Goal: Task Accomplishment & Management: Manage account settings

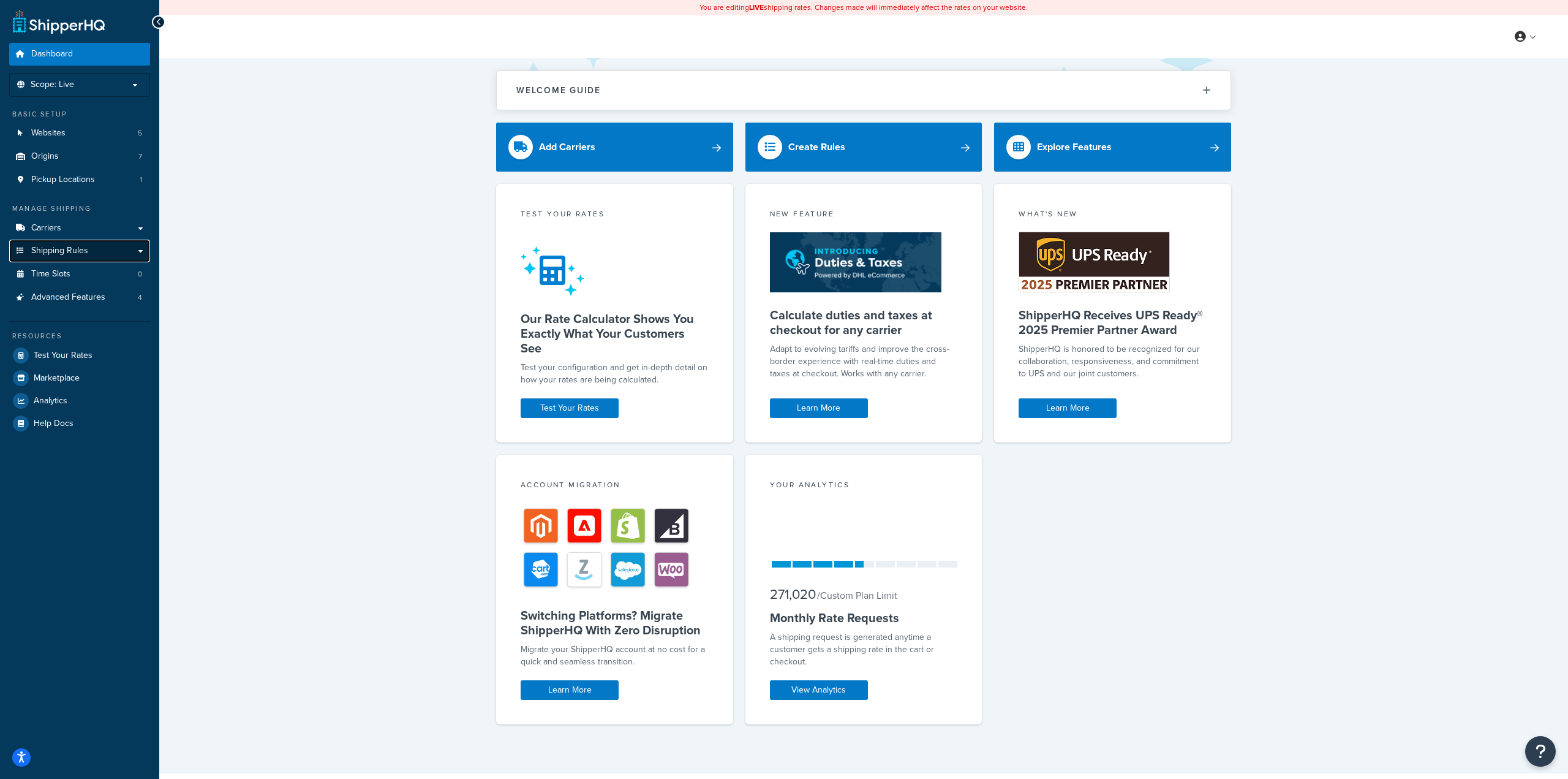
click at [80, 251] on span "Shipping Rules" at bounding box center [60, 250] width 57 height 10
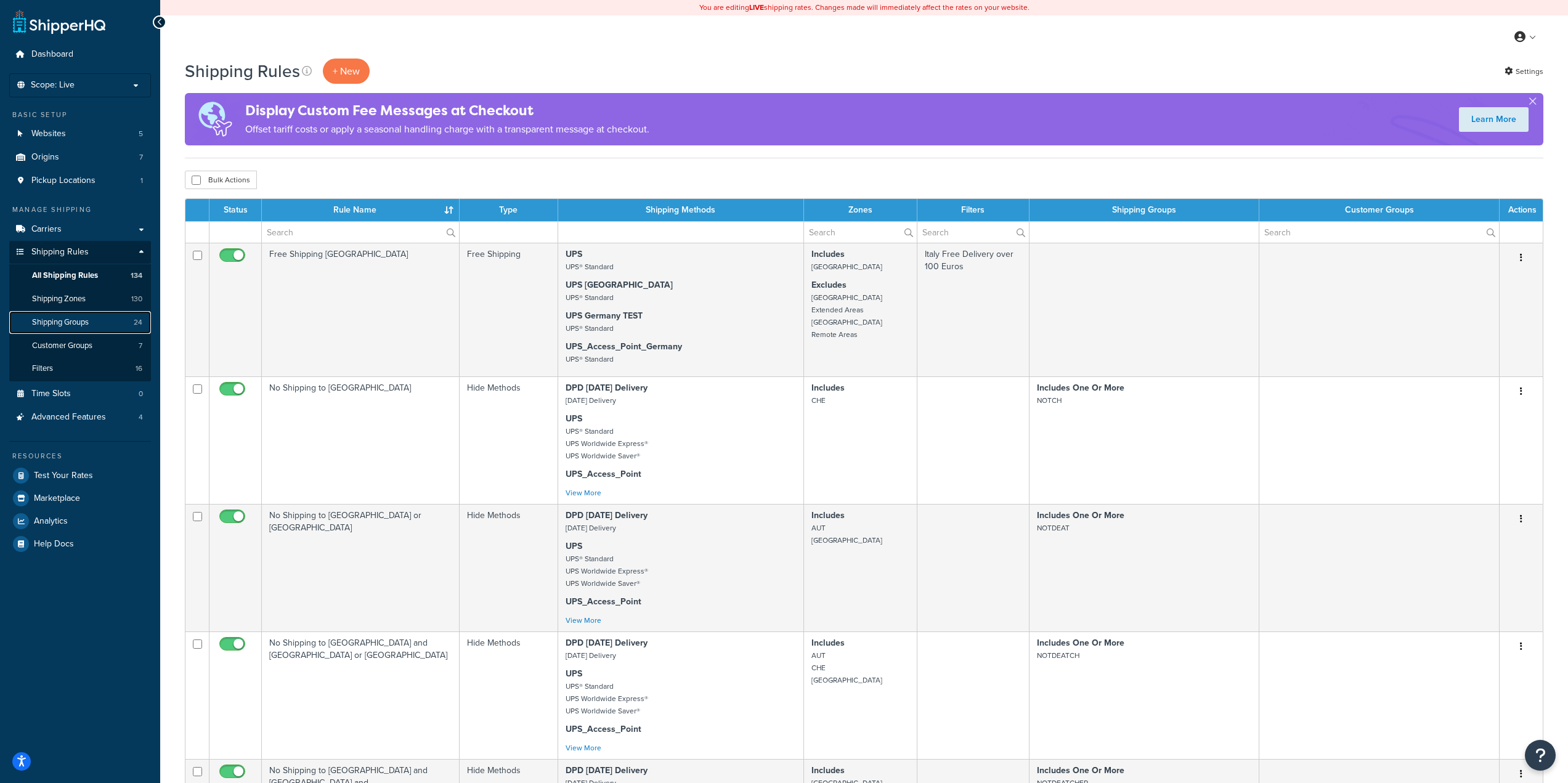
click at [90, 329] on link "Shipping Groups 24" at bounding box center [80, 323] width 142 height 23
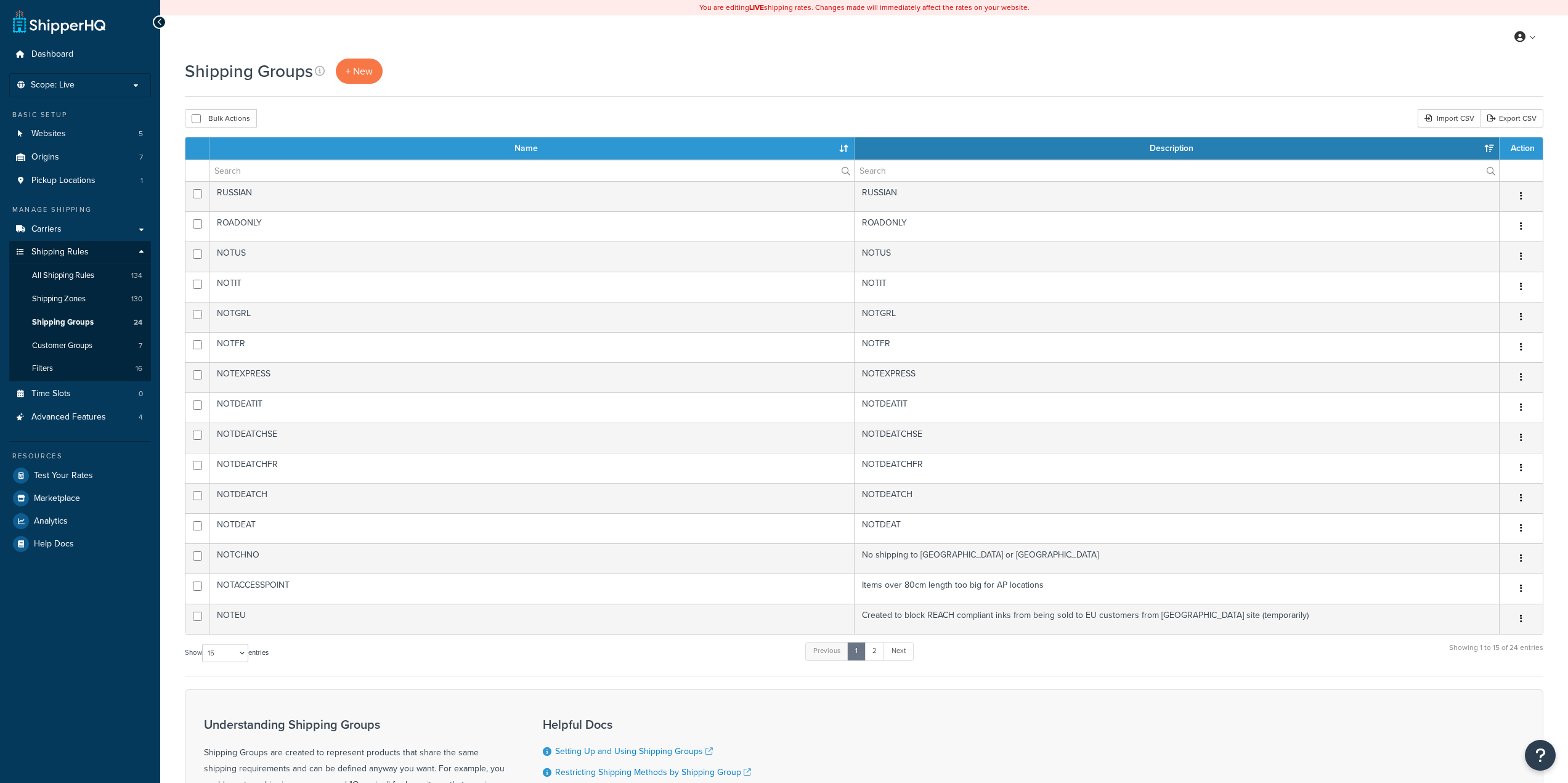
select select "15"
click at [881, 656] on link "2" at bounding box center [874, 651] width 20 height 18
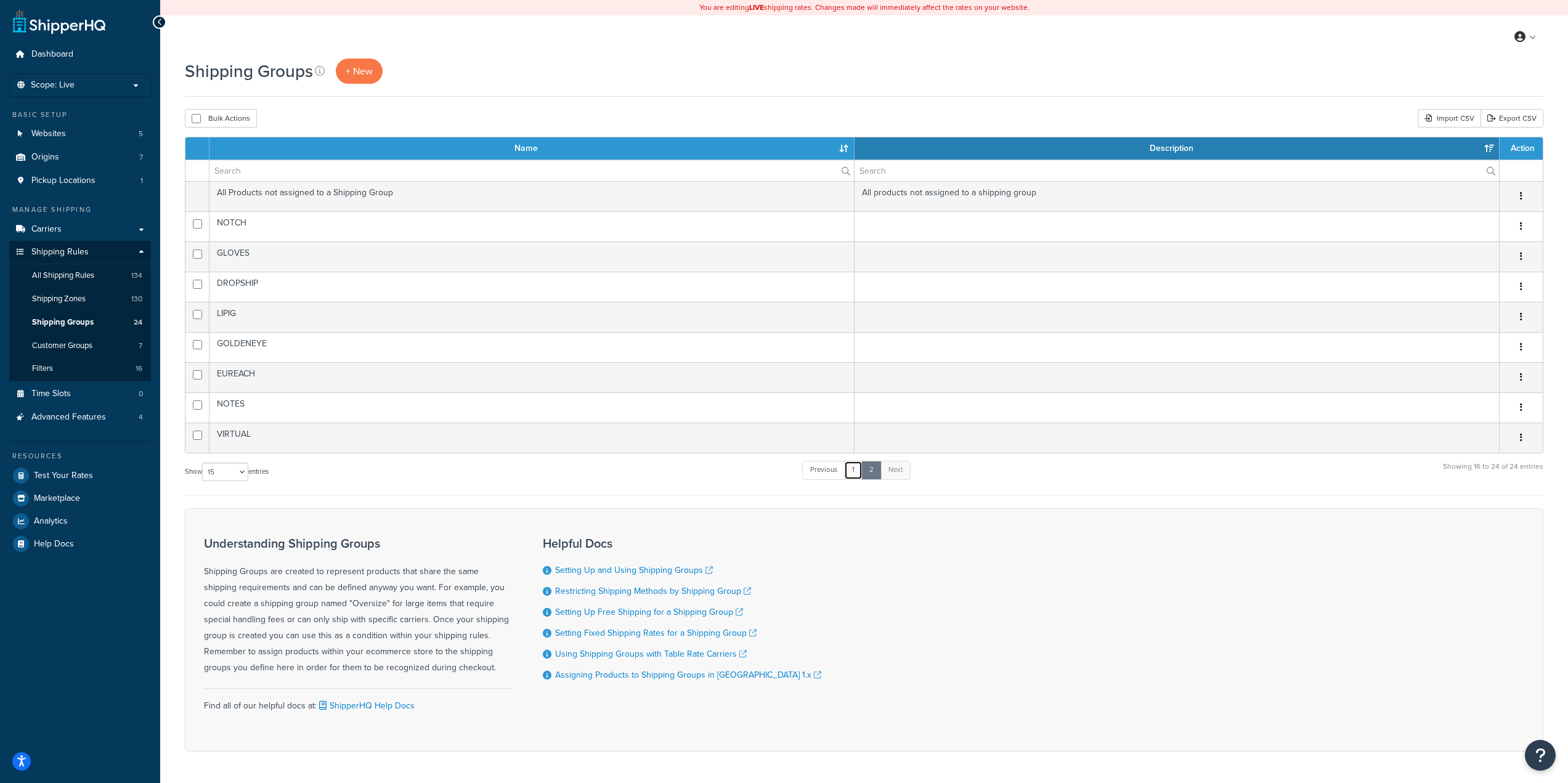
click at [857, 477] on link "1" at bounding box center [853, 469] width 18 height 18
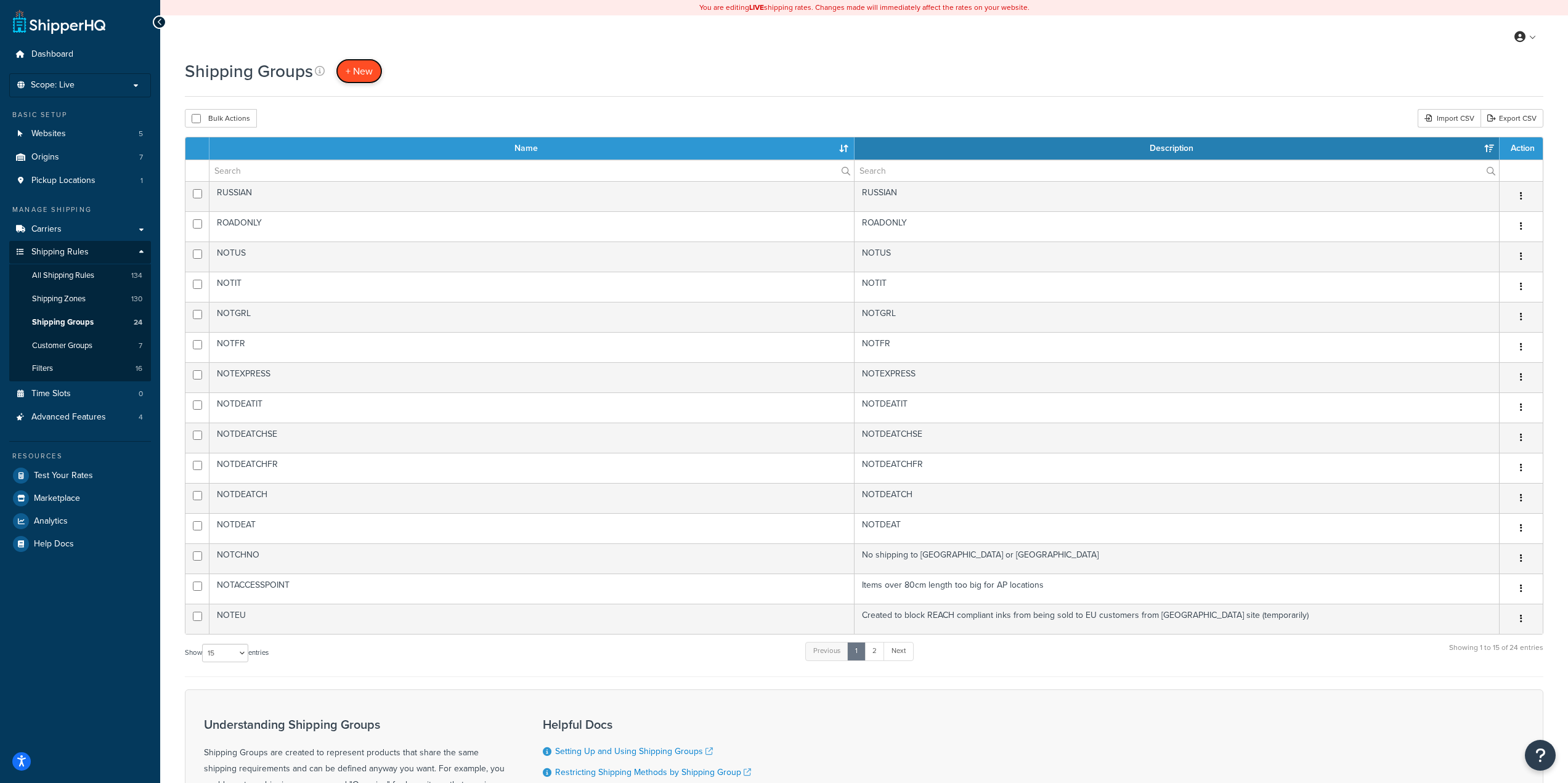
click at [374, 74] on link "+ New" at bounding box center [359, 71] width 47 height 25
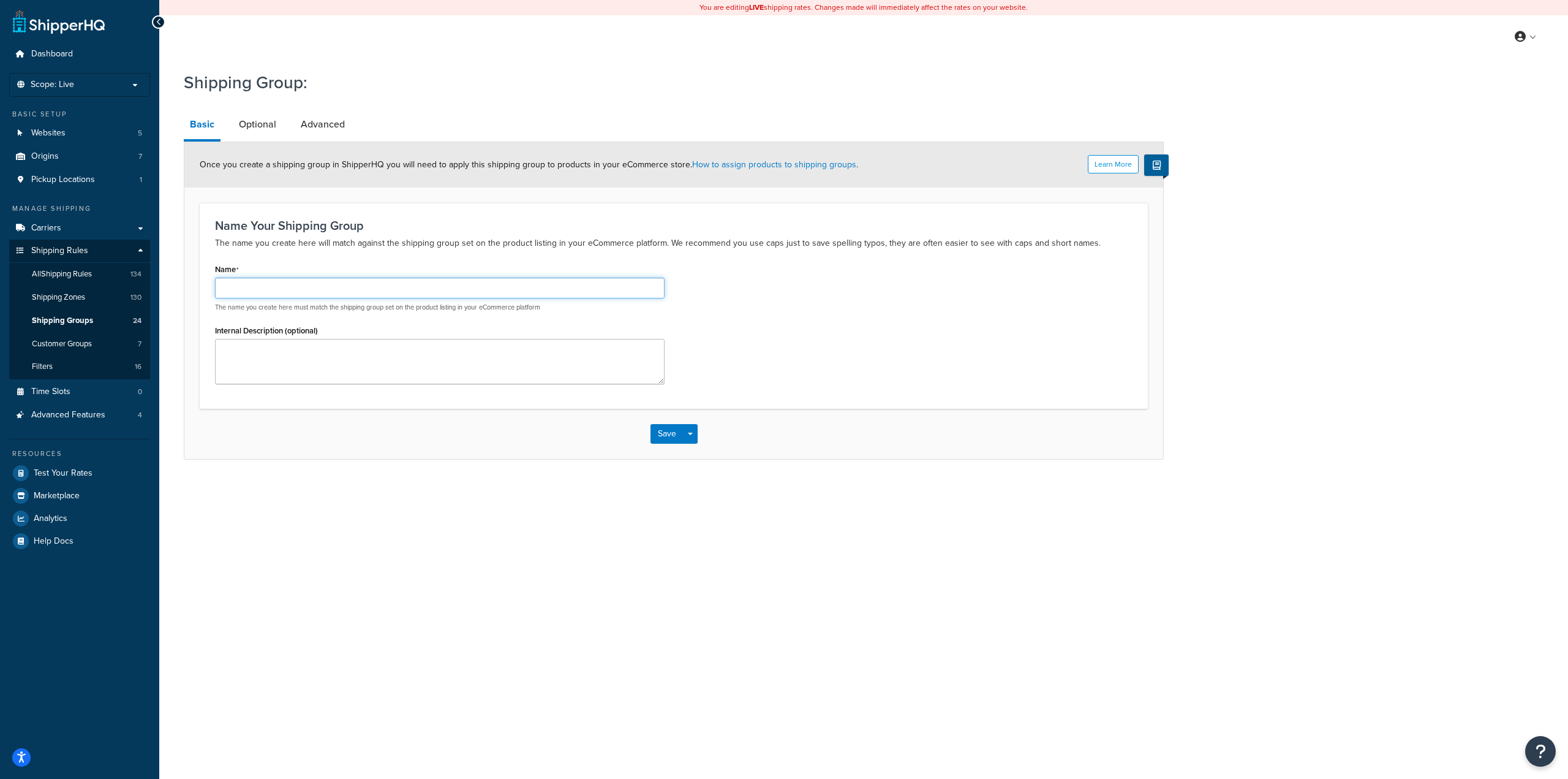
click at [323, 294] on input "Name" at bounding box center [440, 289] width 449 height 21
type input "LARGEPARCEL"
click at [309, 358] on textarea "Internal Description (optional)" at bounding box center [440, 362] width 449 height 46
paste textarea "LARGEPARCEL"
type textarea "LARGEPARCEL"
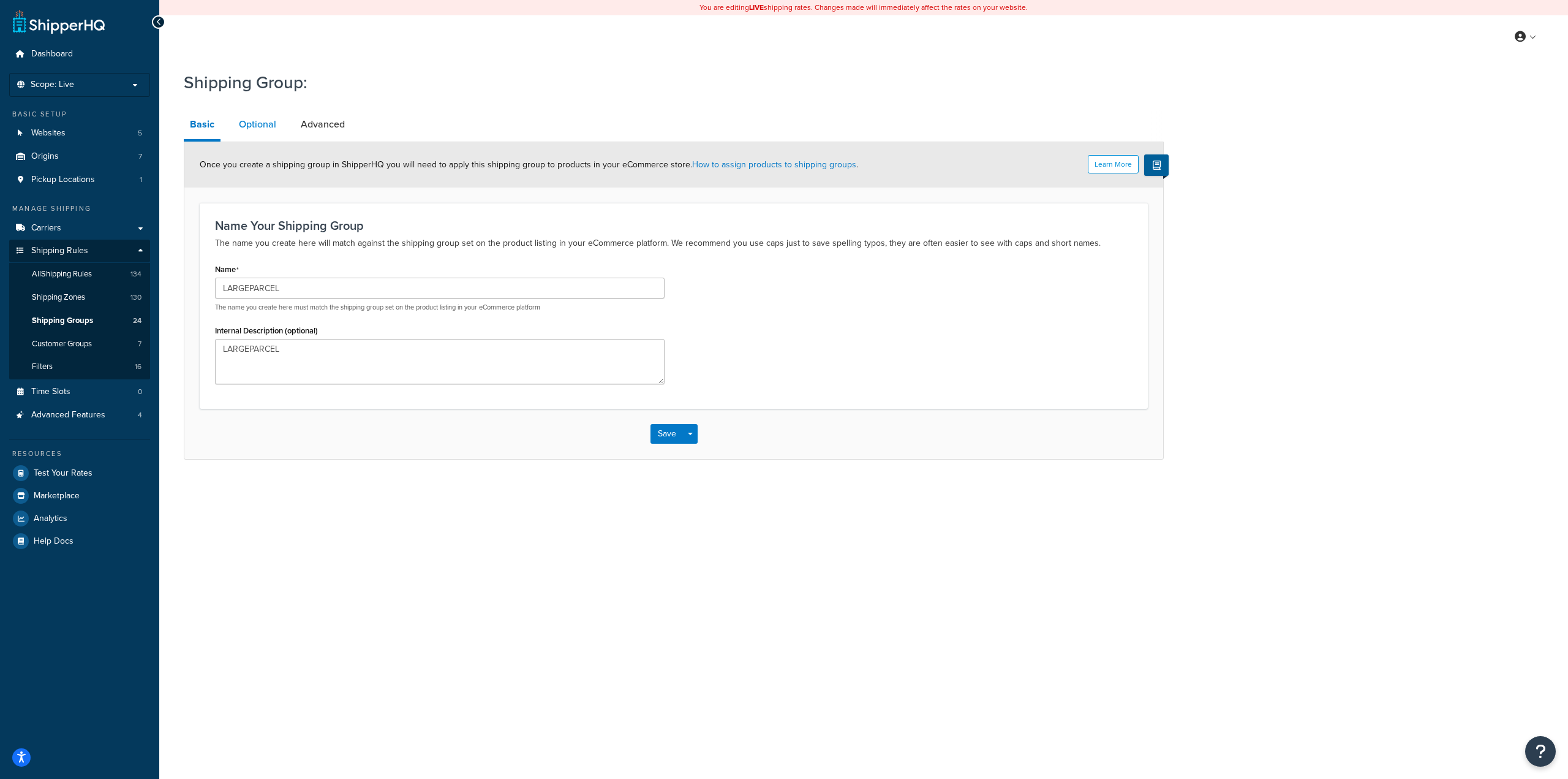
click at [249, 116] on link "Optional" at bounding box center [258, 124] width 50 height 30
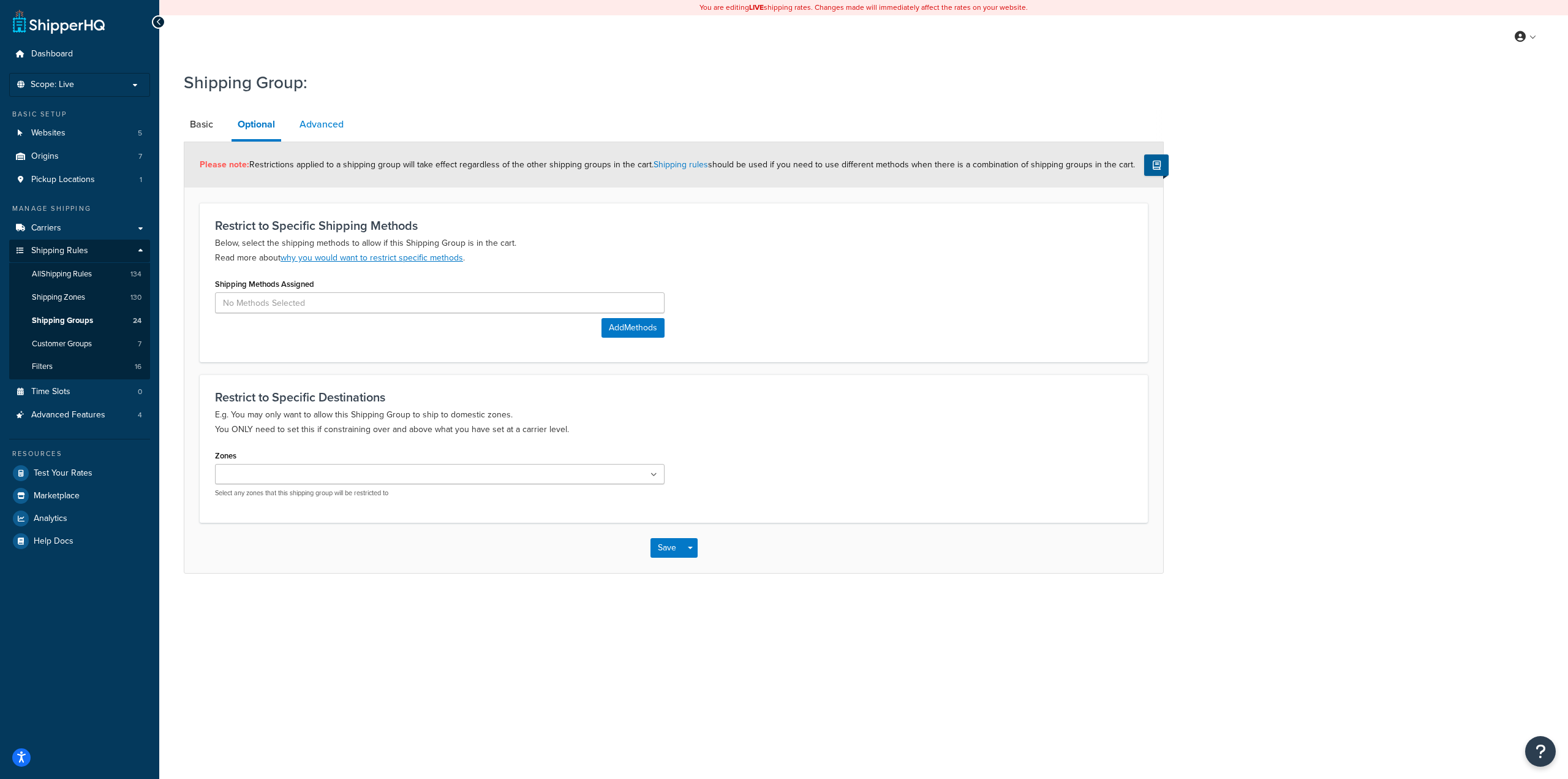
click at [329, 128] on link "Advanced" at bounding box center [321, 124] width 56 height 30
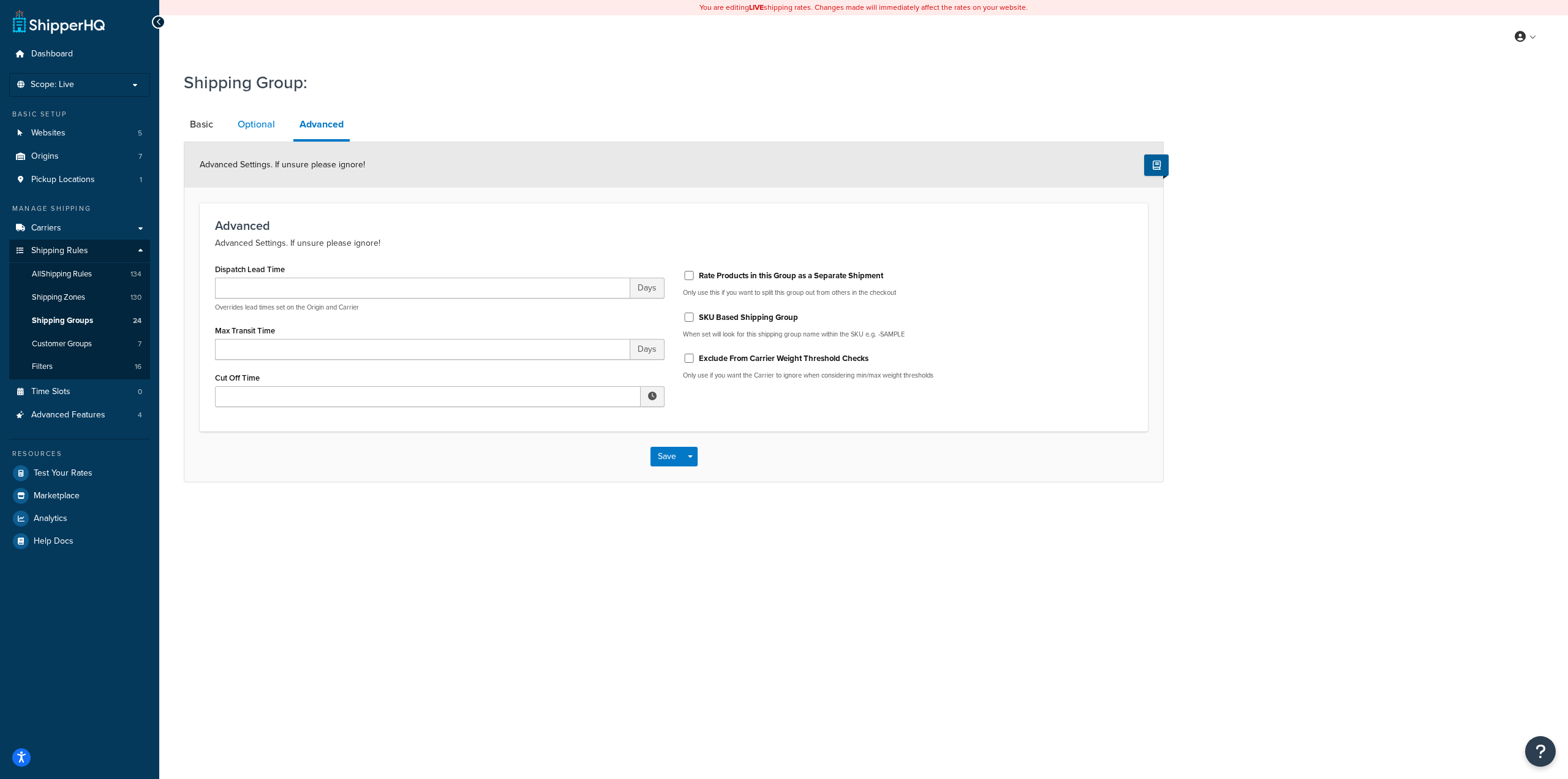
click at [268, 131] on link "Optional" at bounding box center [256, 124] width 50 height 30
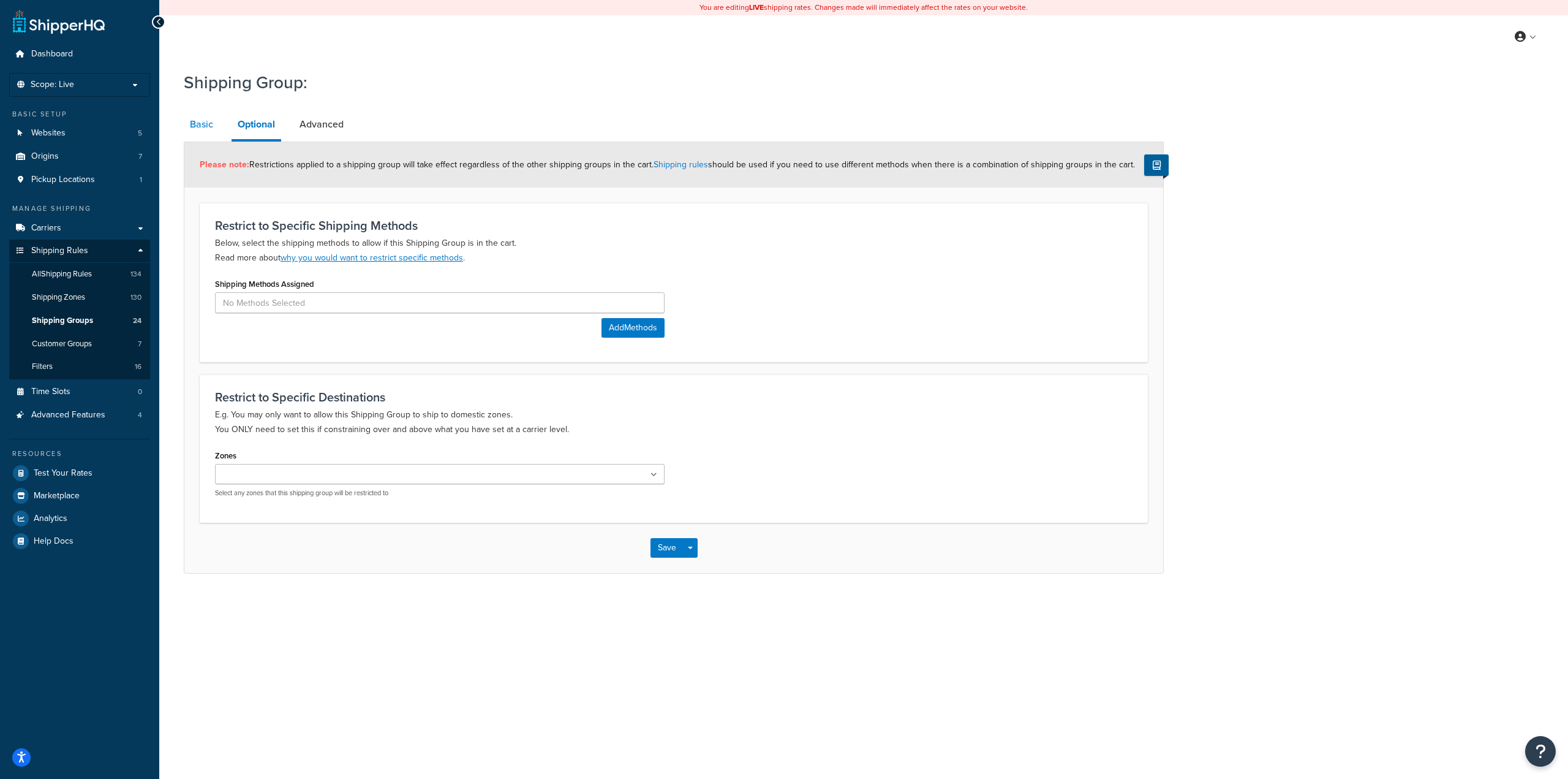
click at [204, 128] on link "Basic" at bounding box center [201, 124] width 35 height 30
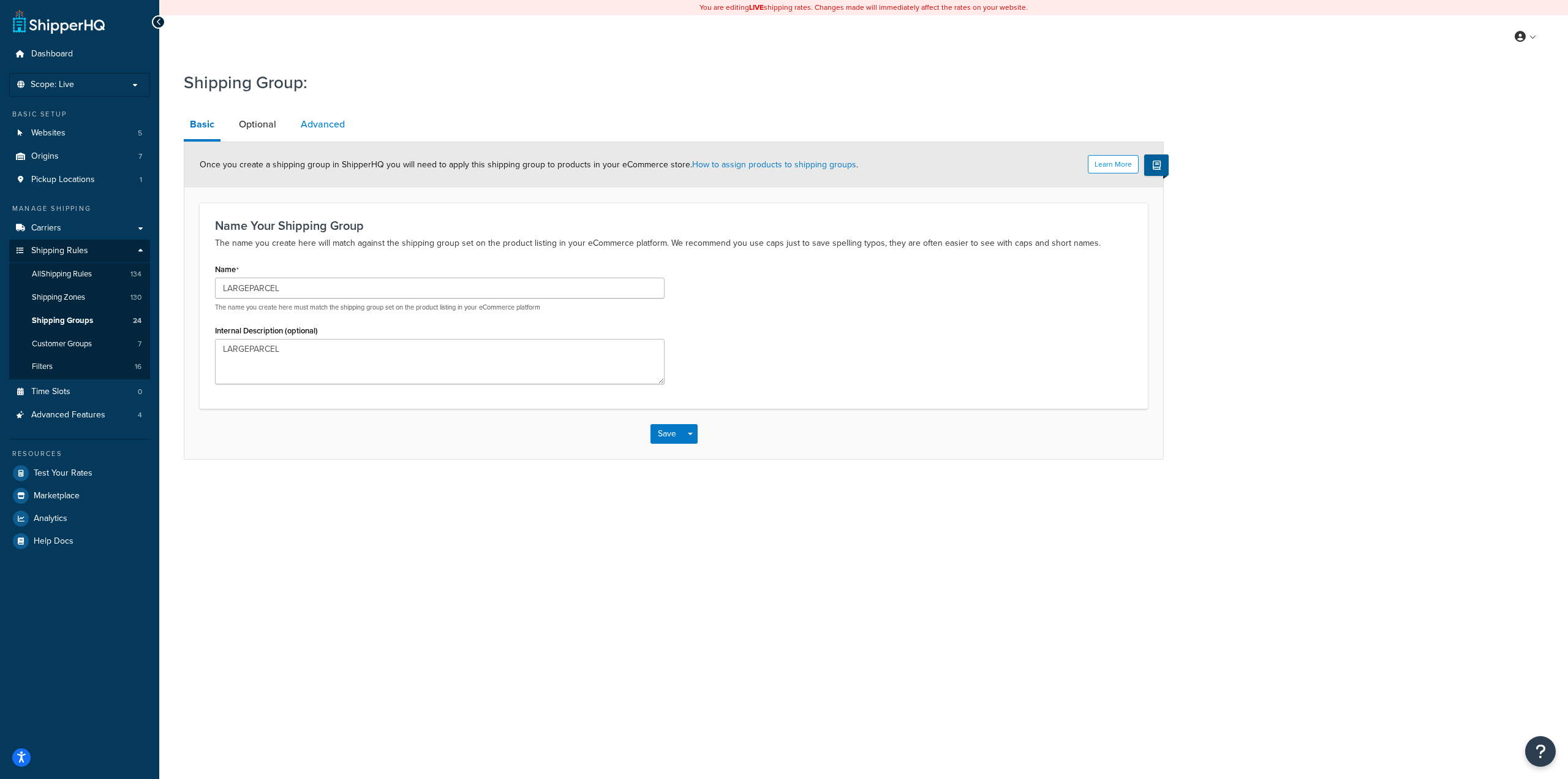
click at [320, 130] on link "Advanced" at bounding box center [323, 124] width 56 height 30
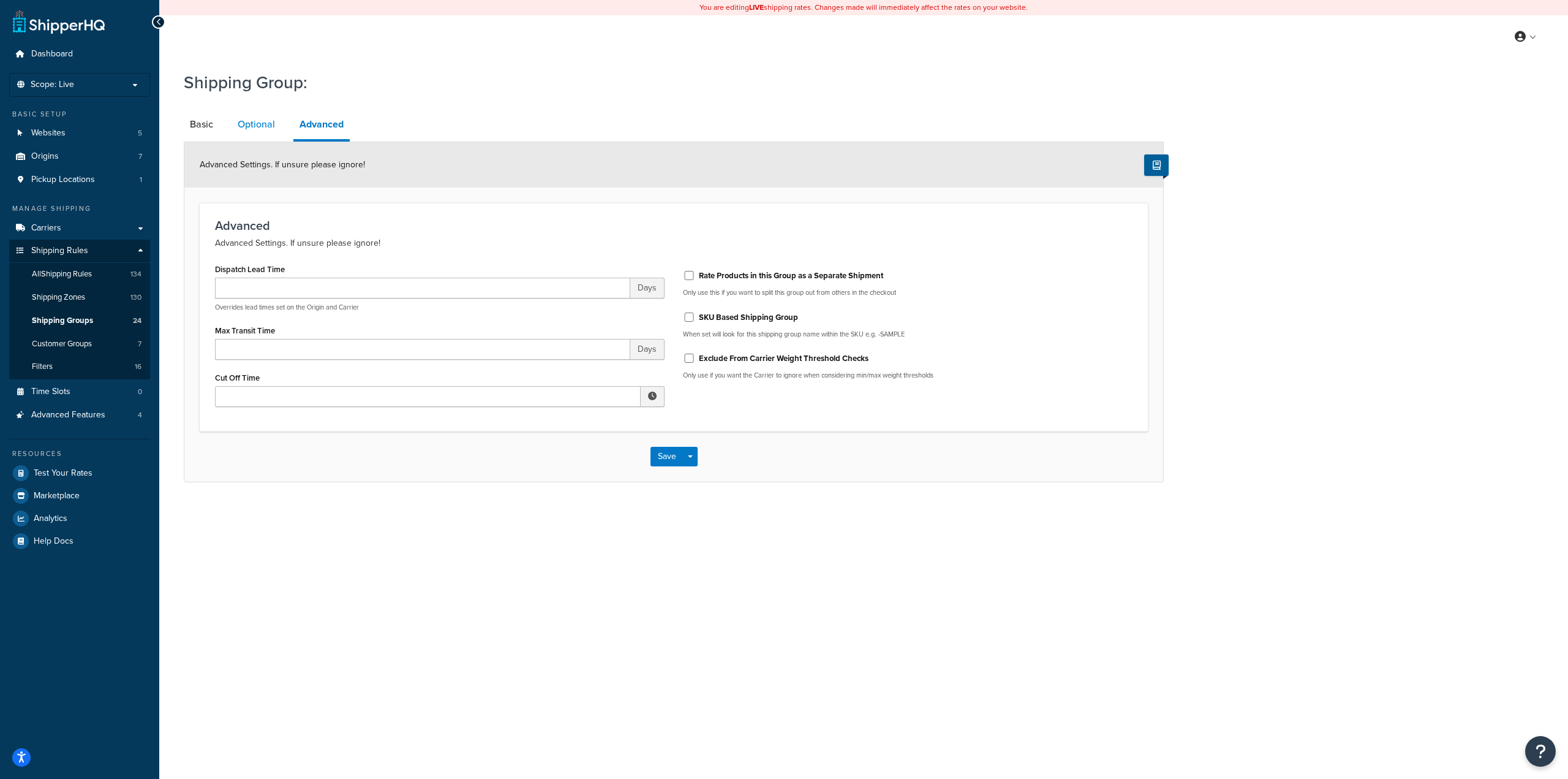
click at [258, 126] on link "Optional" at bounding box center [256, 124] width 50 height 30
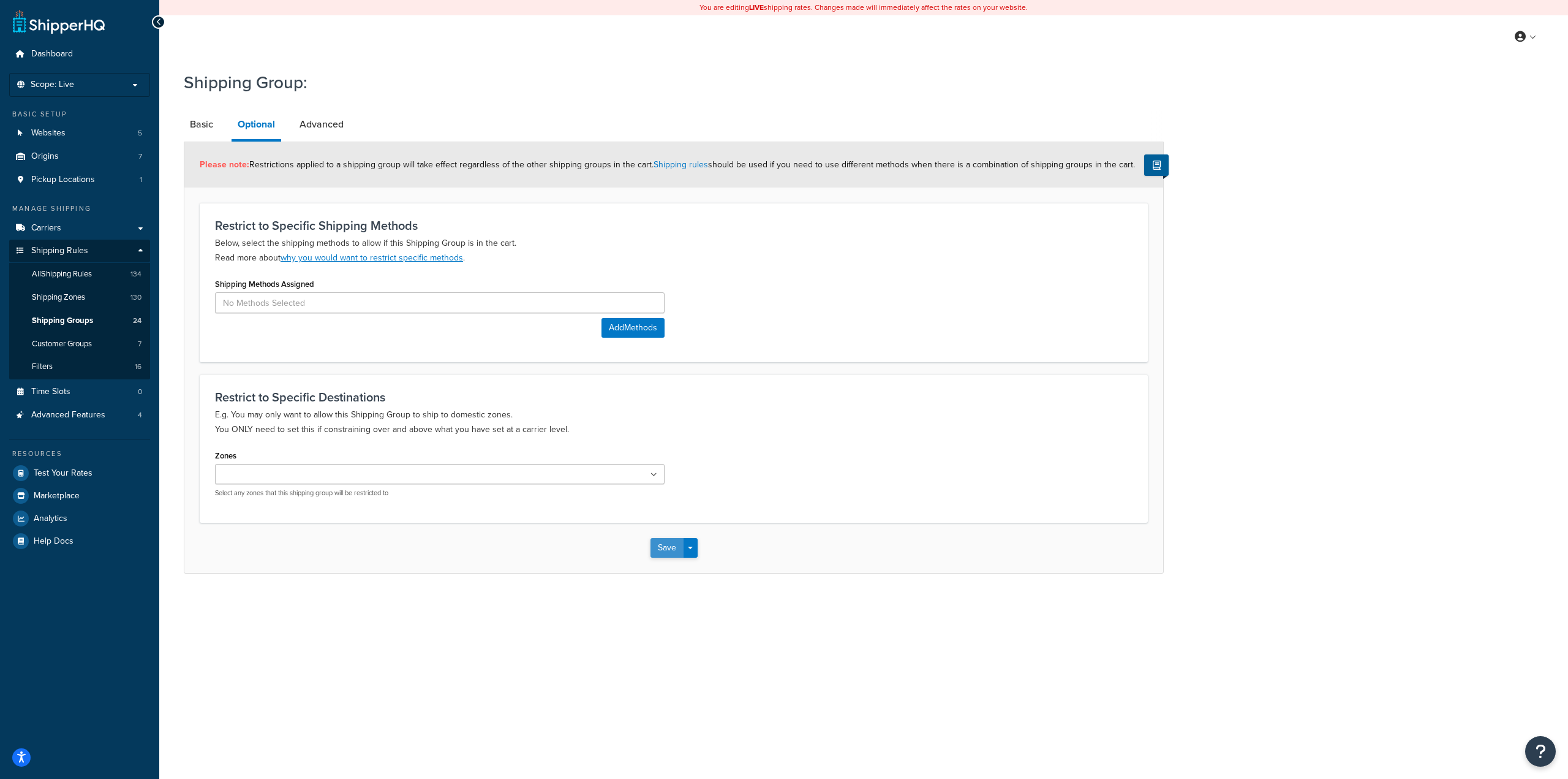
click at [665, 551] on button "Save" at bounding box center [666, 548] width 33 height 20
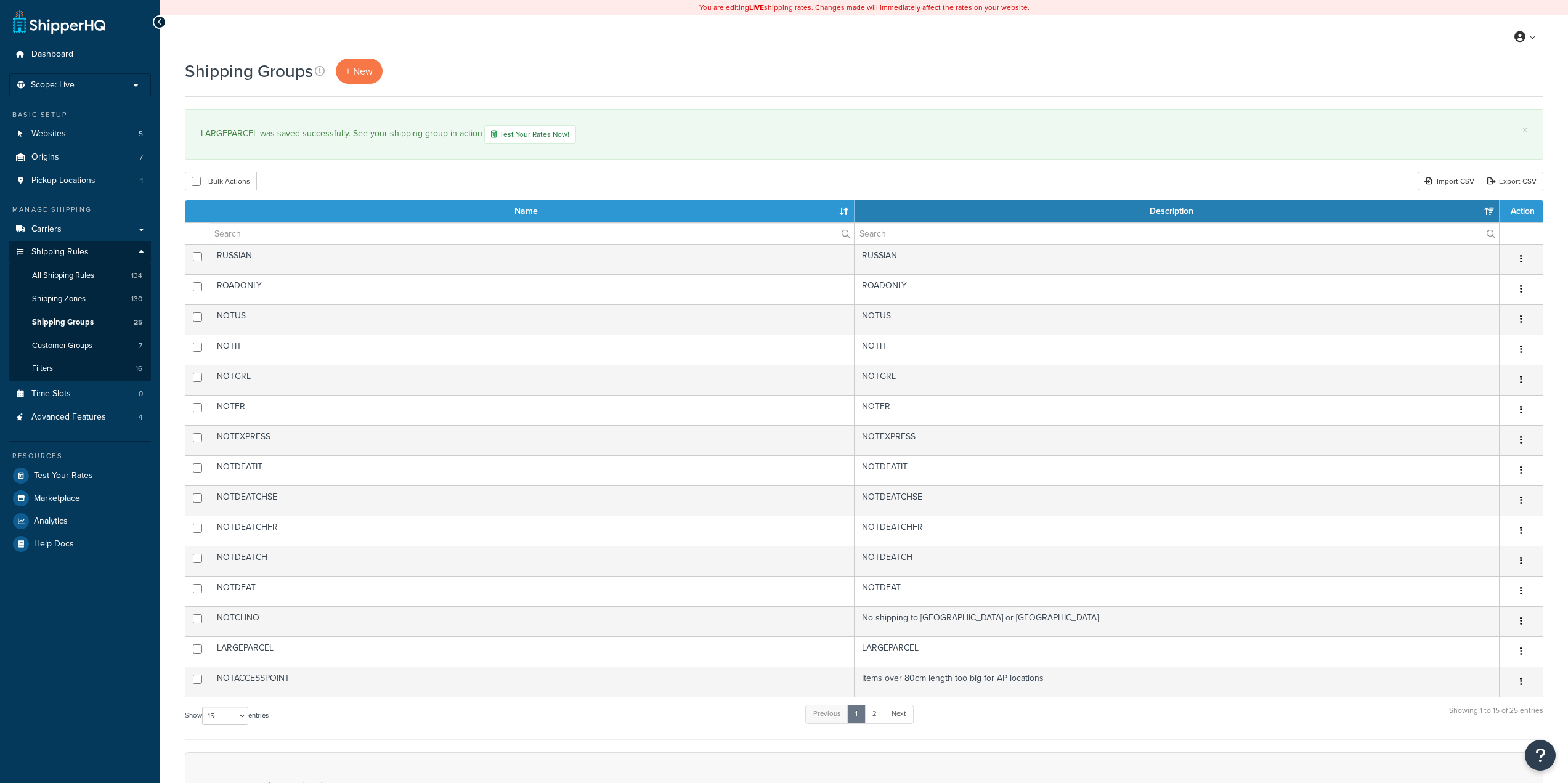
select select "15"
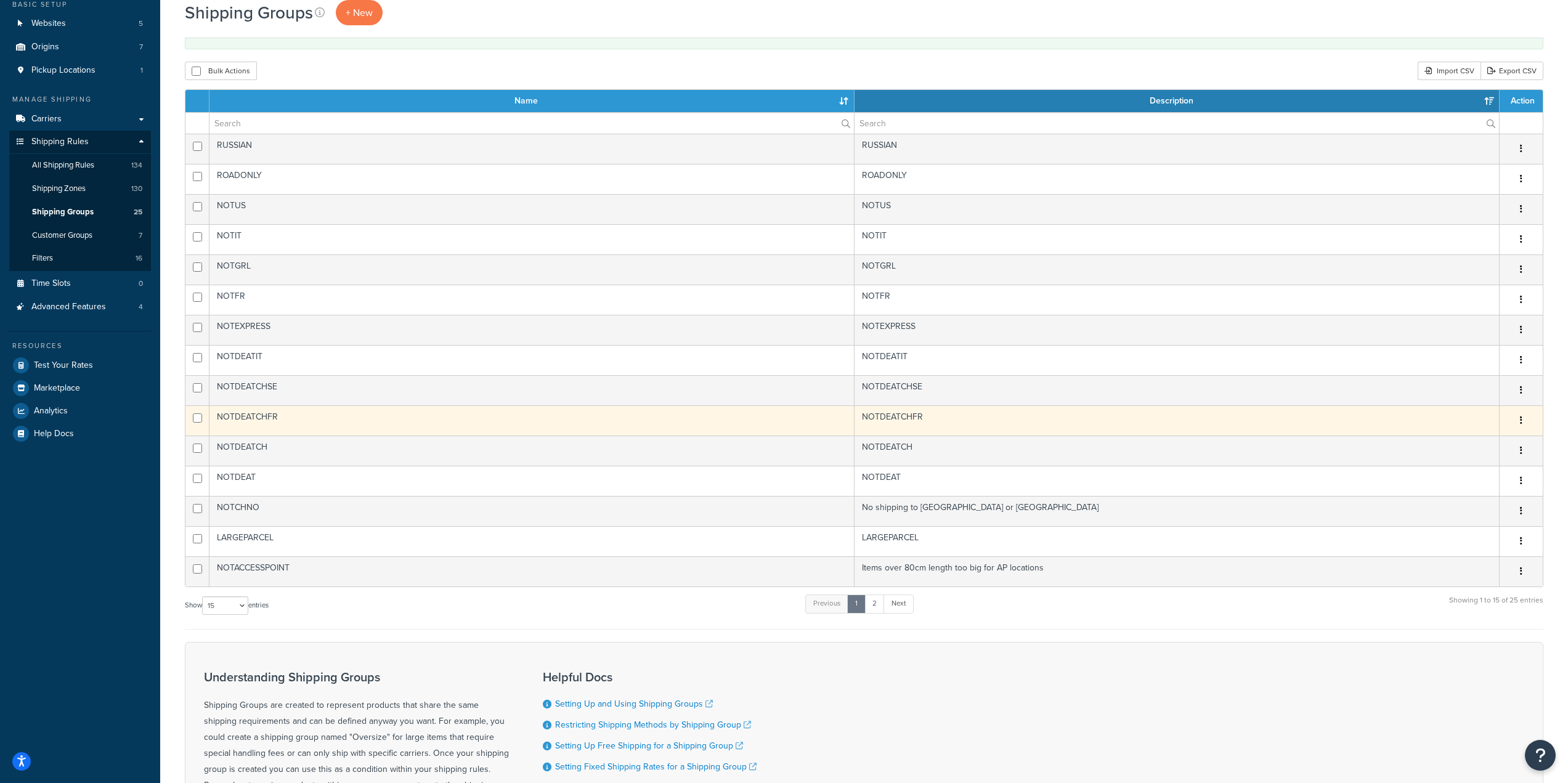
scroll to position [123, 0]
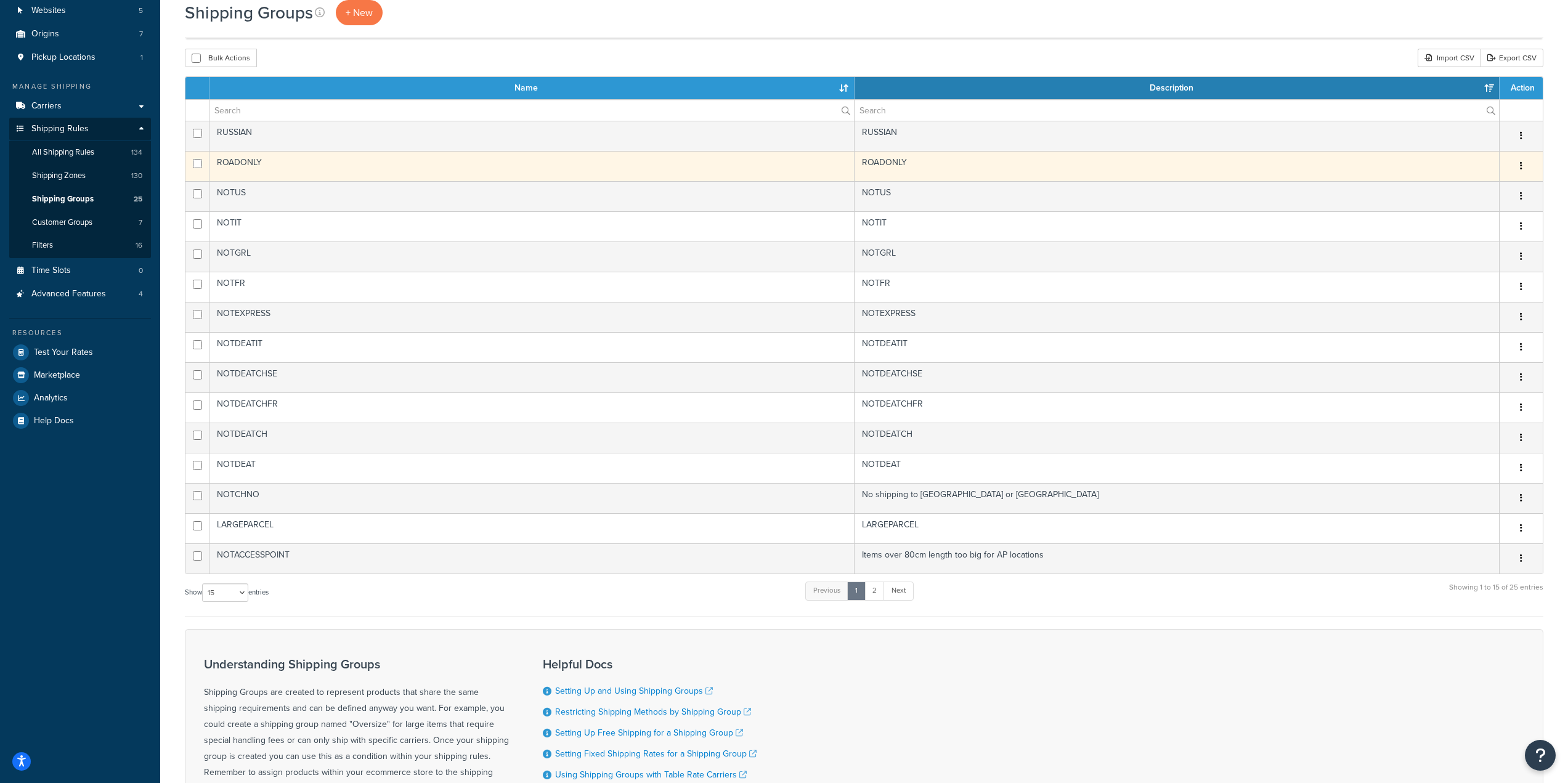
click at [314, 169] on td "ROADONLY" at bounding box center [532, 167] width 645 height 31
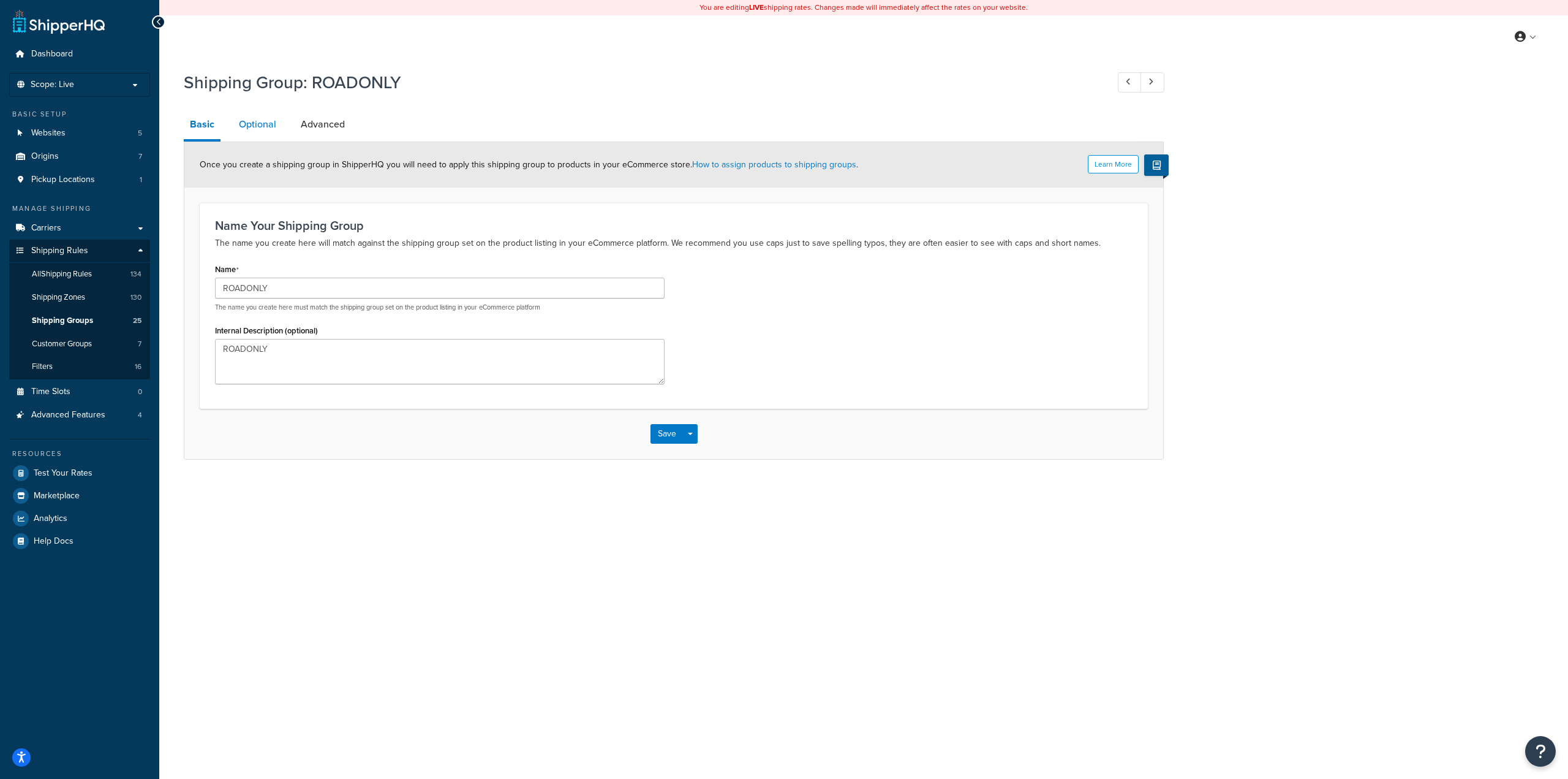
click at [252, 134] on link "Optional" at bounding box center [258, 124] width 50 height 30
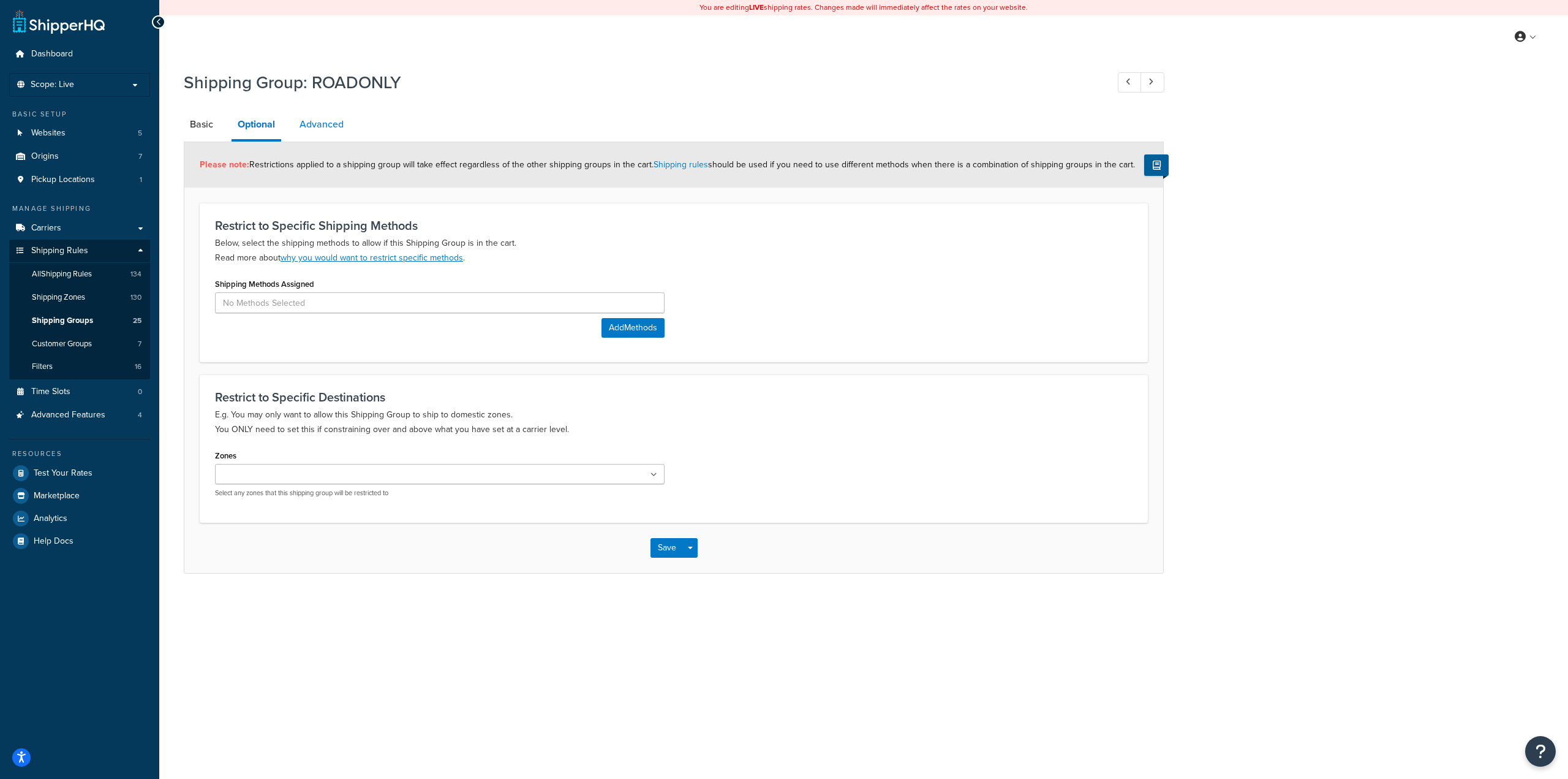
click at [331, 131] on link "Advanced" at bounding box center [321, 124] width 56 height 30
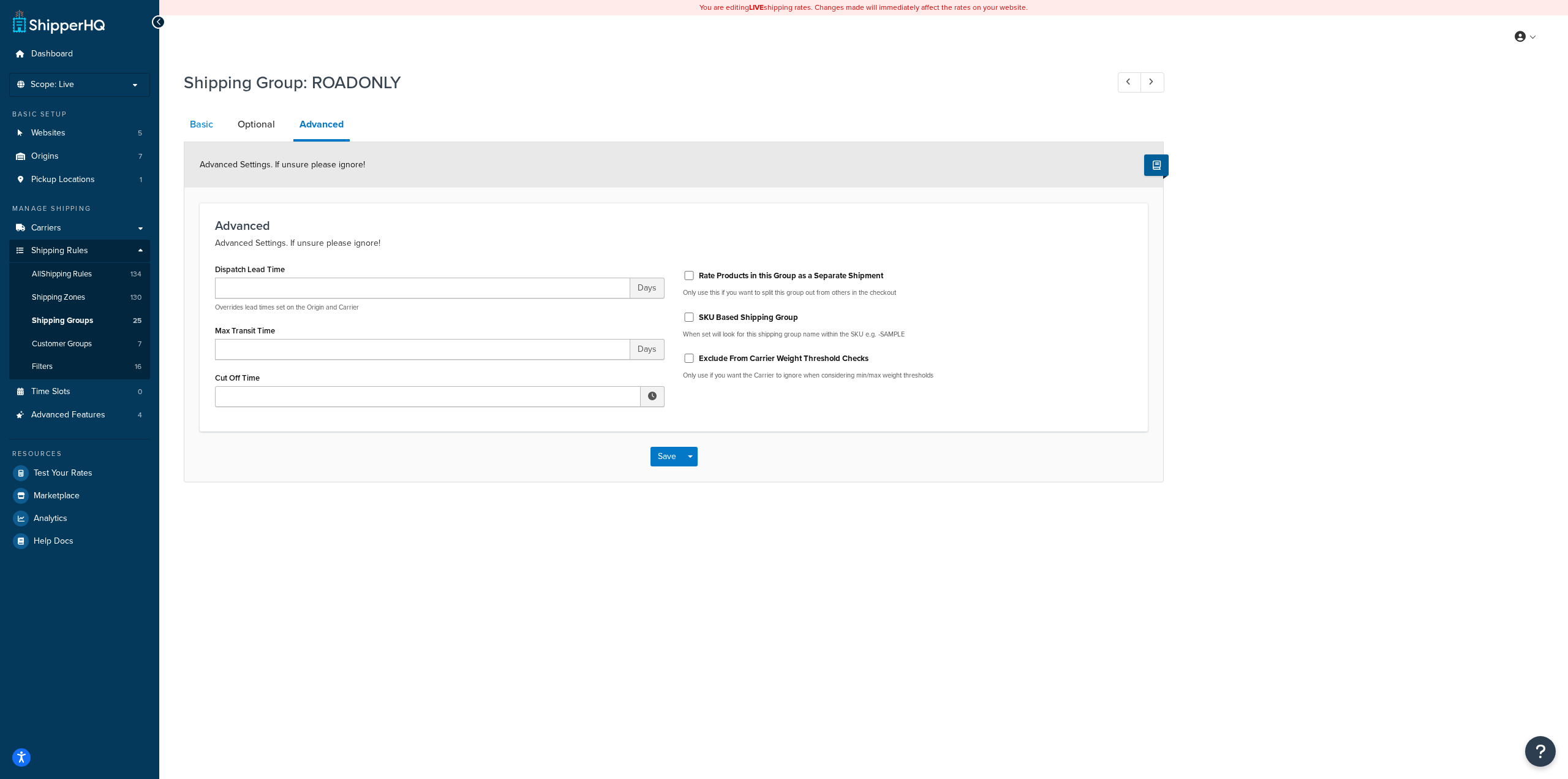
click at [206, 132] on link "Basic" at bounding box center [201, 124] width 35 height 30
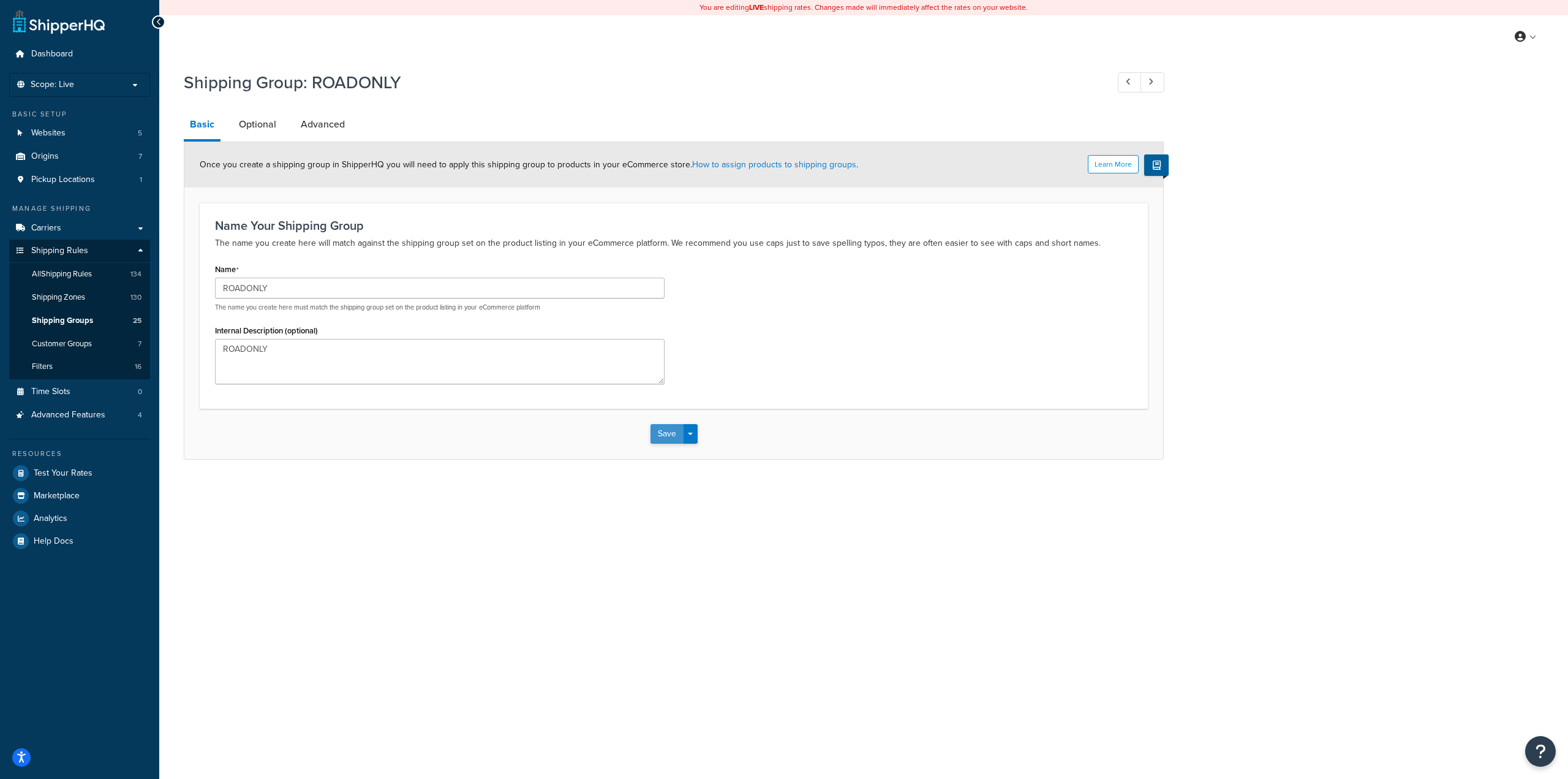
click at [671, 441] on button "Save" at bounding box center [666, 433] width 33 height 20
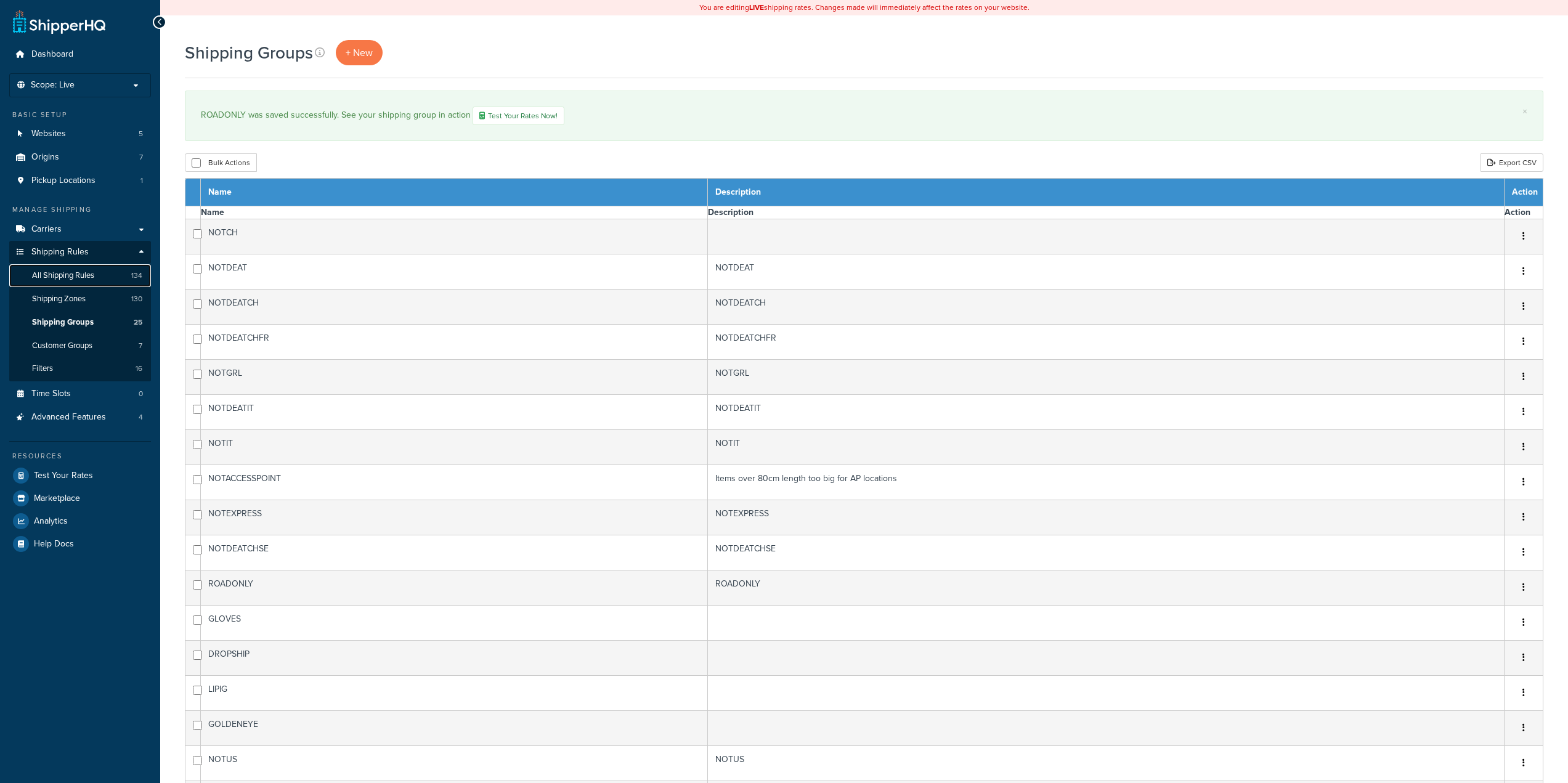
drag, startPoint x: 0, startPoint y: 0, endPoint x: 93, endPoint y: 279, distance: 294.1
click at [93, 279] on span "All Shipping Rules" at bounding box center [62, 276] width 62 height 11
select select "15"
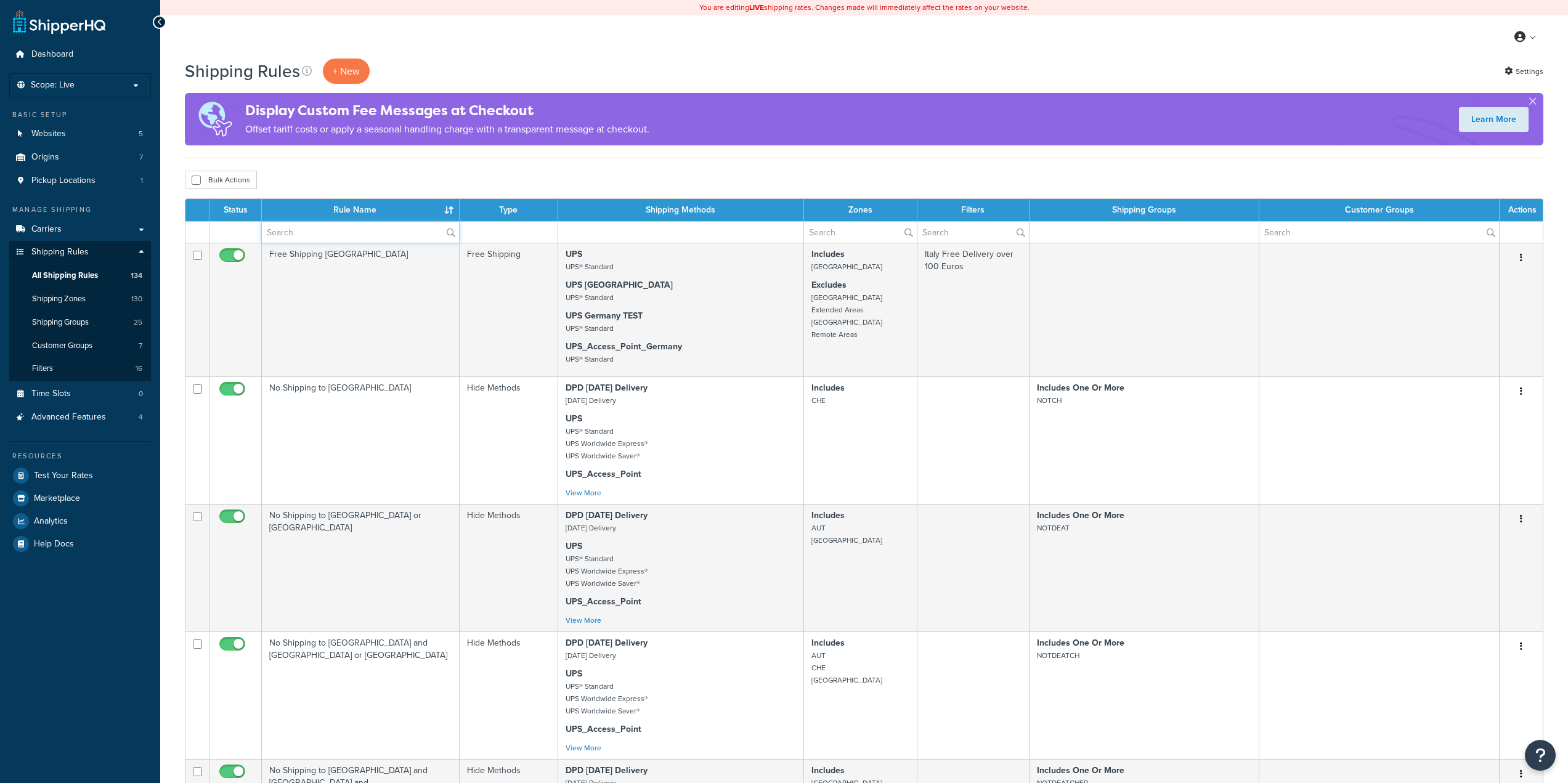
click at [317, 229] on input "text" at bounding box center [361, 233] width 197 height 21
type input "express"
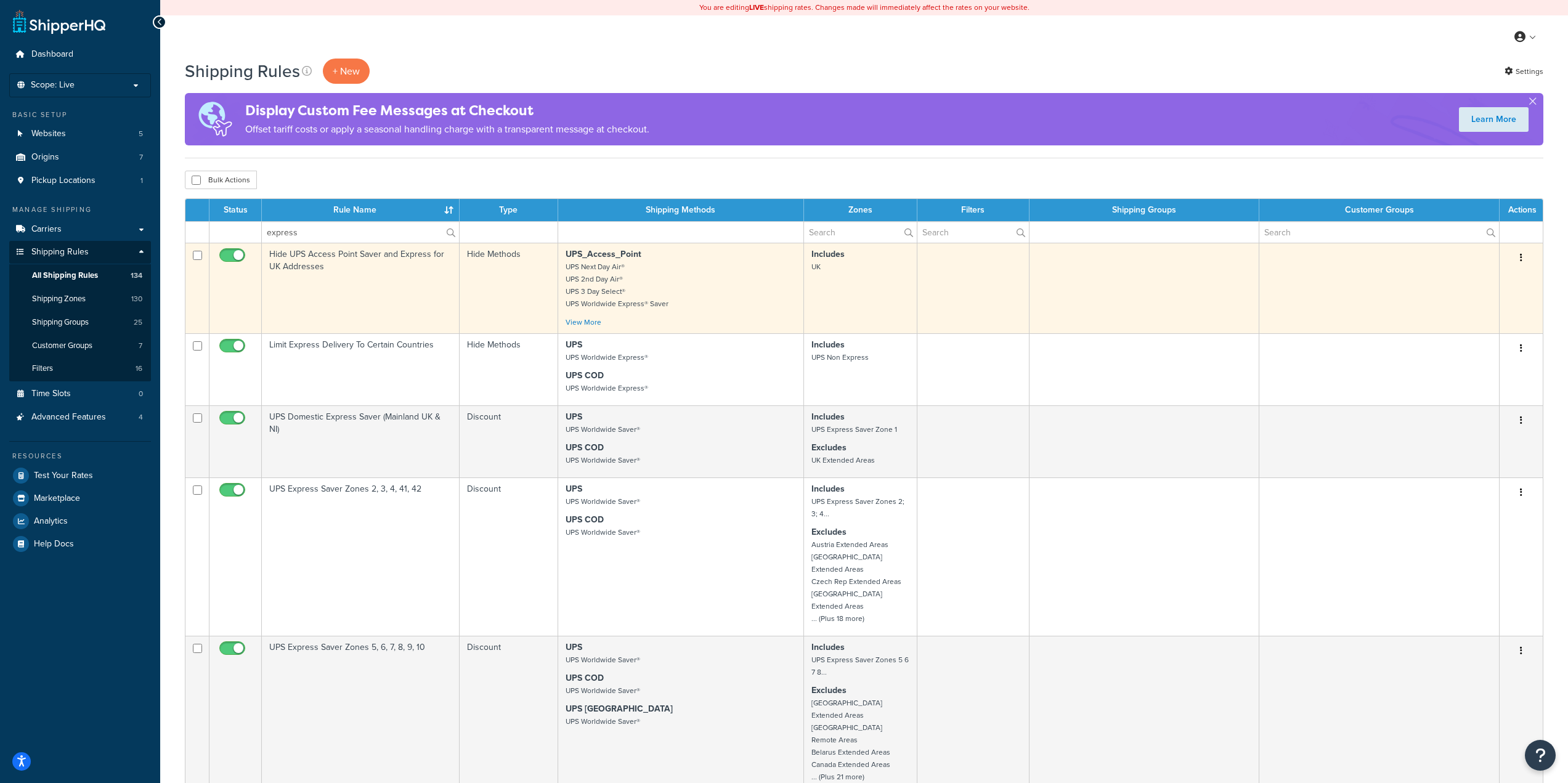
click at [1521, 259] on icon "button" at bounding box center [1521, 257] width 3 height 9
click at [1490, 302] on link "Duplicate" at bounding box center [1481, 306] width 98 height 25
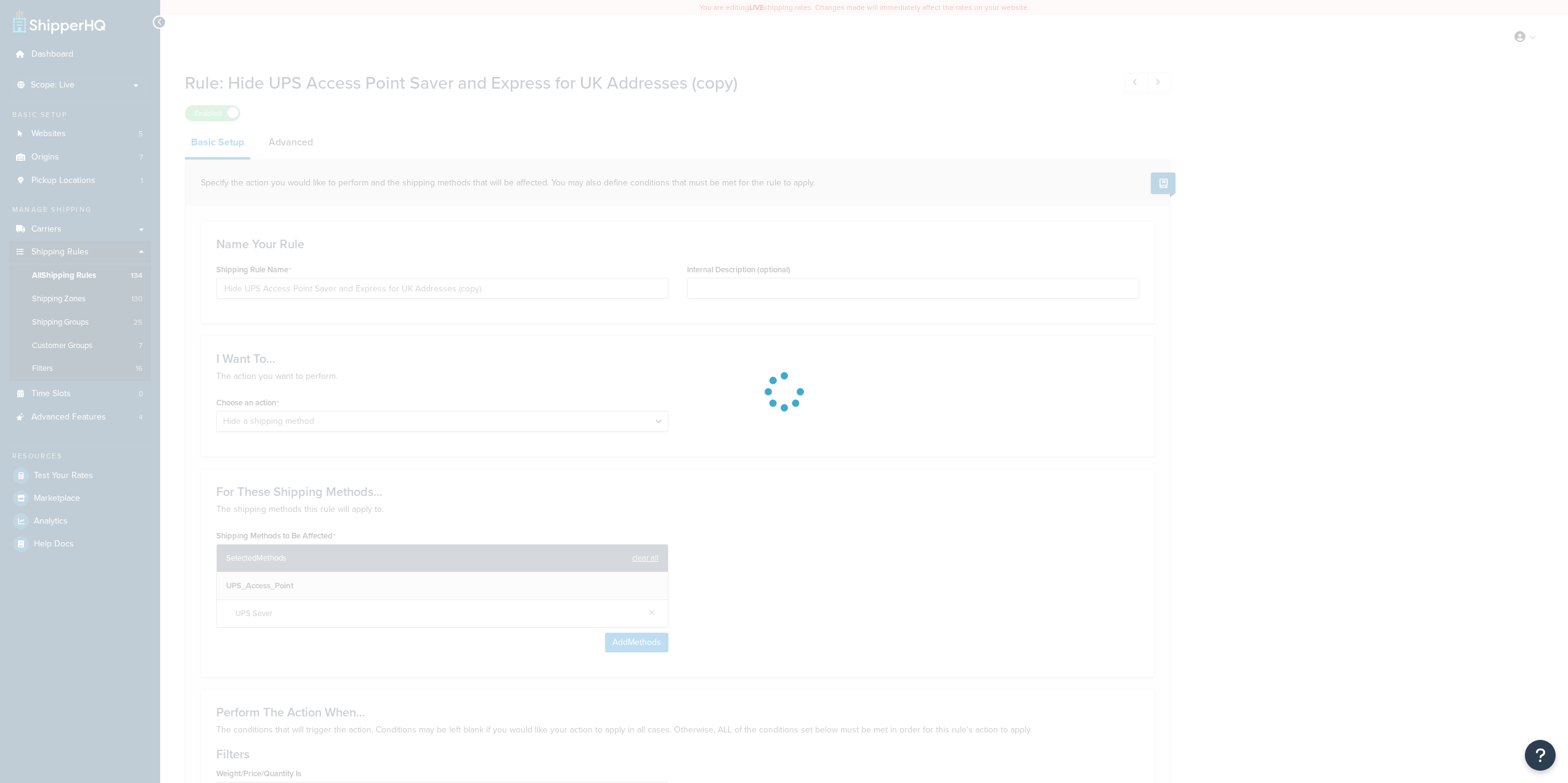
select select "HIDE"
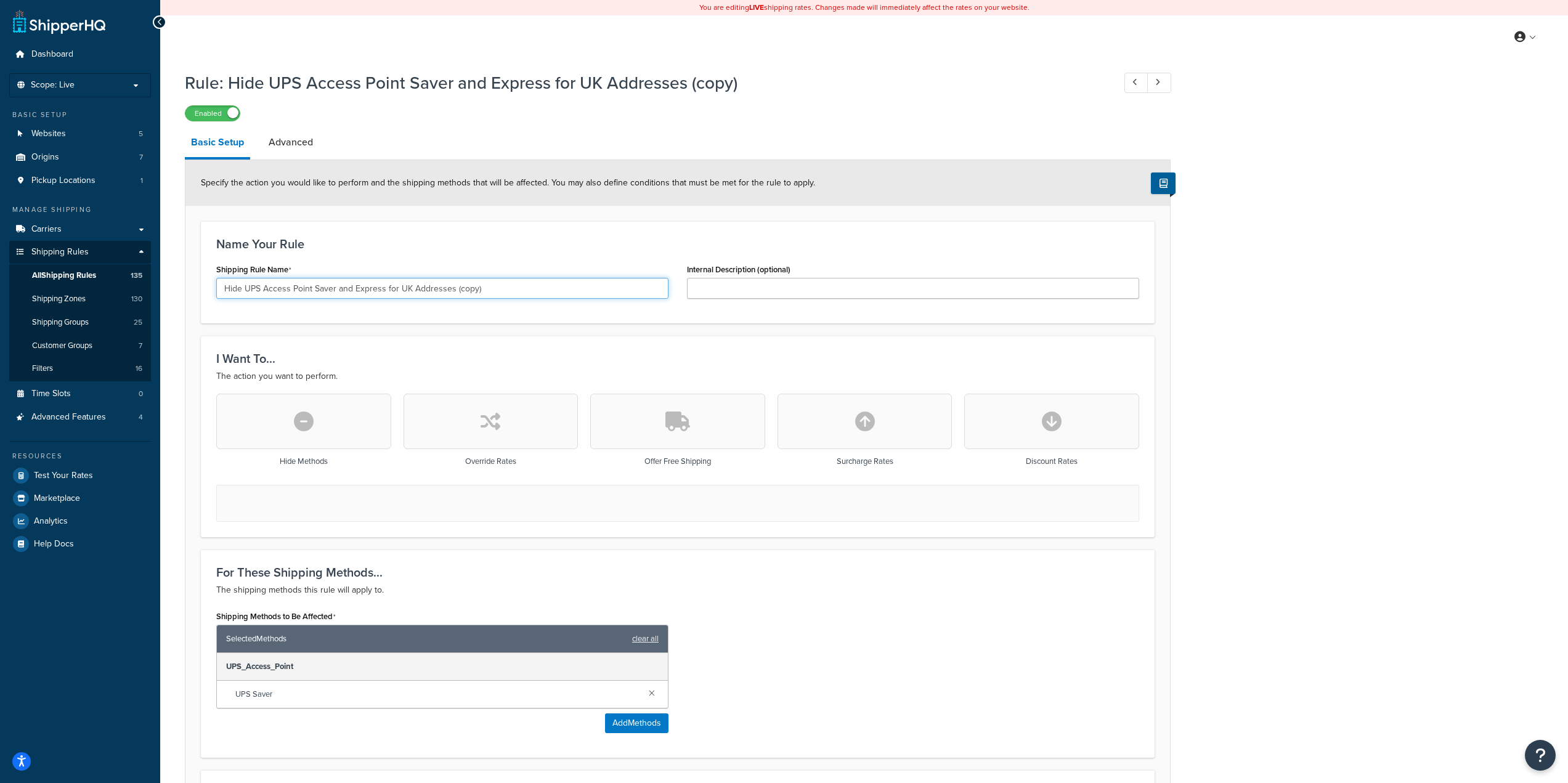
drag, startPoint x: 504, startPoint y: 293, endPoint x: 263, endPoint y: 298, distance: 241.1
click at [263, 298] on input "Hide UPS Access Point Saver and Express for UK Addresses (copy)" at bounding box center [442, 288] width 452 height 21
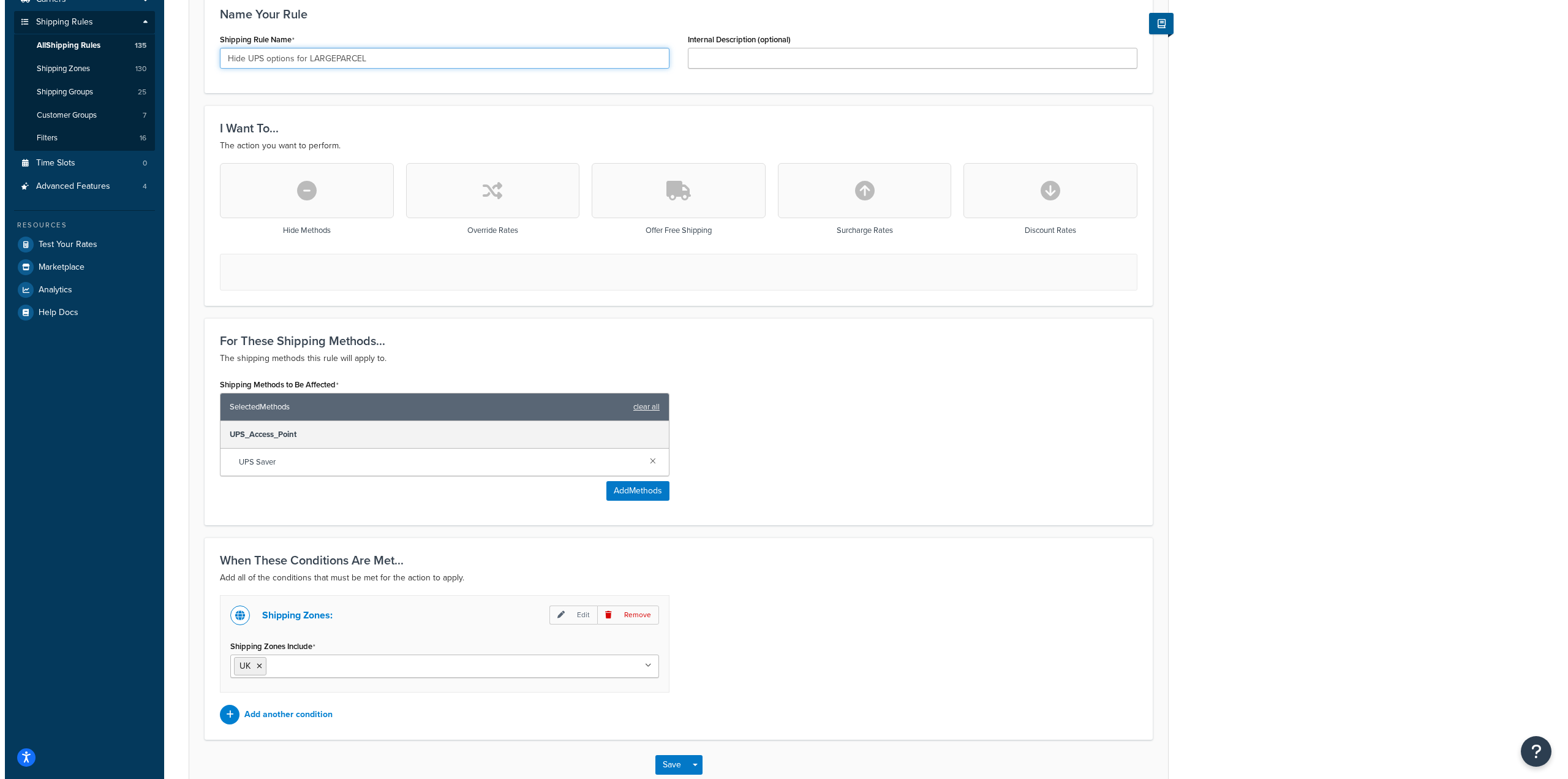
scroll to position [303, 0]
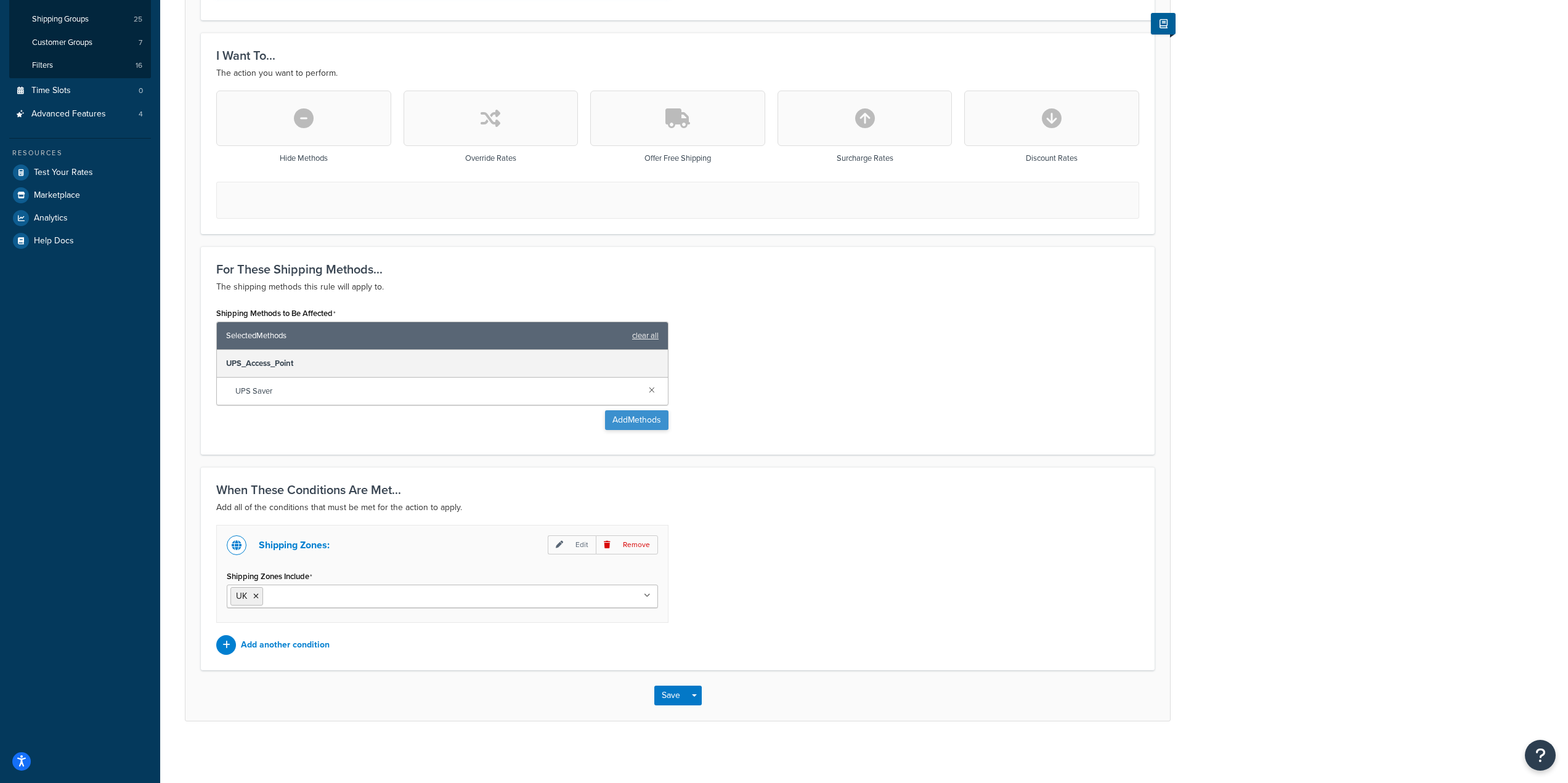
type input "Hide UPS options for LARGEPARCEL"
click at [626, 417] on button "Add Methods" at bounding box center [637, 420] width 63 height 20
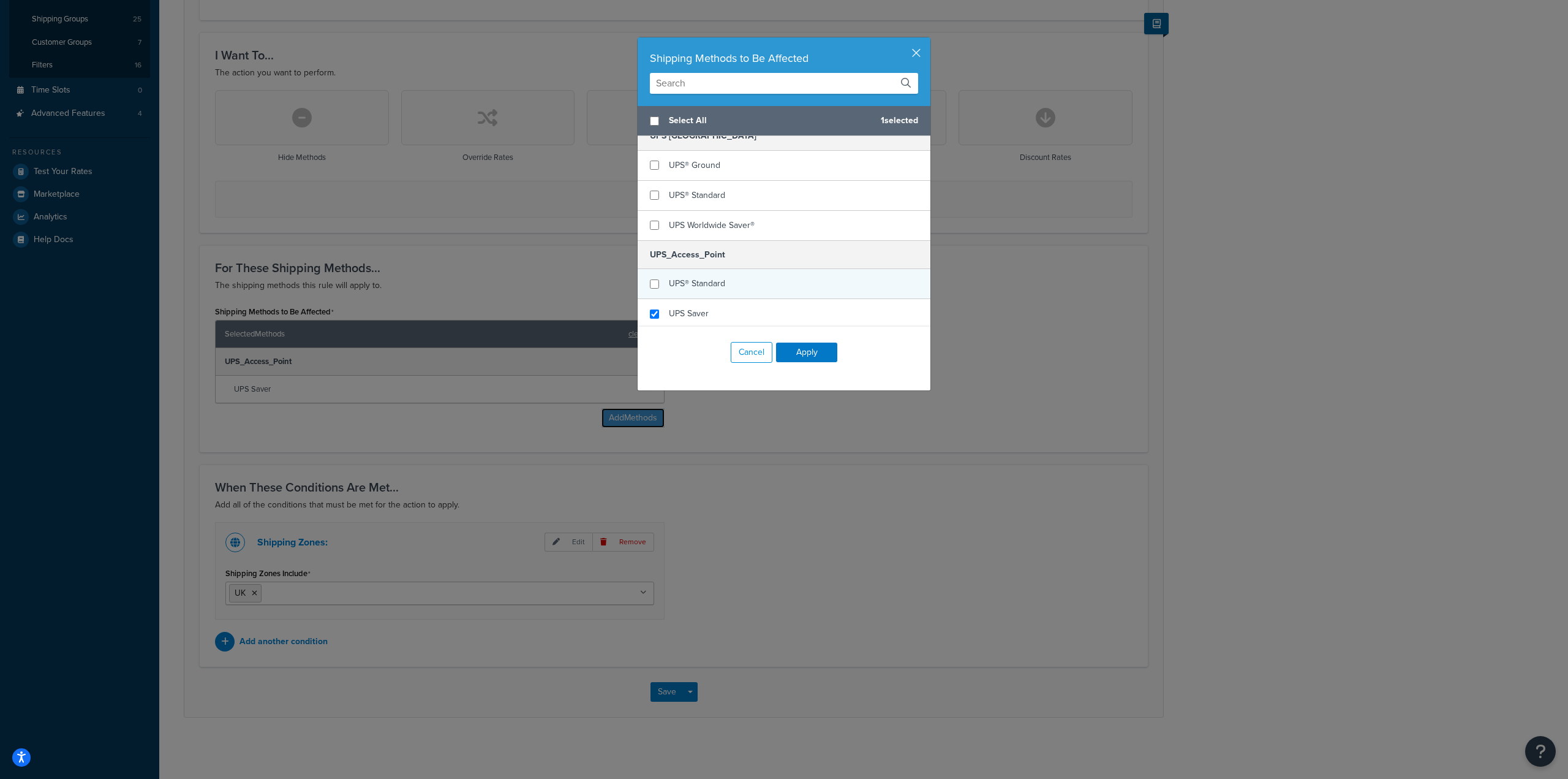
scroll to position [2451, 0]
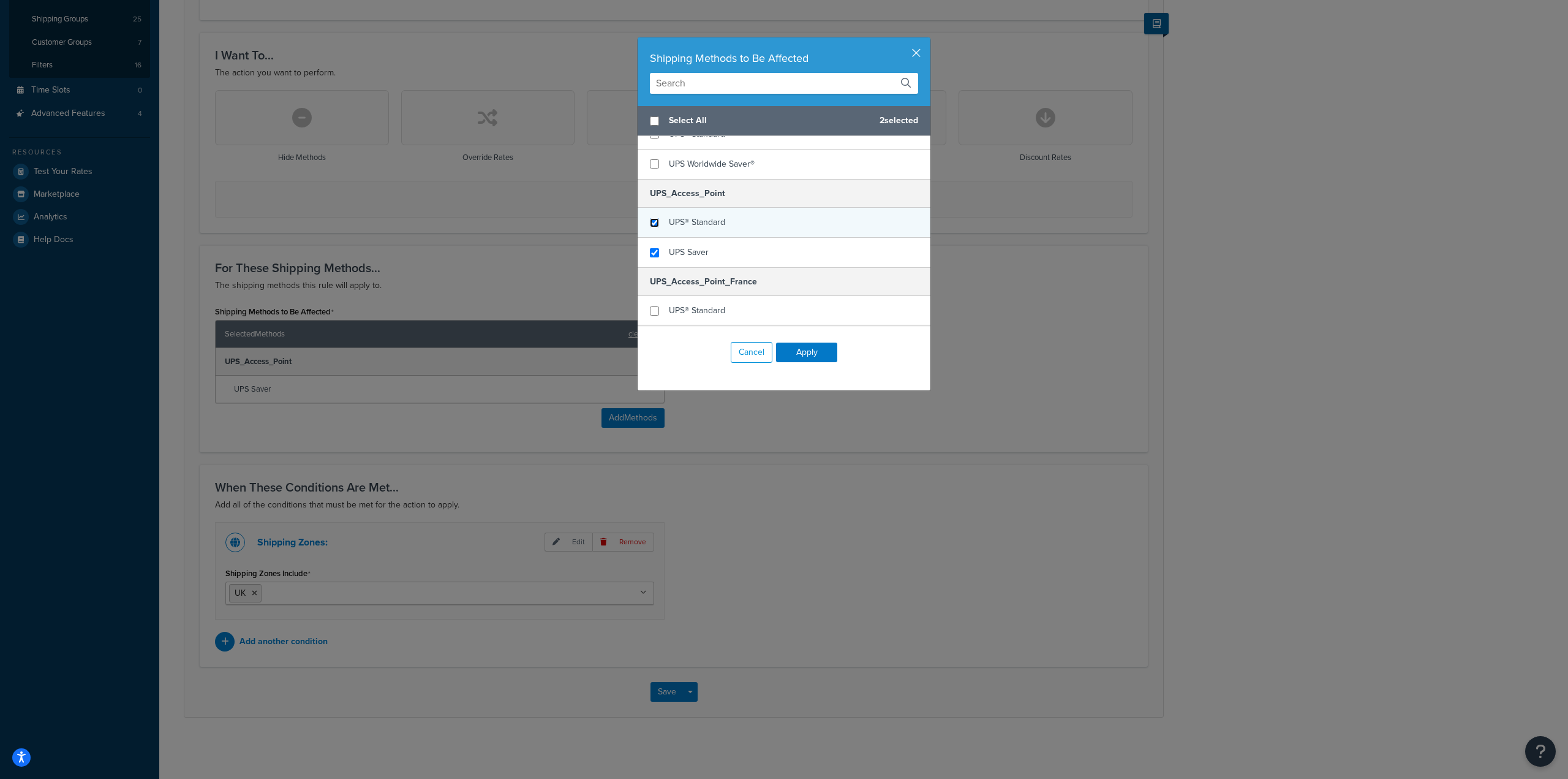
click at [650, 226] on input "checkbox" at bounding box center [655, 223] width 10 height 10
checkbox input "true"
click at [658, 250] on div "UPS® Standard" at bounding box center [784, 251] width 293 height 30
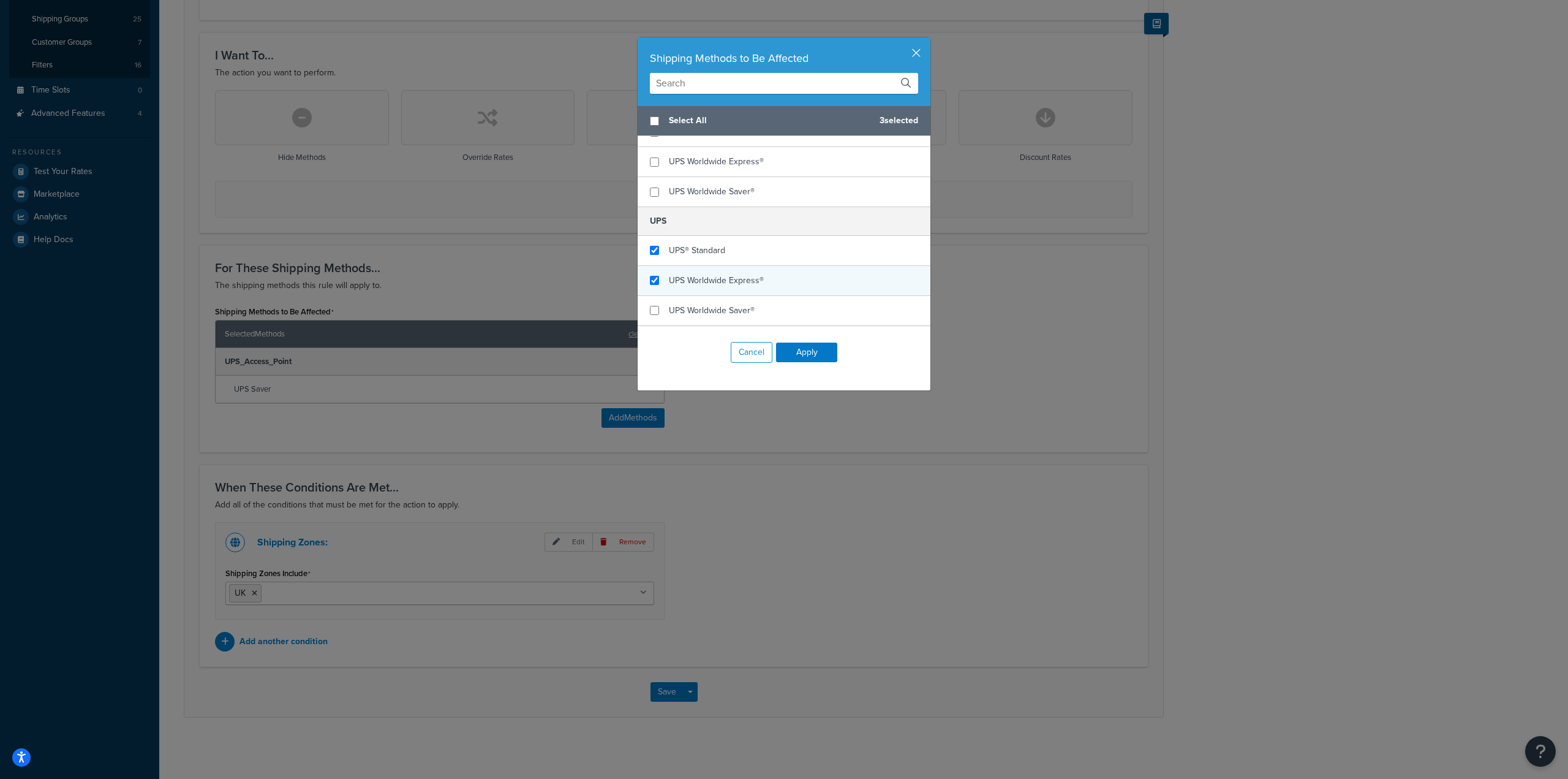
checkbox input "true"
click at [659, 273] on div "UPS Worldwide Express®" at bounding box center [784, 281] width 293 height 30
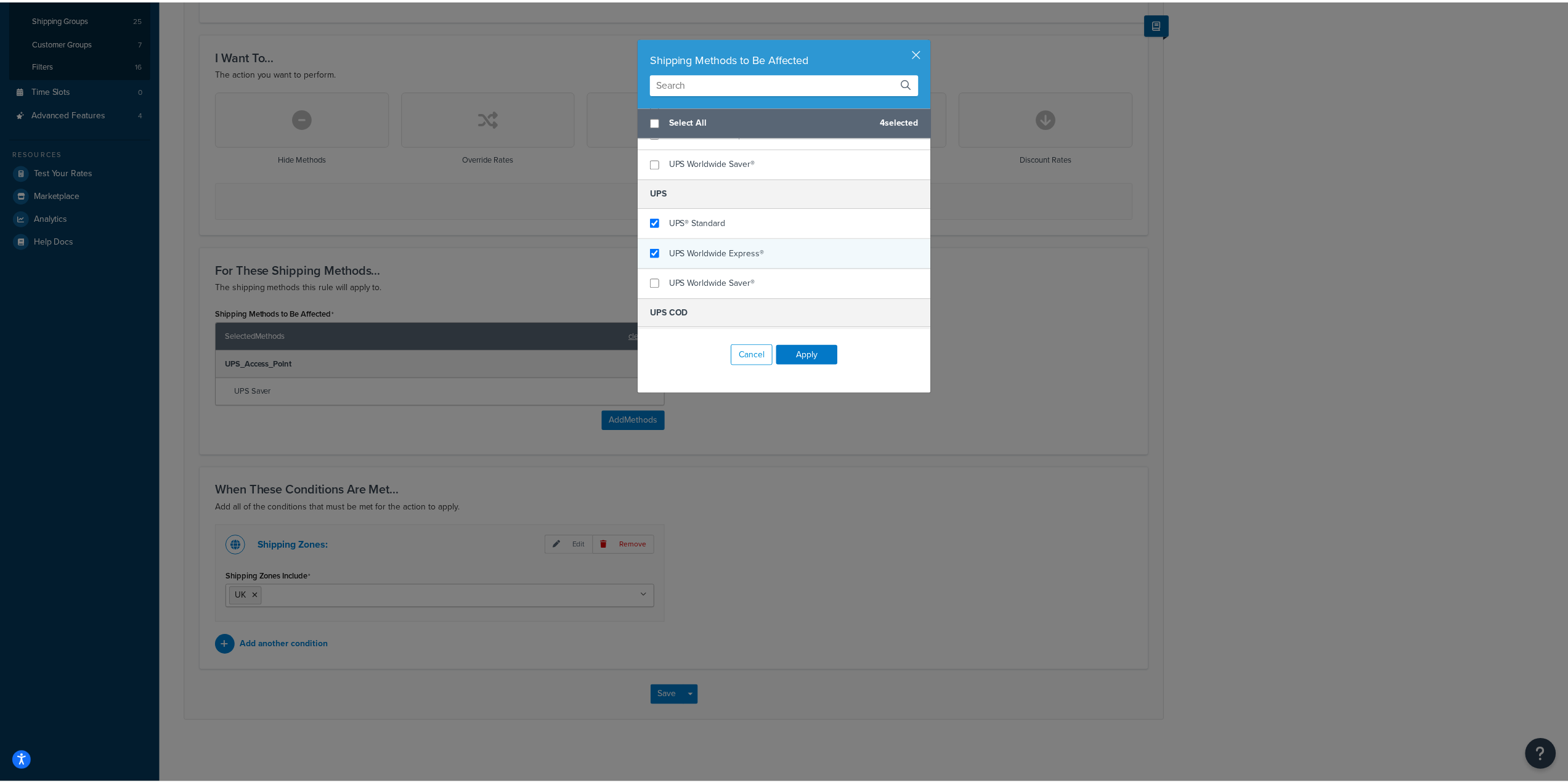
scroll to position [1782, 0]
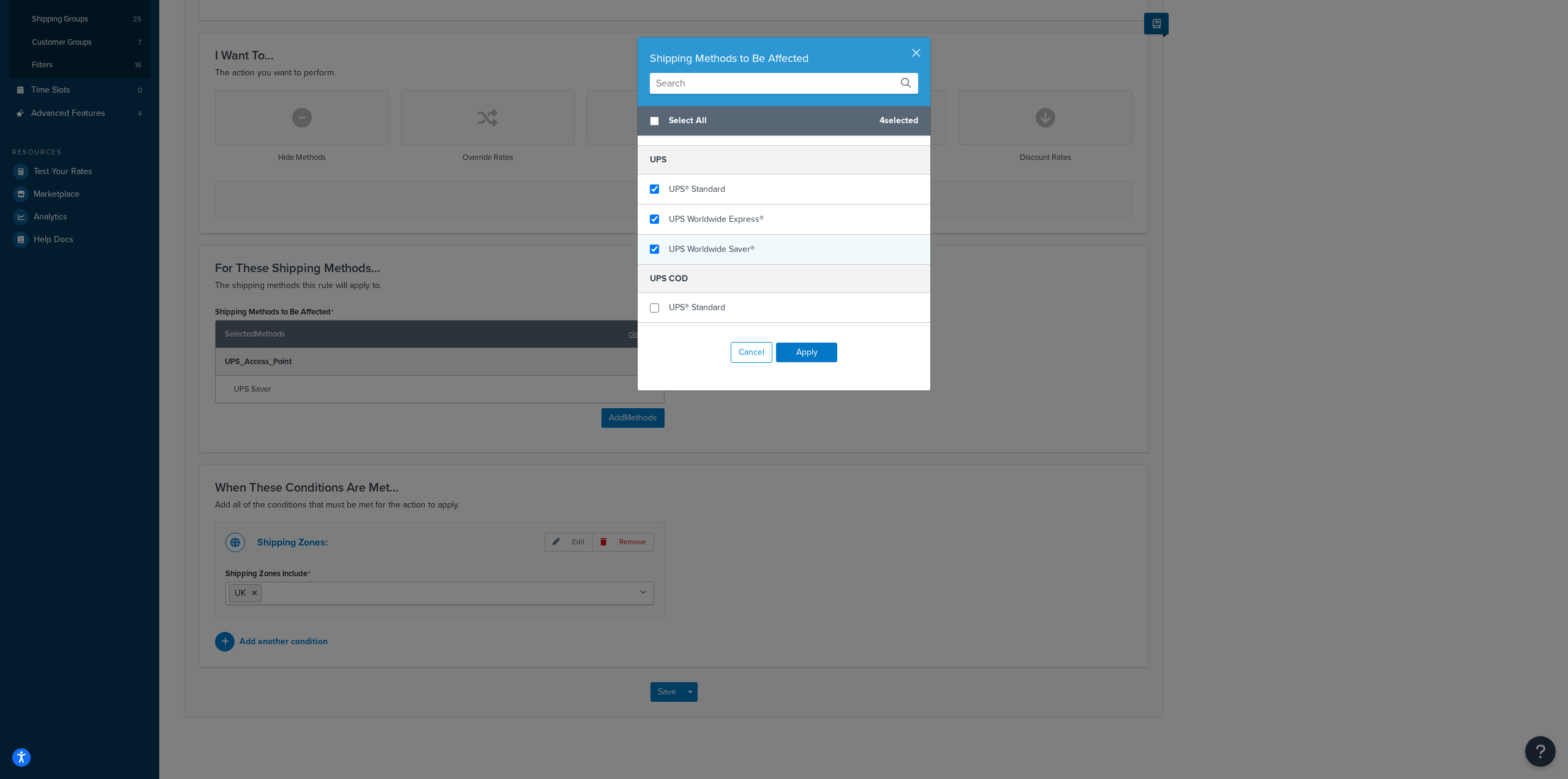
click at [651, 255] on div "UPS Worldwide Saver®" at bounding box center [784, 249] width 293 height 30
checkbox input "false"
click at [645, 253] on div "UPS Worldwide Saver®" at bounding box center [784, 249] width 293 height 30
checkbox input "false"
click at [647, 226] on div "UPS Worldwide Express®" at bounding box center [784, 220] width 293 height 30
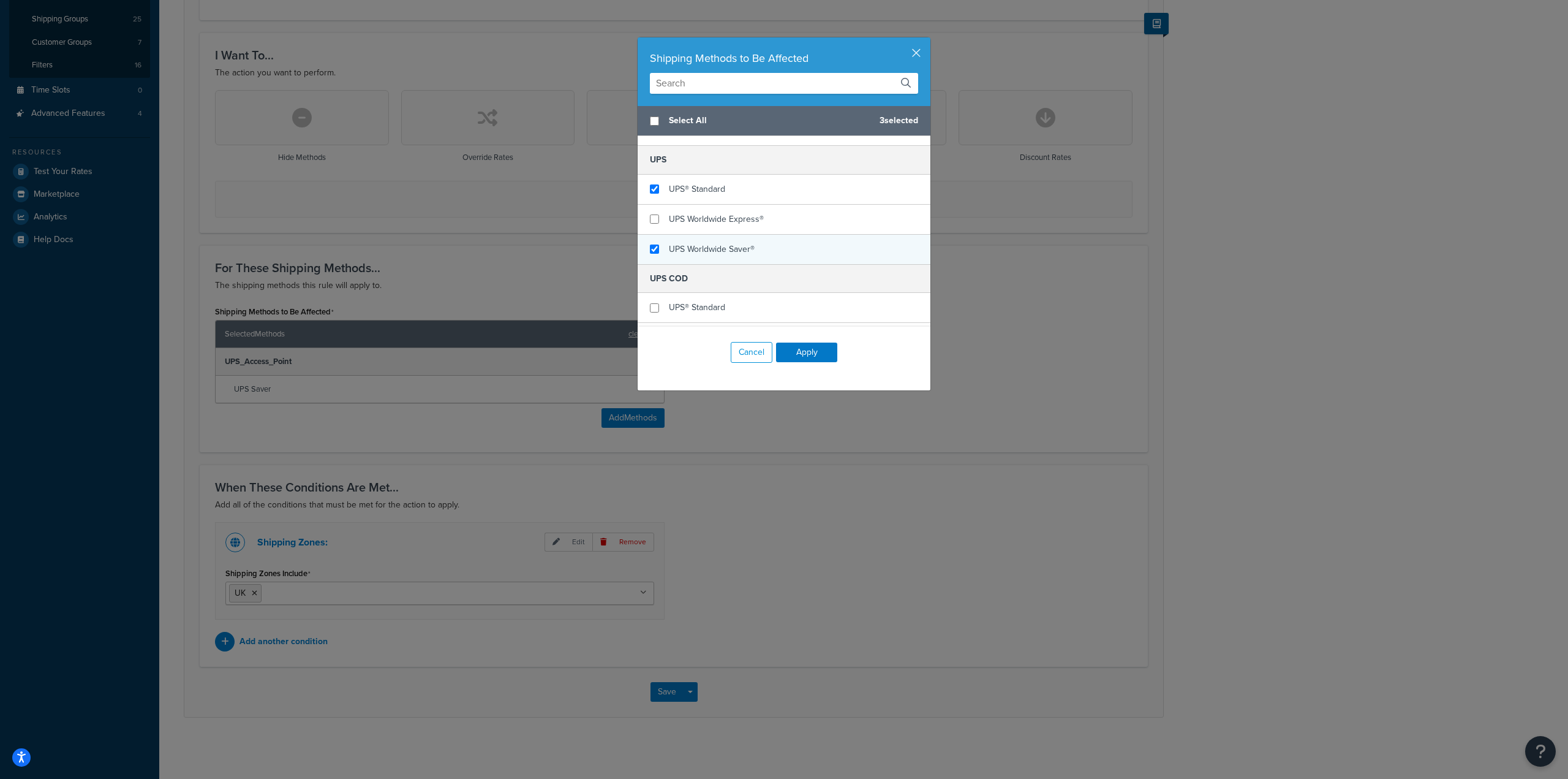
checkbox input "true"
click at [656, 248] on div "UPS Worldwide Saver®" at bounding box center [784, 249] width 293 height 30
click at [650, 223] on input "checkbox" at bounding box center [655, 219] width 10 height 10
checkbox input "true"
click at [816, 353] on button "Apply" at bounding box center [806, 352] width 61 height 20
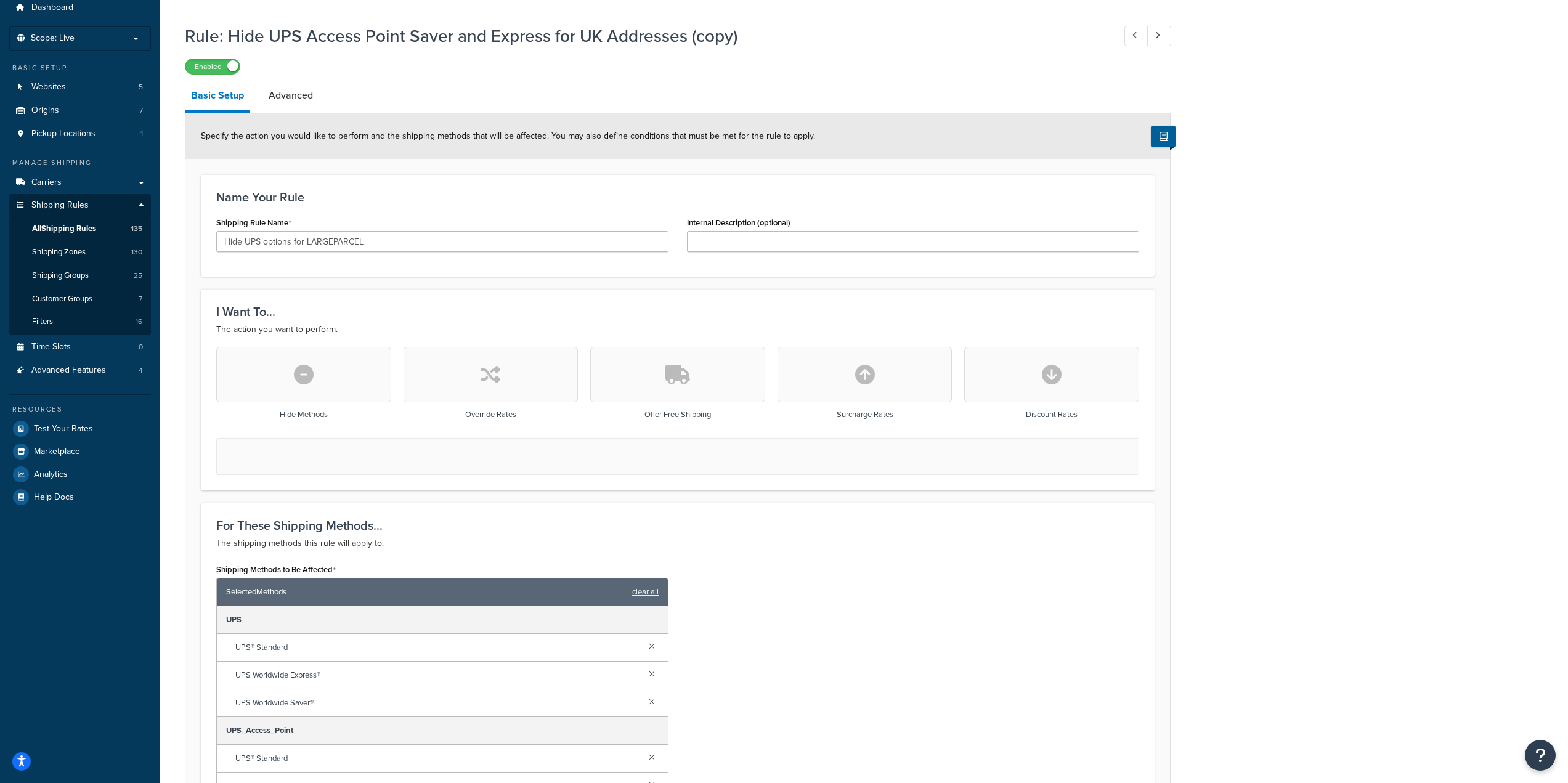
scroll to position [0, 0]
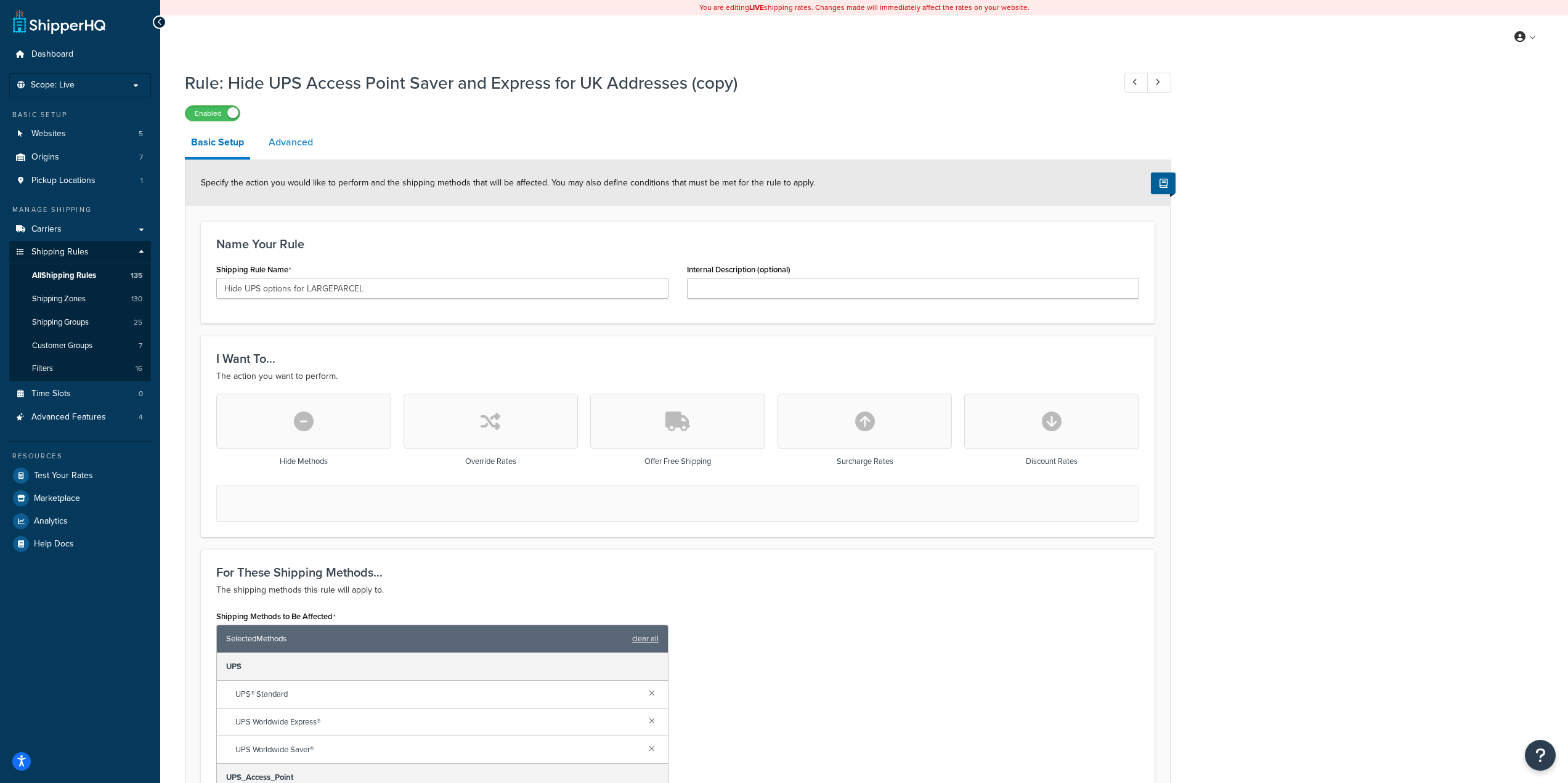
click at [294, 144] on link "Advanced" at bounding box center [290, 142] width 56 height 30
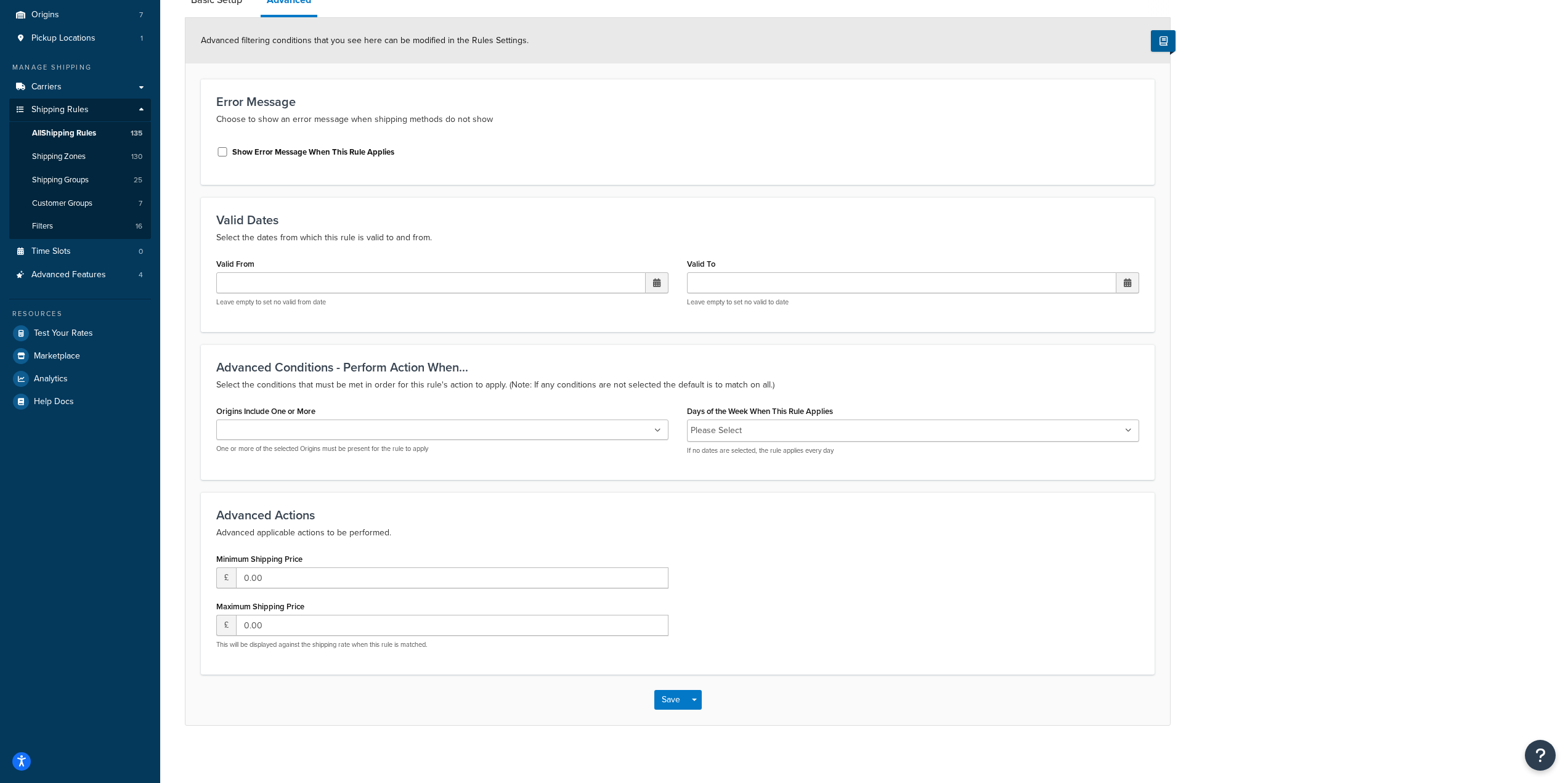
scroll to position [147, 0]
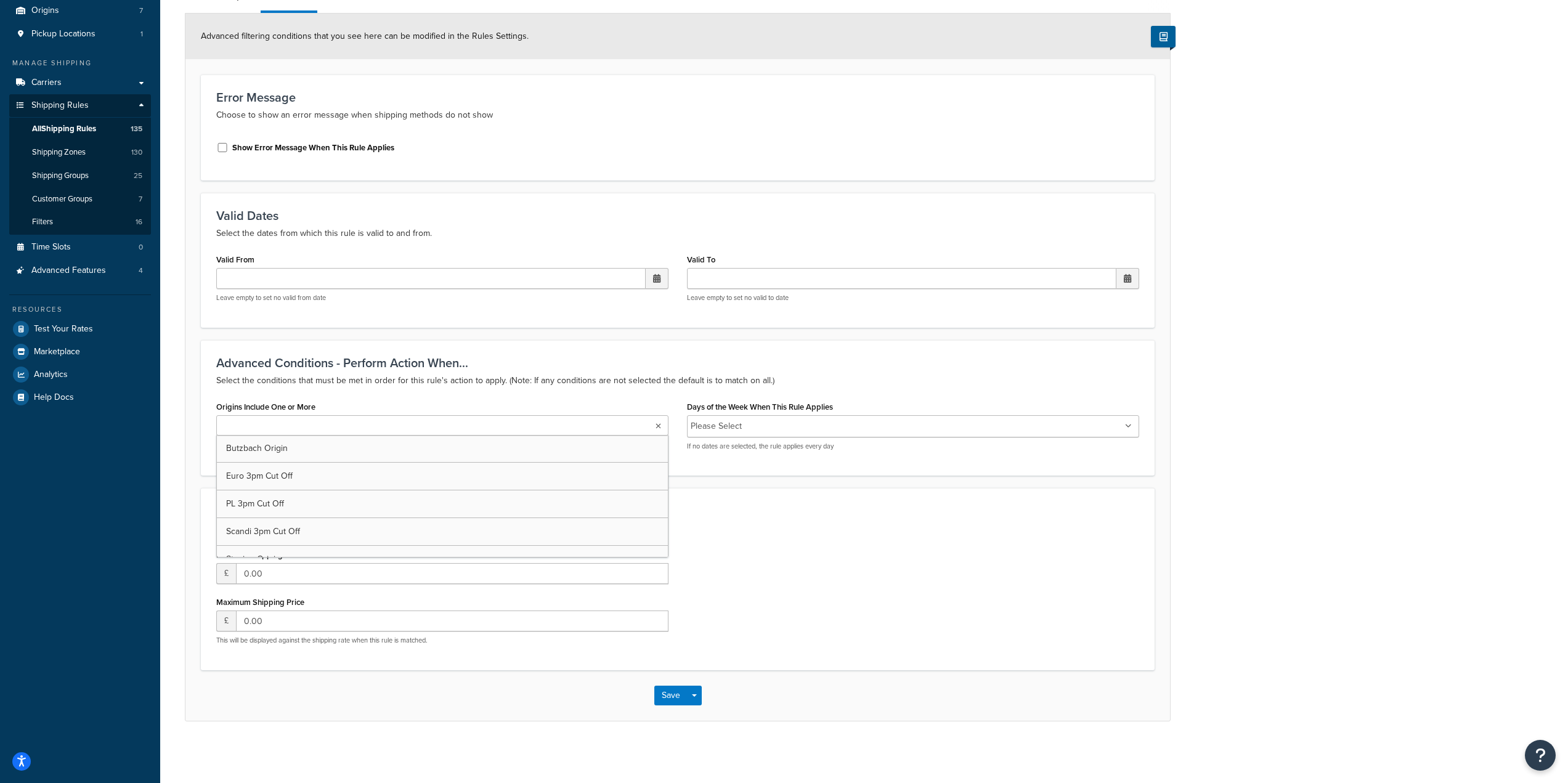
click at [477, 428] on ul at bounding box center [442, 425] width 452 height 20
click at [887, 533] on p "Advanced applicable actions to be performed." at bounding box center [678, 527] width 923 height 14
click at [526, 430] on ul at bounding box center [442, 425] width 452 height 20
click at [913, 548] on div "Minimum Shipping Price £ 0.00 Maximum Shipping Price £ 0.00 This will be displa…" at bounding box center [677, 599] width 941 height 108
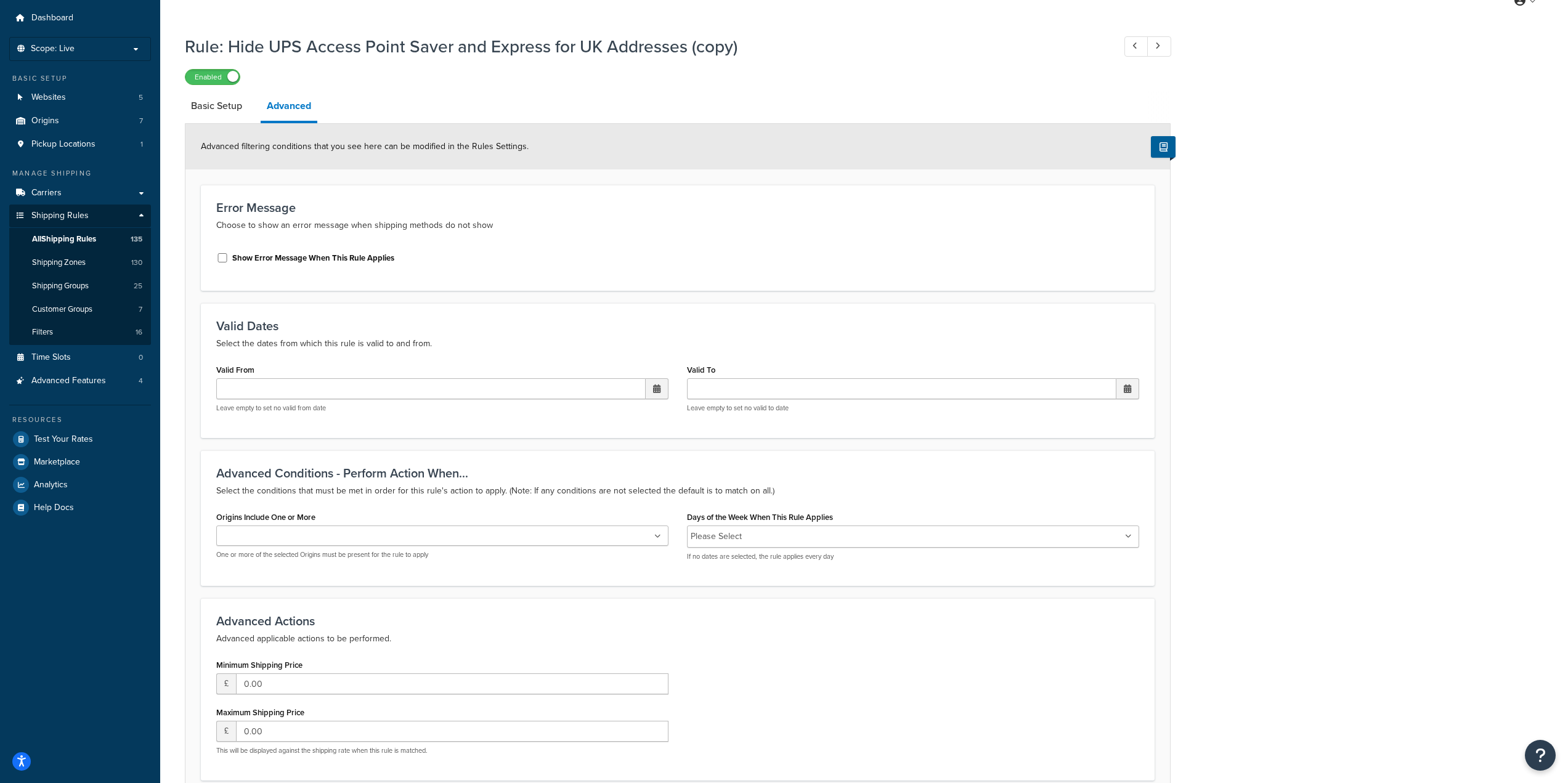
scroll to position [25, 0]
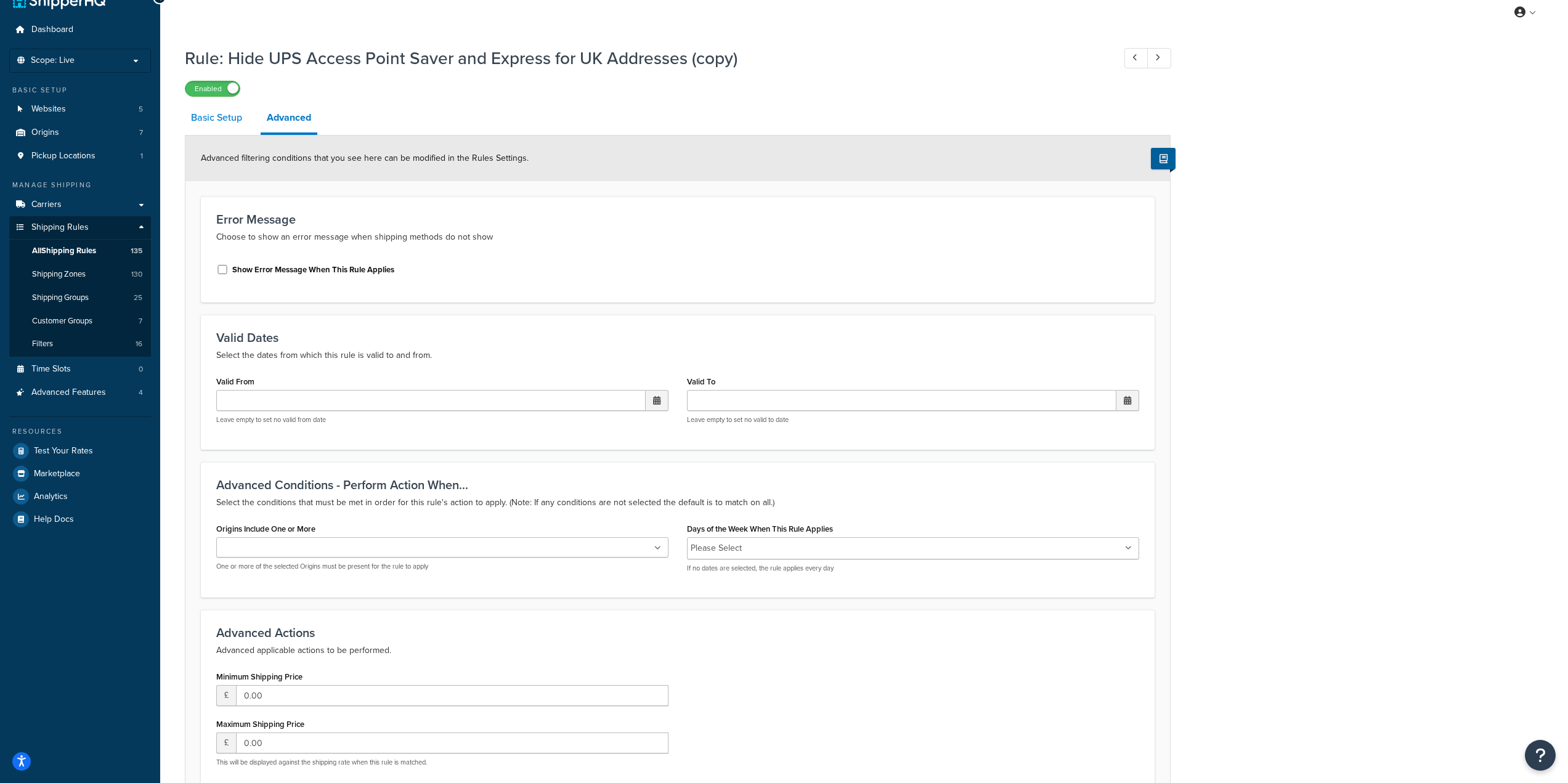
click at [243, 126] on link "Basic Setup" at bounding box center [216, 117] width 63 height 30
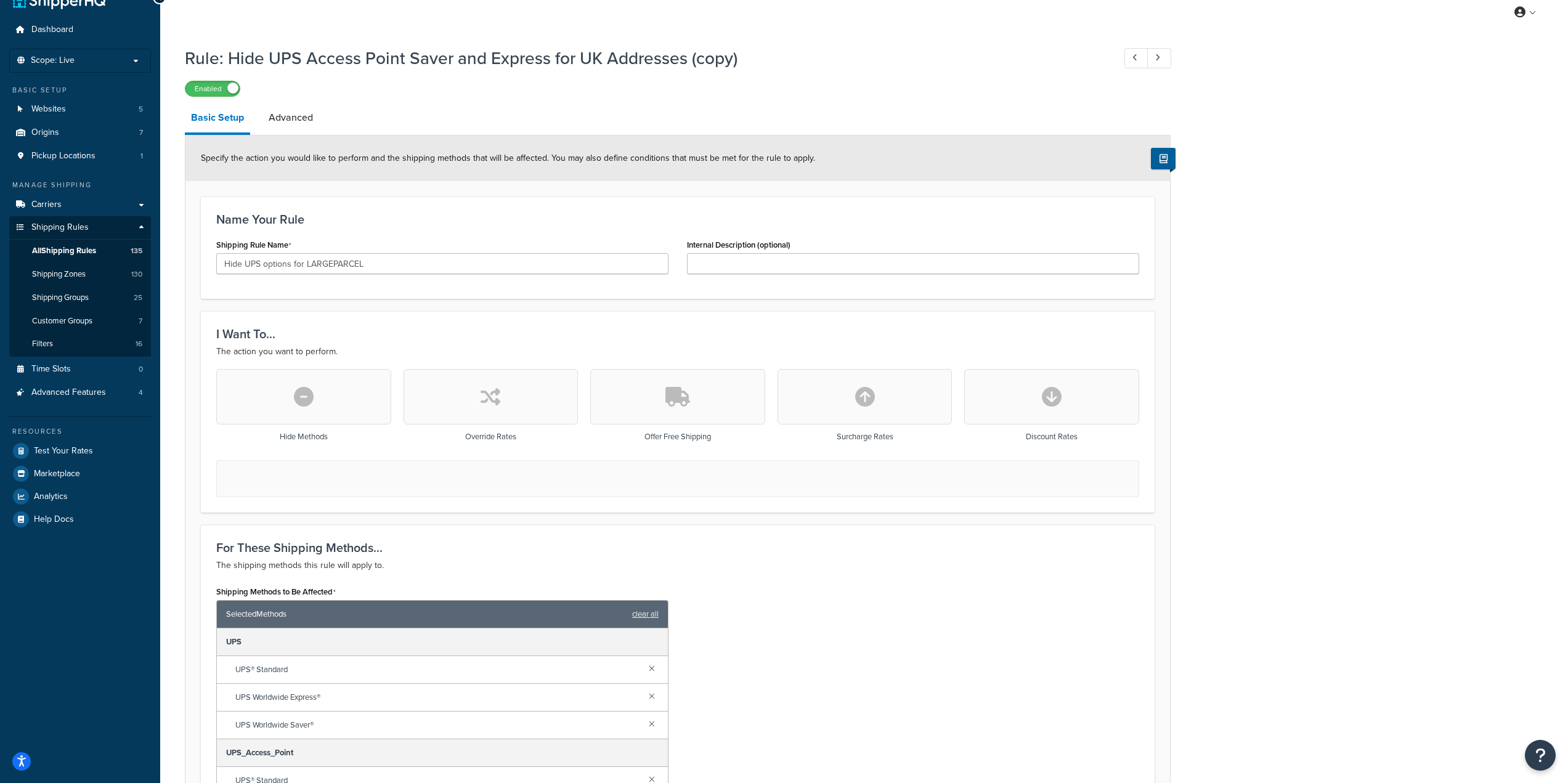
click at [336, 416] on button "button" at bounding box center [303, 396] width 175 height 56
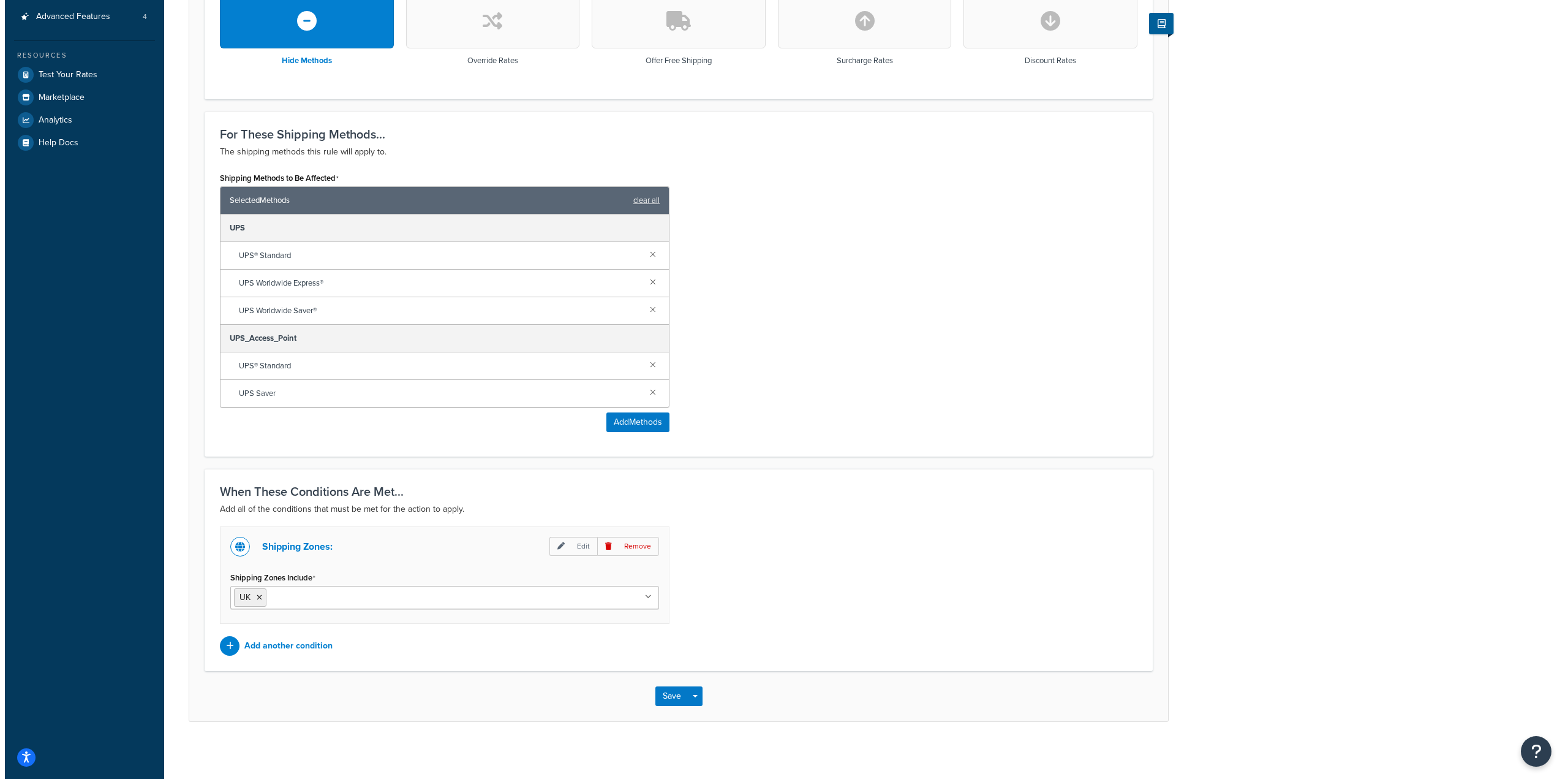
scroll to position [404, 0]
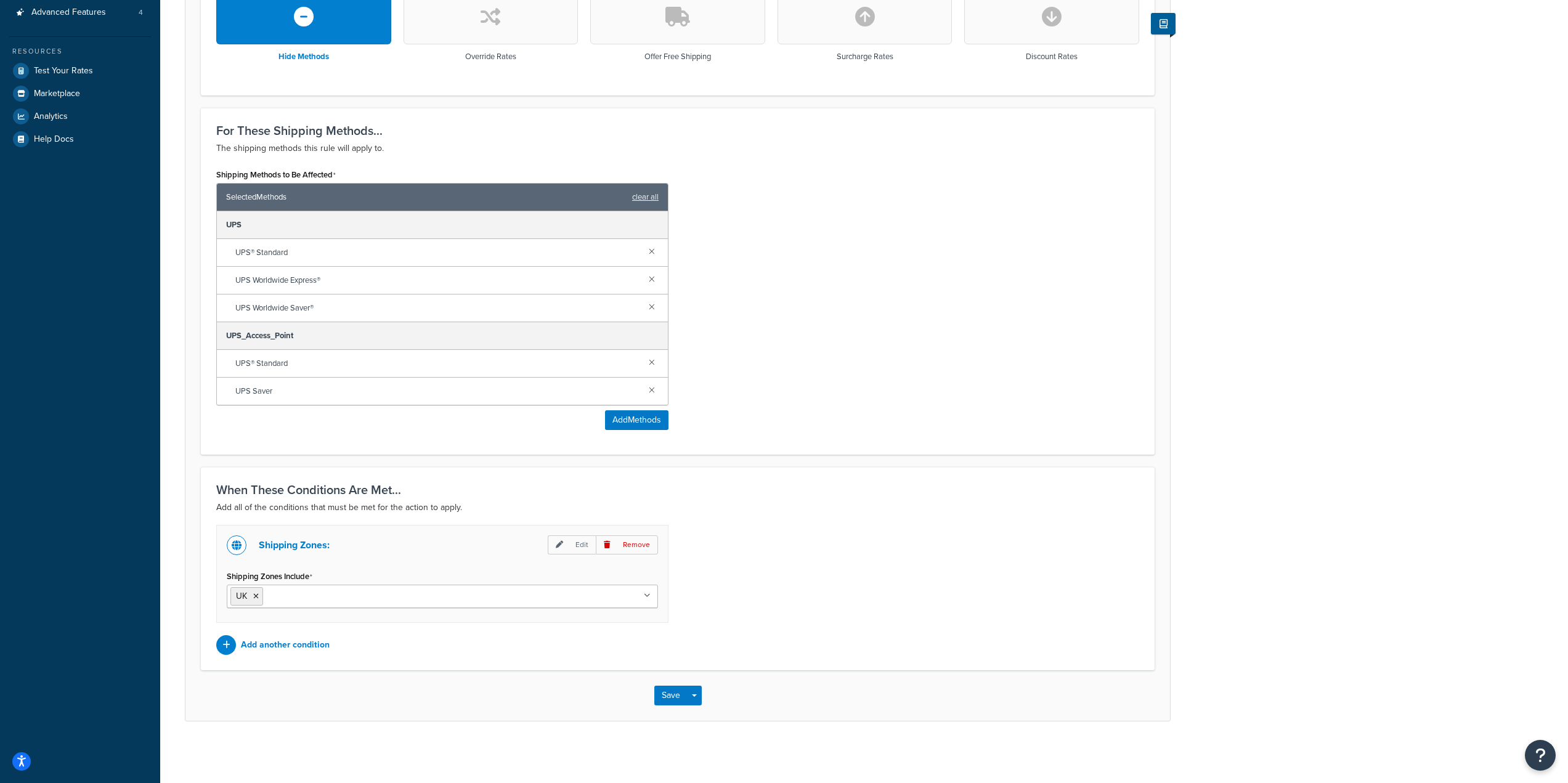
click at [305, 655] on div "When These Conditions Are Met... Add all of the conditions that must be met for…" at bounding box center [678, 569] width 953 height 203
click at [304, 654] on div "Add another condition" at bounding box center [442, 644] width 452 height 20
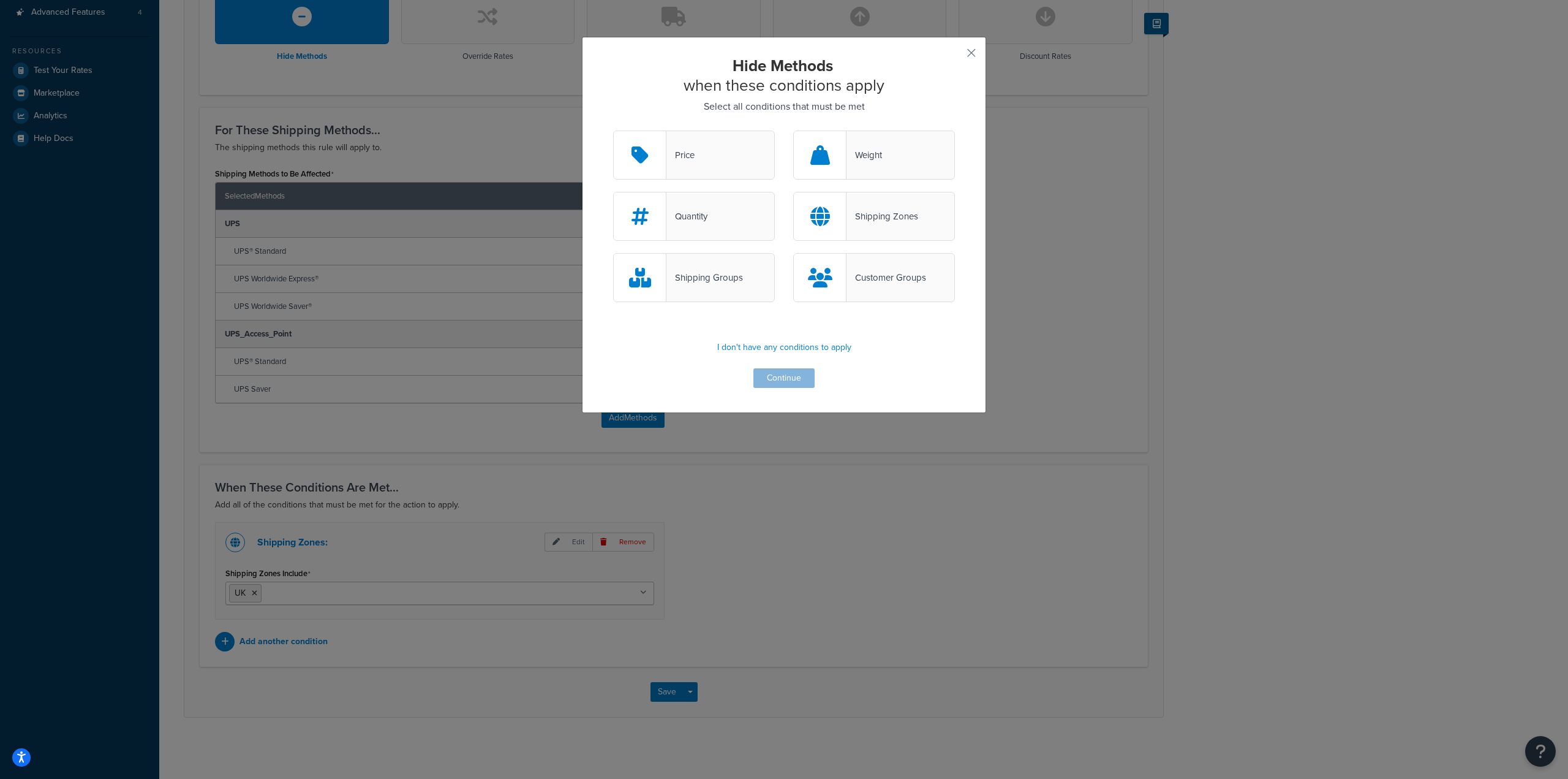
click at [724, 284] on div "Shipping Groups" at bounding box center [705, 278] width 76 height 17
click at [0, 0] on input "Shipping Groups" at bounding box center [0, 0] width 0 height 0
click at [770, 385] on button "Continue" at bounding box center [784, 378] width 61 height 20
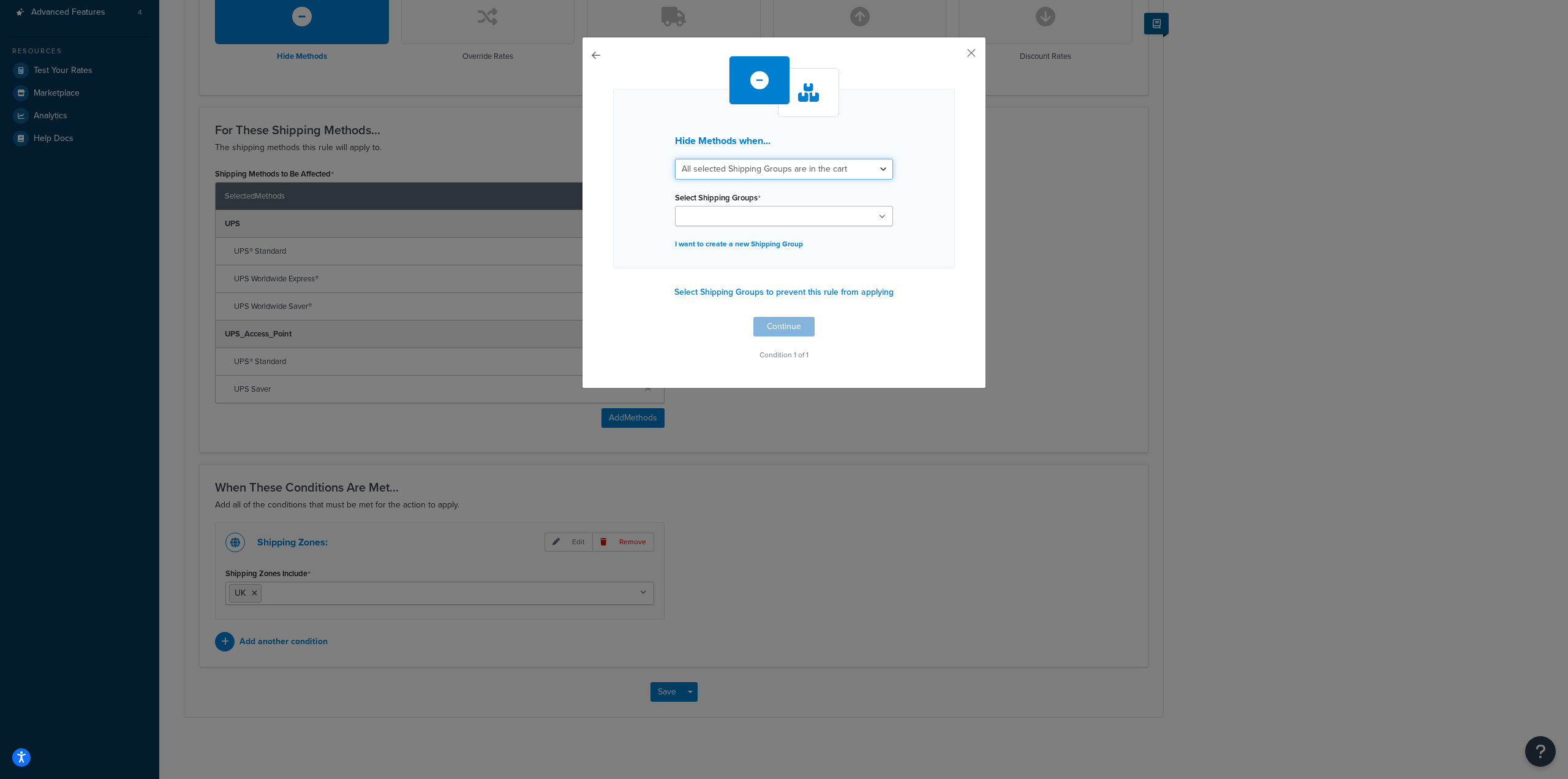
click at [764, 176] on select "All selected Shipping Groups are in the cart Any selected Shipping Groups are i…" at bounding box center [784, 170] width 218 height 21
click at [780, 170] on select "All selected Shipping Groups are in the cart Any selected Shipping Groups are i…" at bounding box center [784, 170] width 218 height 21
click at [788, 170] on select "All selected Shipping Groups are in the cart Any selected Shipping Groups are i…" at bounding box center [784, 170] width 218 height 21
select select "any"
click at [675, 159] on select "All selected Shipping Groups are in the cart Any selected Shipping Groups are i…" at bounding box center [784, 170] width 218 height 21
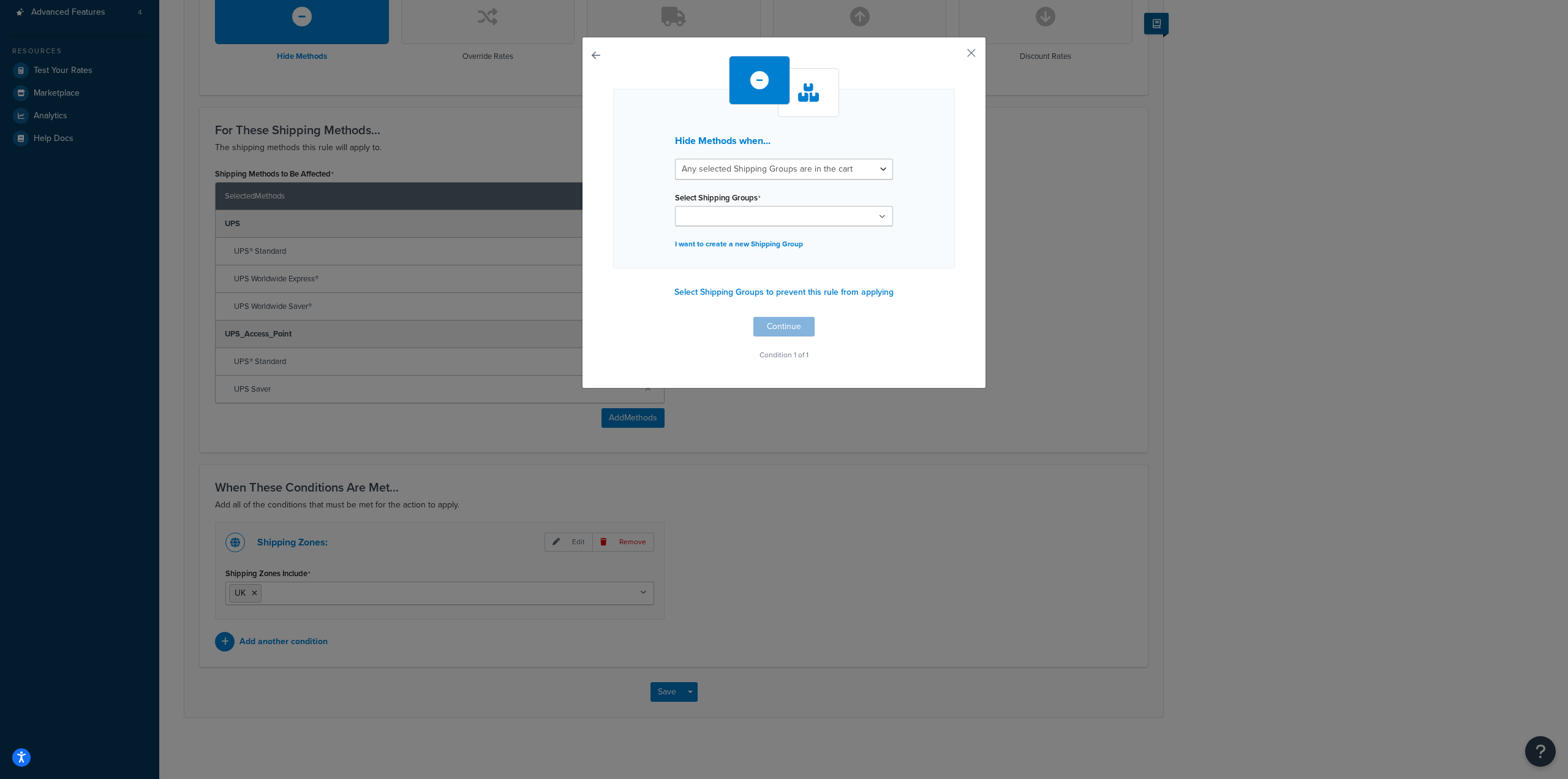
click at [752, 210] on input "Select Shipping Groups" at bounding box center [733, 217] width 109 height 13
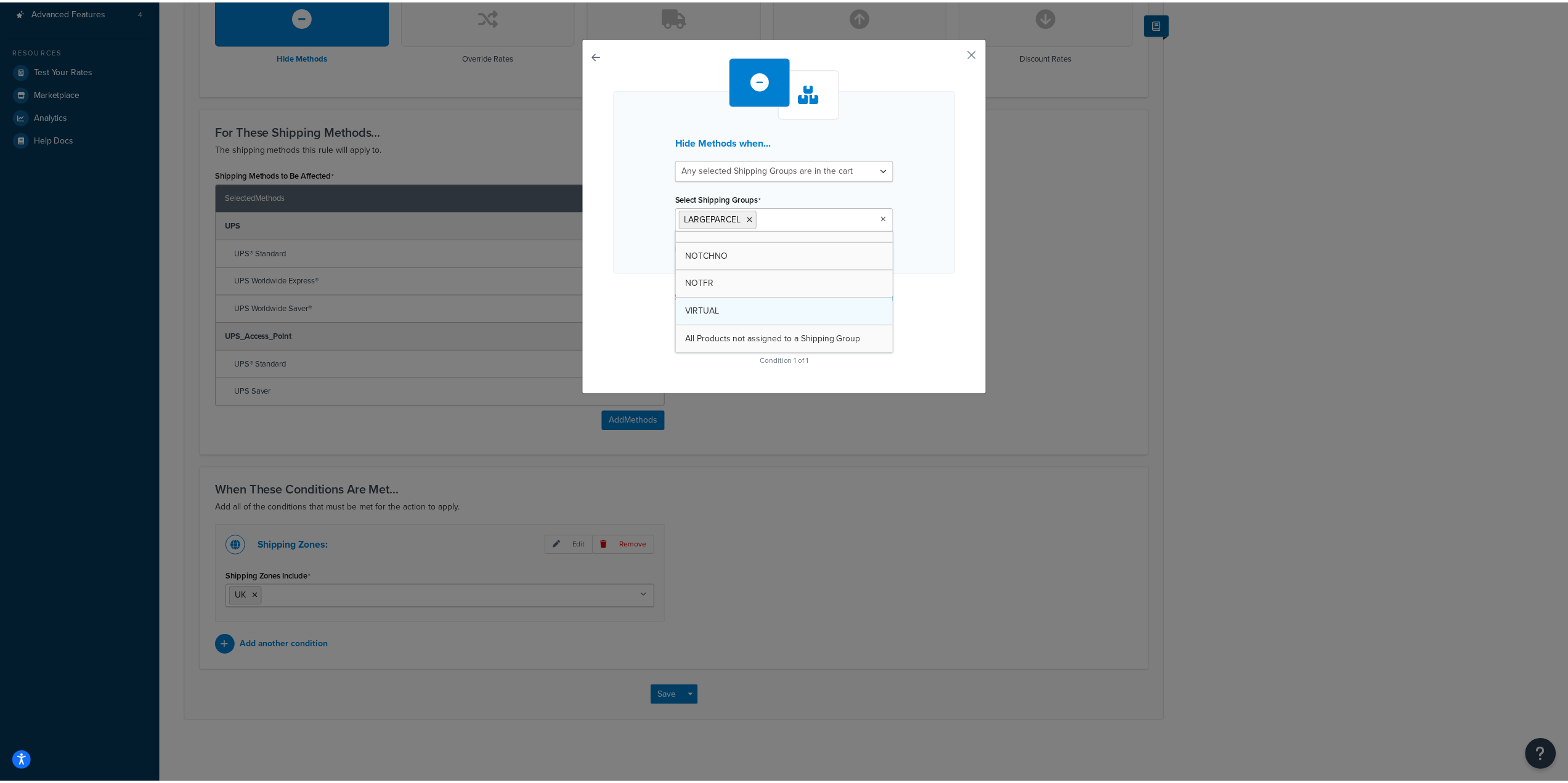
scroll to position [543, 0]
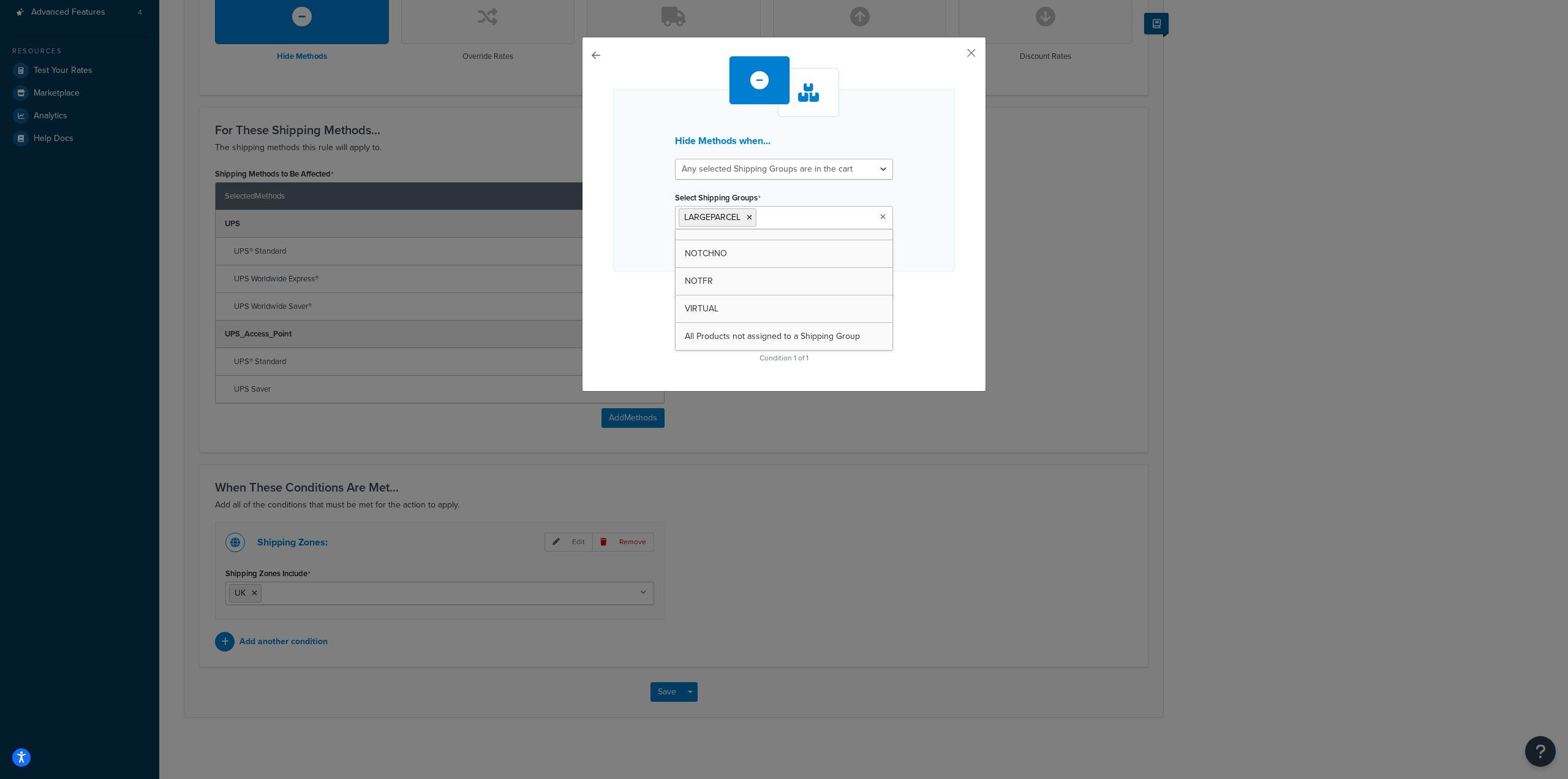
click at [1004, 270] on div "Hide Methods when... All selected Shipping Groups are in the cart Any selected …" at bounding box center [784, 390] width 1568 height 779
click at [778, 324] on button "Continue" at bounding box center [784, 330] width 61 height 20
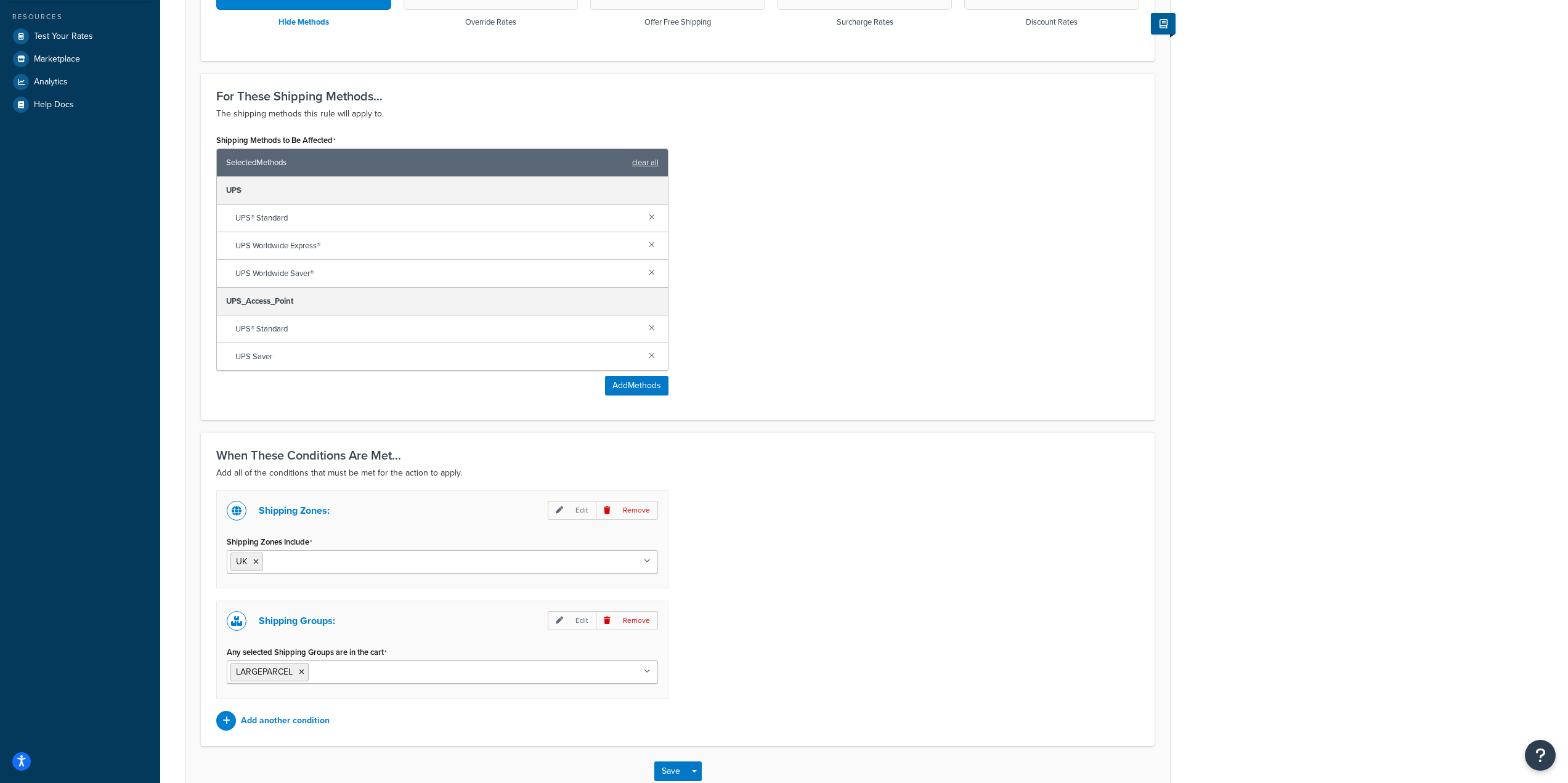
scroll to position [516, 0]
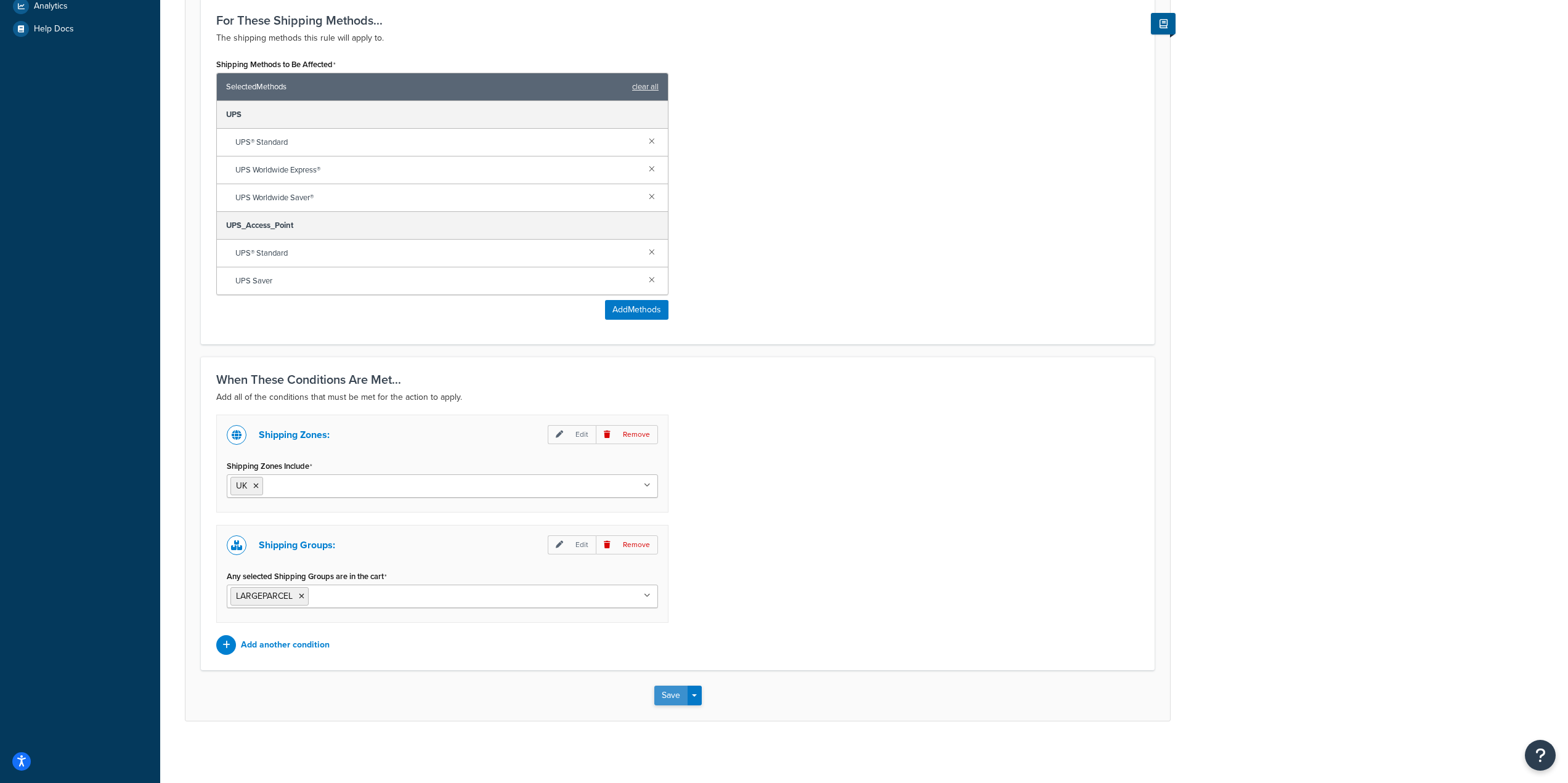
click at [673, 696] on button "Save" at bounding box center [670, 695] width 34 height 20
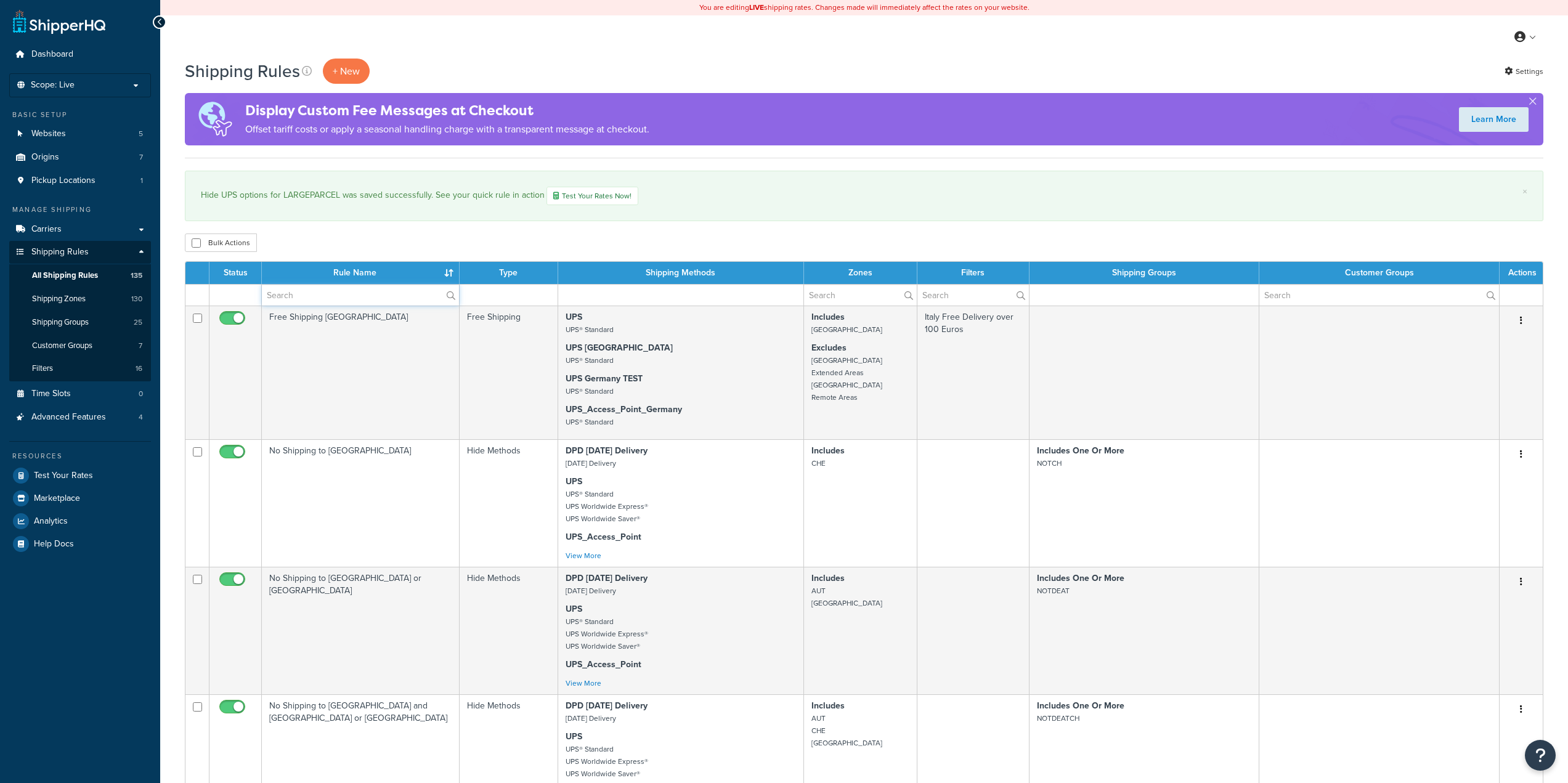
click at [364, 300] on input "text" at bounding box center [361, 295] width 197 height 21
type input "large"
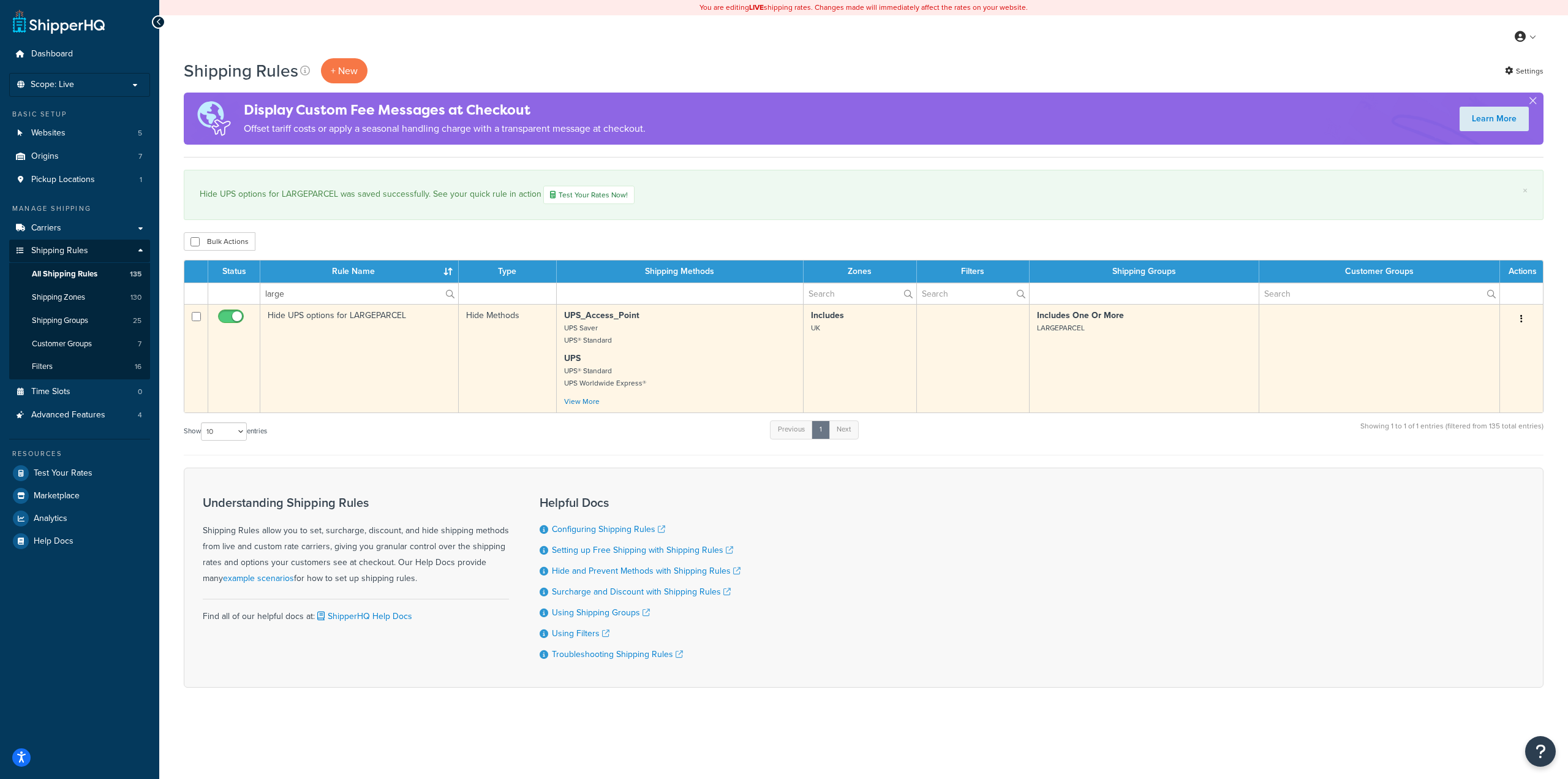
click at [405, 317] on td "Hide UPS options for LARGEPARCEL" at bounding box center [360, 358] width 199 height 109
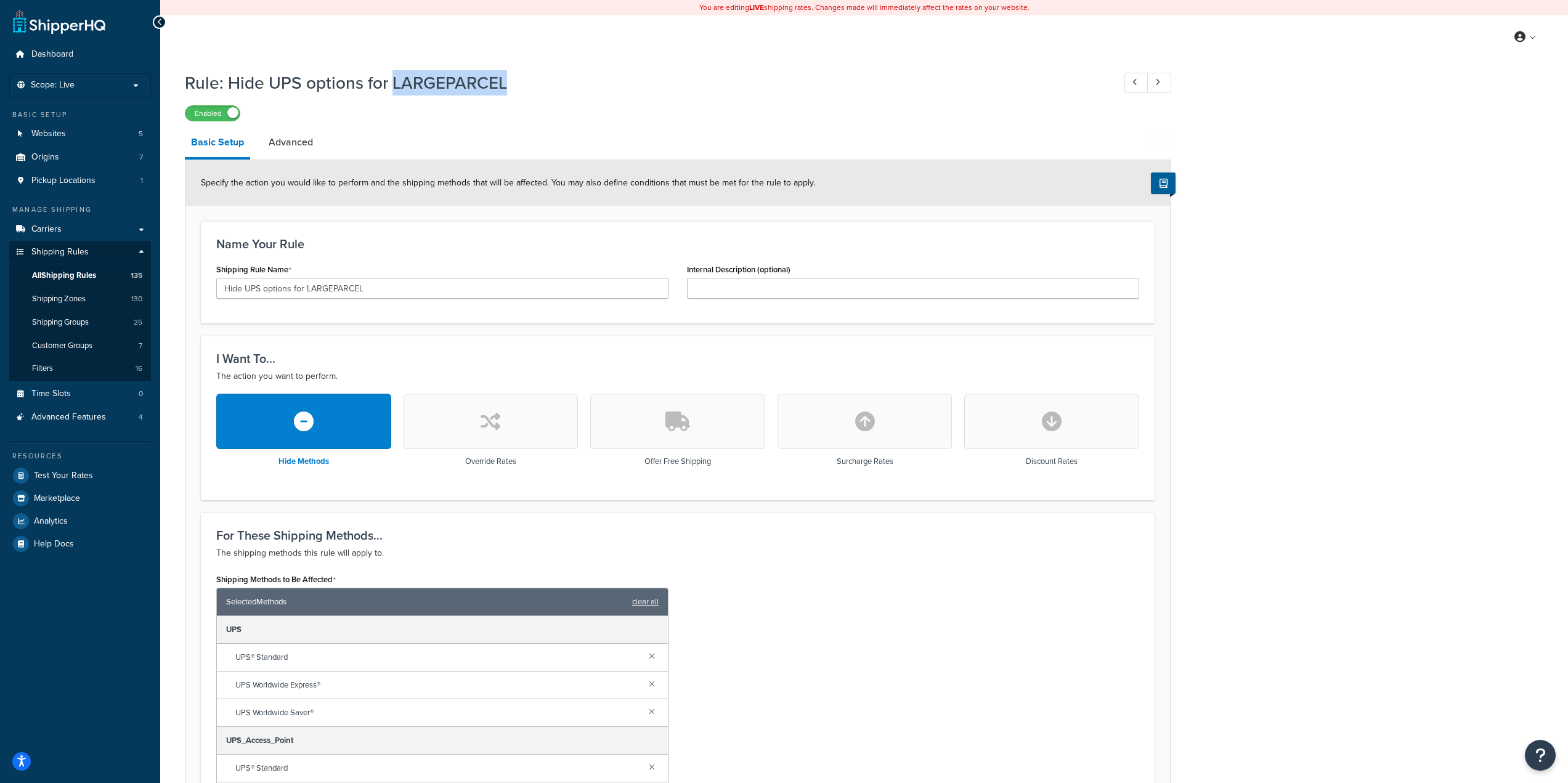
drag, startPoint x: 512, startPoint y: 80, endPoint x: 394, endPoint y: 78, distance: 118.0
click at [394, 78] on h1 "Rule: Hide UPS options for LARGEPARCEL" at bounding box center [643, 82] width 917 height 24
copy h1 "LARGEPARCEL"
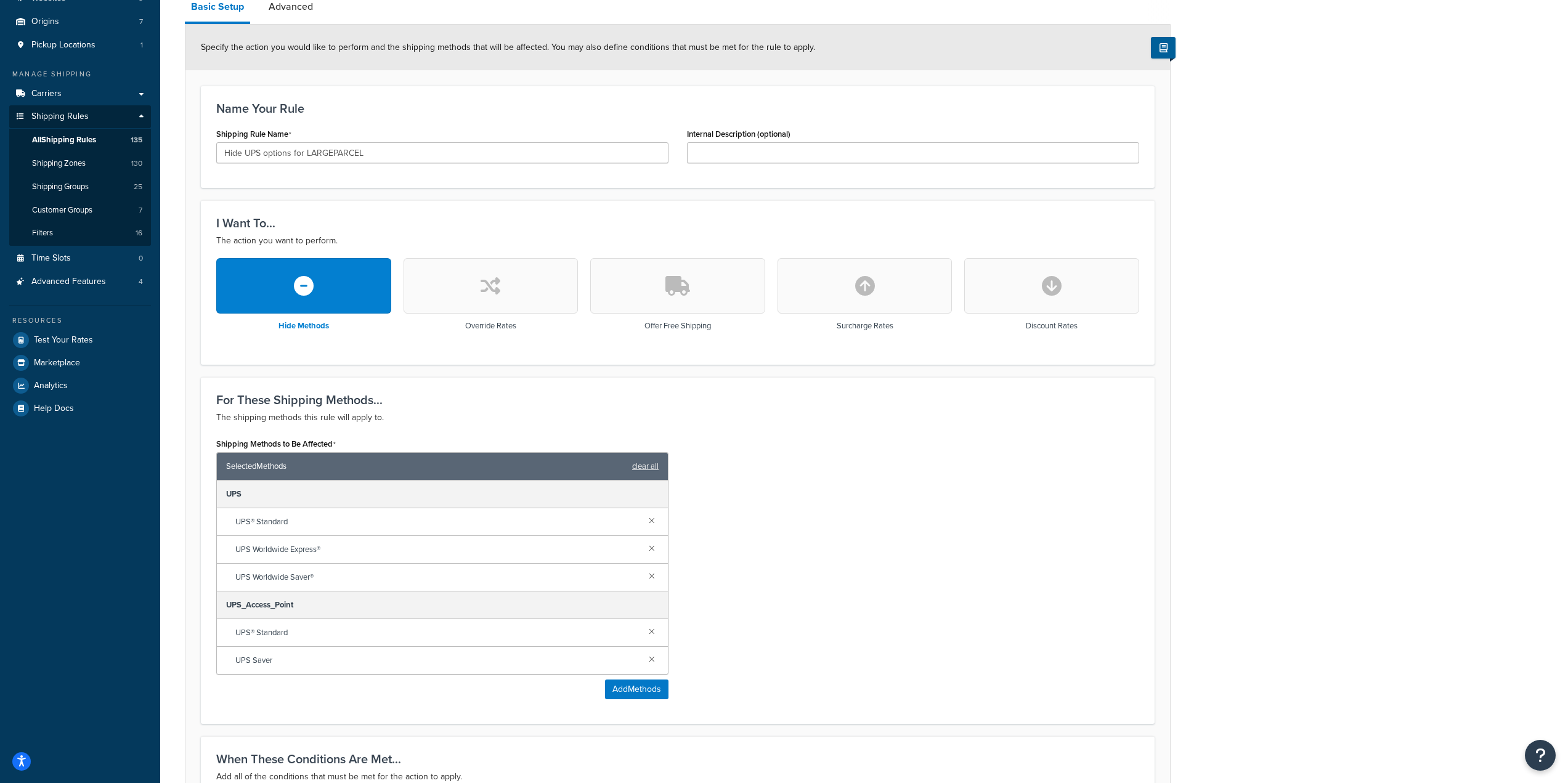
scroll to position [61, 0]
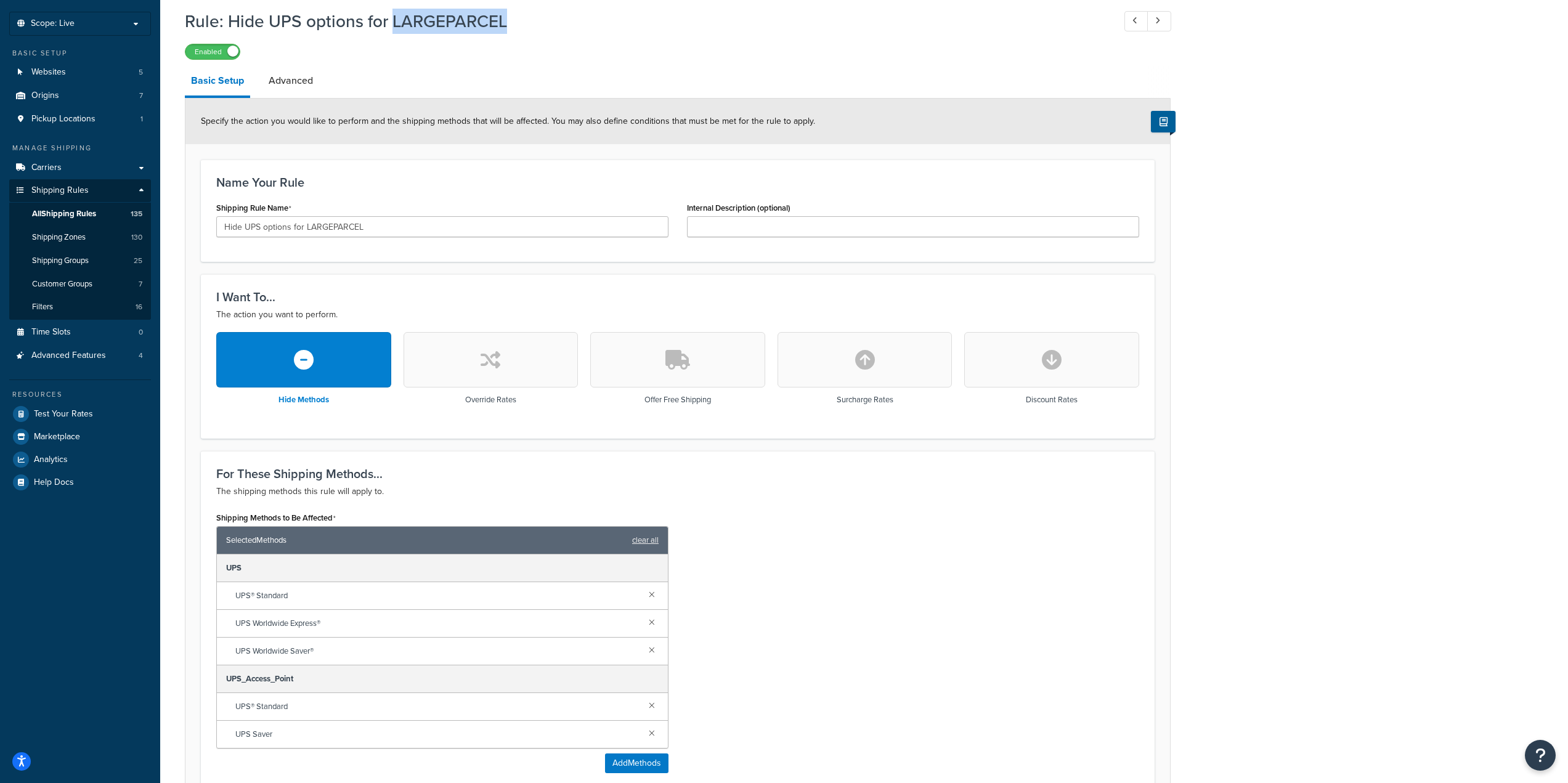
drag, startPoint x: 526, startPoint y: 69, endPoint x: 502, endPoint y: 50, distance: 30.6
click at [519, 32] on h1 "Rule: Hide UPS options for LARGEPARCEL" at bounding box center [643, 21] width 917 height 24
click at [507, 25] on h1 "Rule: Hide UPS options for LARGEPARCEL" at bounding box center [643, 21] width 917 height 24
drag, startPoint x: 509, startPoint y: 25, endPoint x: 232, endPoint y: 22, distance: 277.0
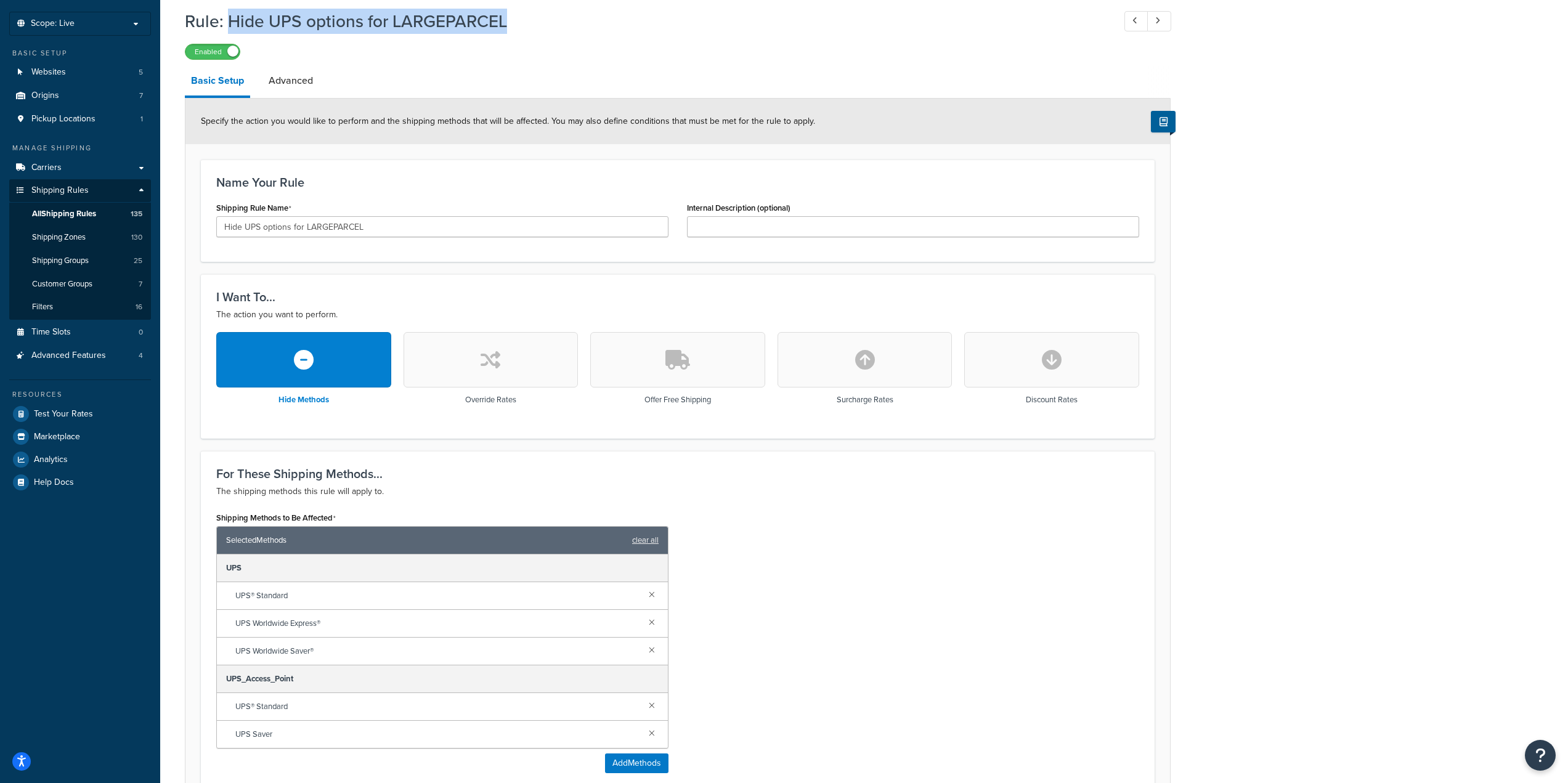
click at [232, 22] on h1 "Rule: Hide UPS options for LARGEPARCEL" at bounding box center [643, 21] width 917 height 24
copy h1 "Hide UPS options for LARGEPARCEL"
click at [1308, 453] on div "Rule: Hide UPS options for LARGEPARCEL Enabled Basic Setup Advanced Specify the…" at bounding box center [863, 604] width 1407 height 1202
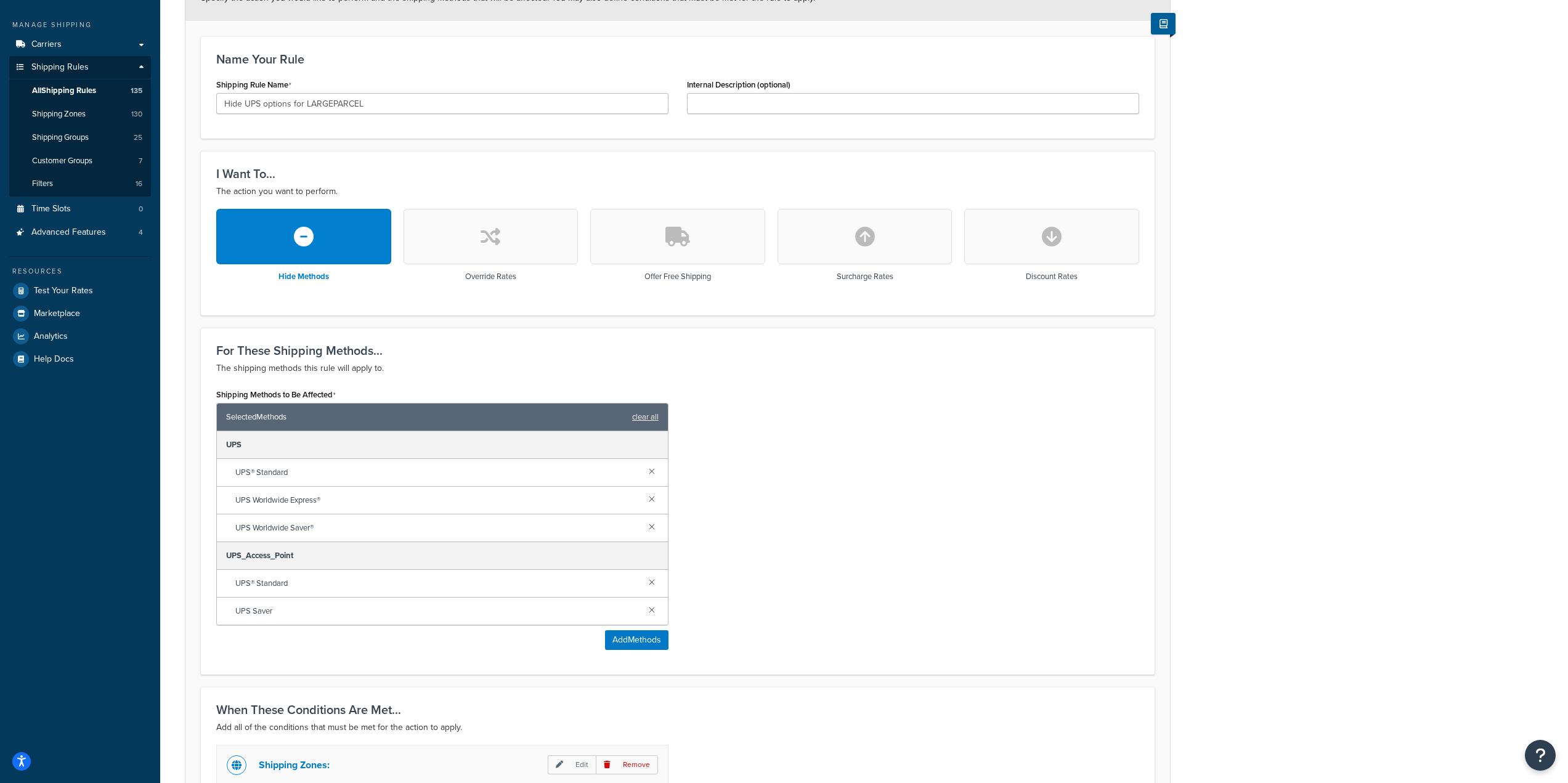
scroll to position [246, 0]
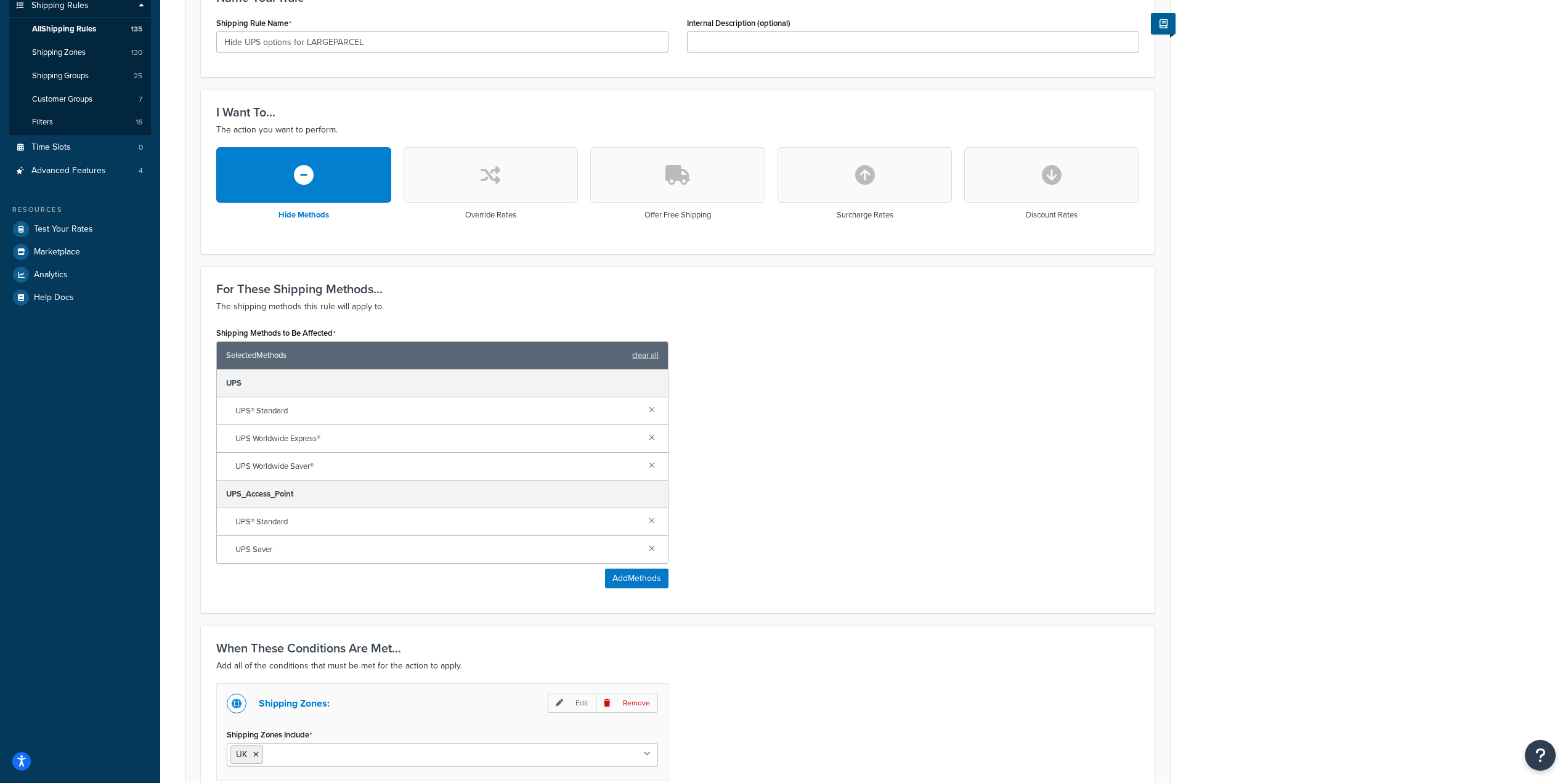
click at [1340, 404] on div "Rule: Hide UPS options for LARGEPARCEL Enabled Basic Setup Advanced Specify the…" at bounding box center [863, 419] width 1407 height 1202
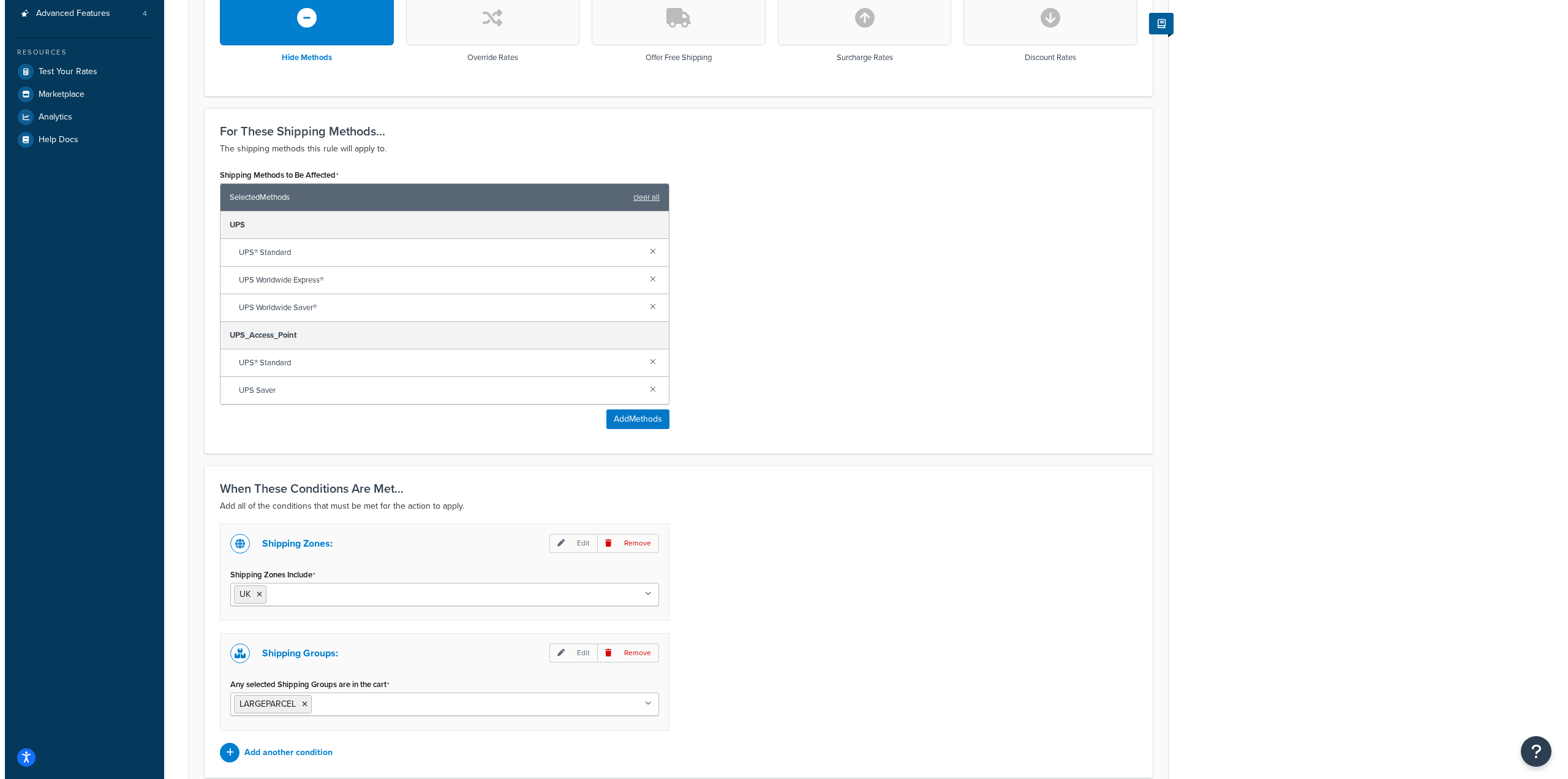
scroll to position [368, 0]
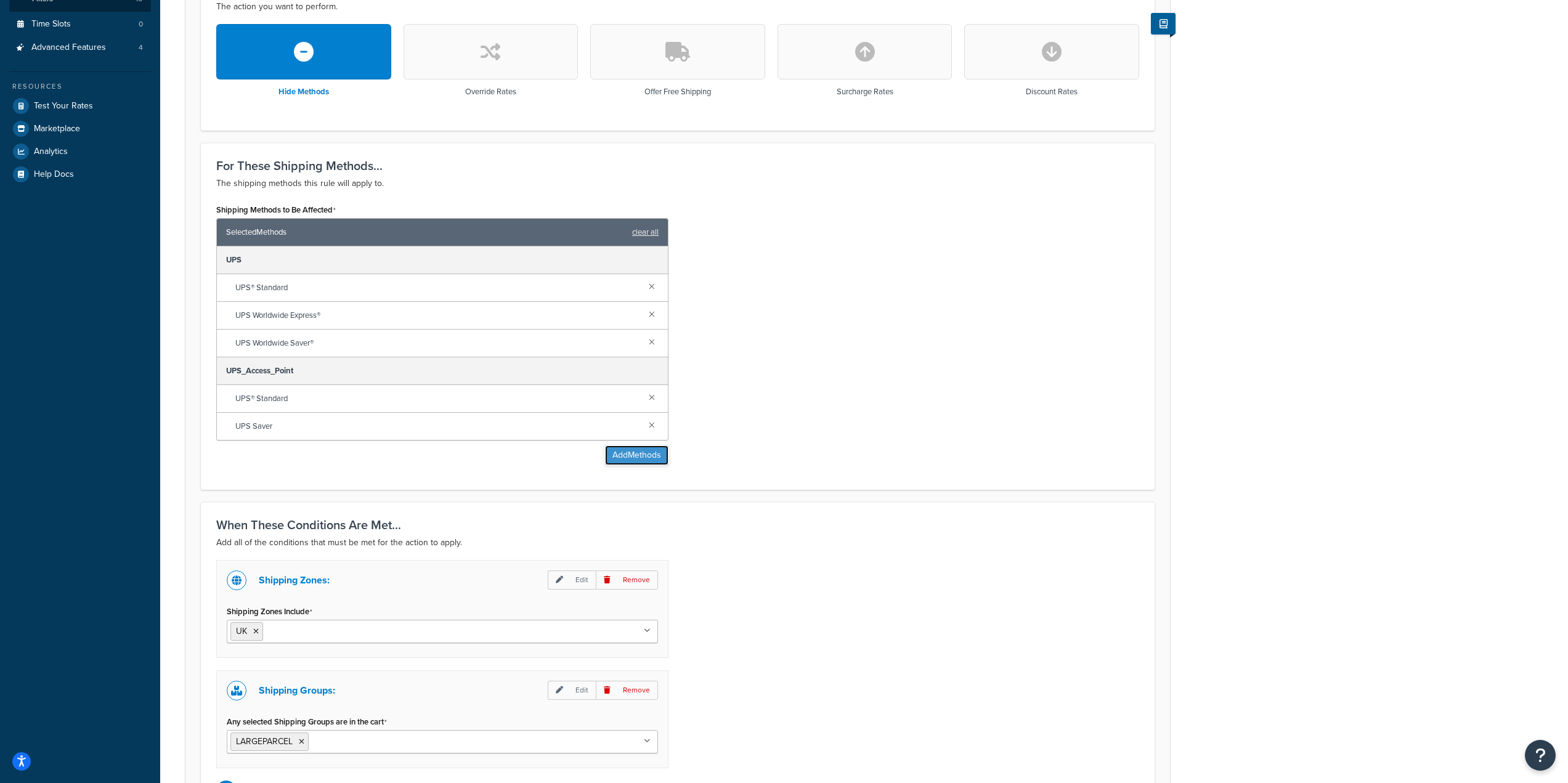
click at [611, 460] on button "Add Methods" at bounding box center [637, 455] width 63 height 20
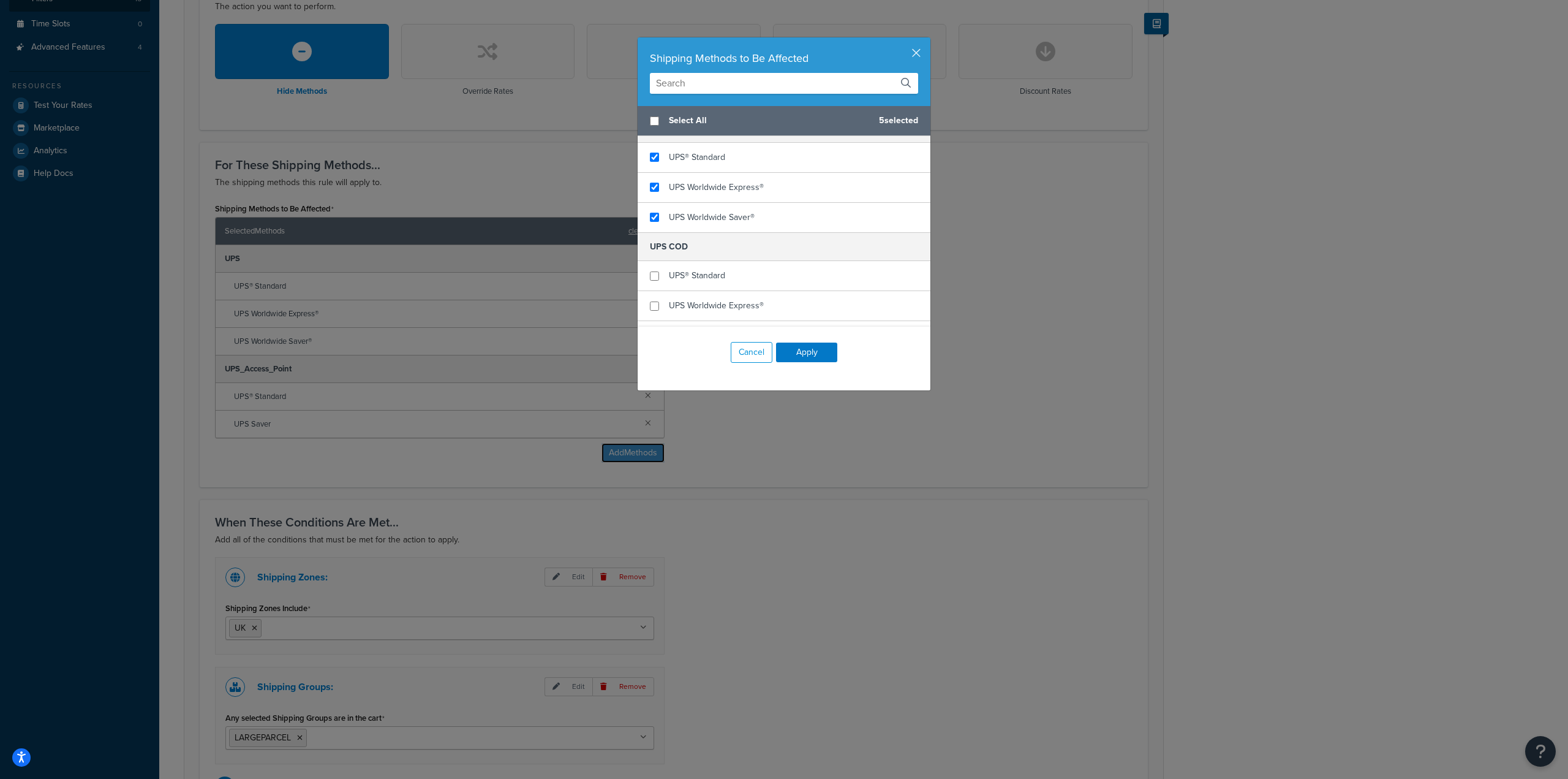
scroll to position [1839, 0]
checkbox input "true"
drag, startPoint x: 723, startPoint y: 243, endPoint x: 731, endPoint y: 255, distance: 14.4
click at [723, 244] on div "UPS® Standard" at bounding box center [784, 243] width 293 height 30
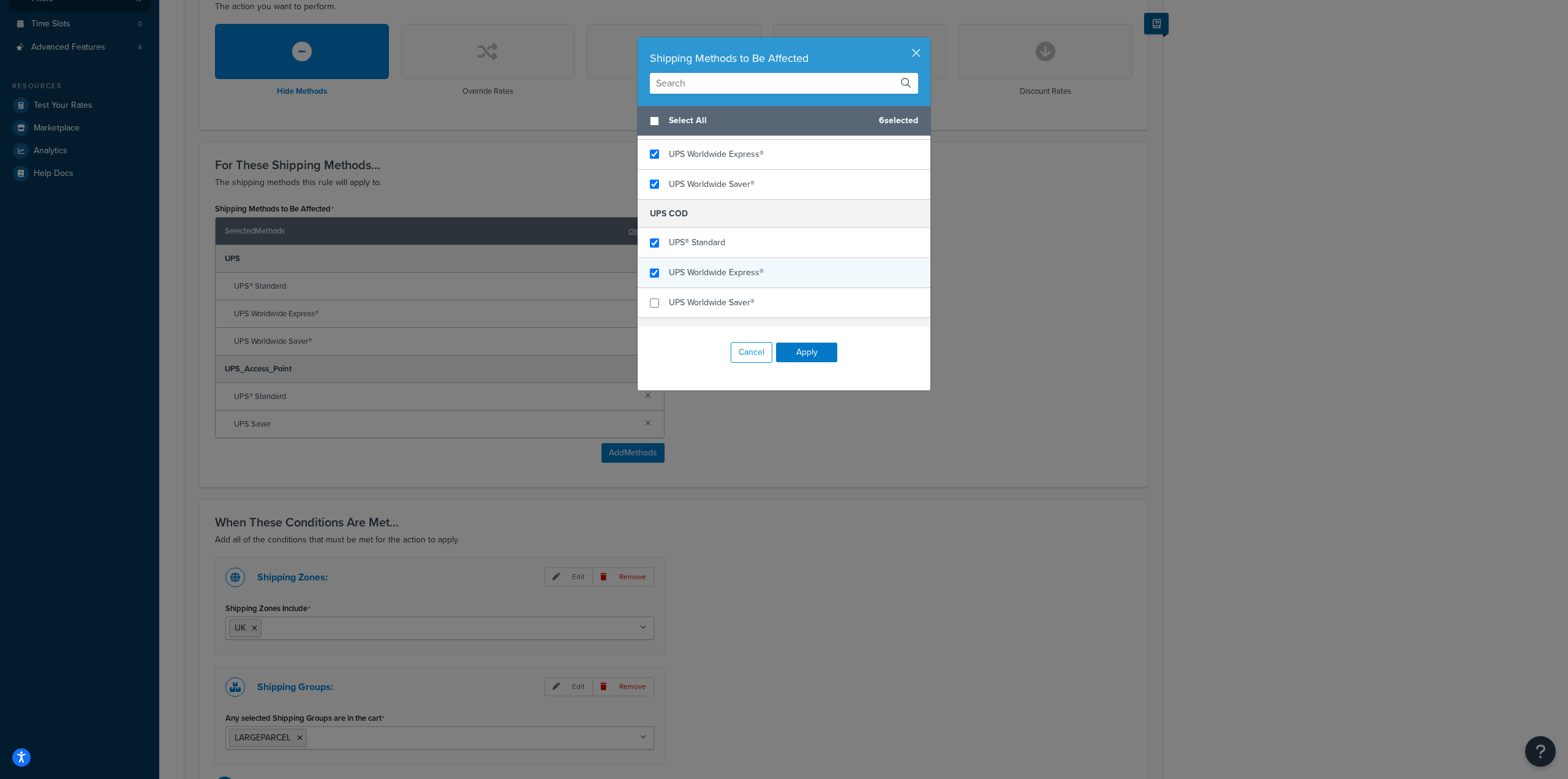
checkbox input "true"
click at [776, 273] on div "UPS Worldwide Express®" at bounding box center [784, 273] width 293 height 30
checkbox input "true"
click at [771, 302] on div "UPS Worldwide Saver®" at bounding box center [784, 302] width 293 height 30
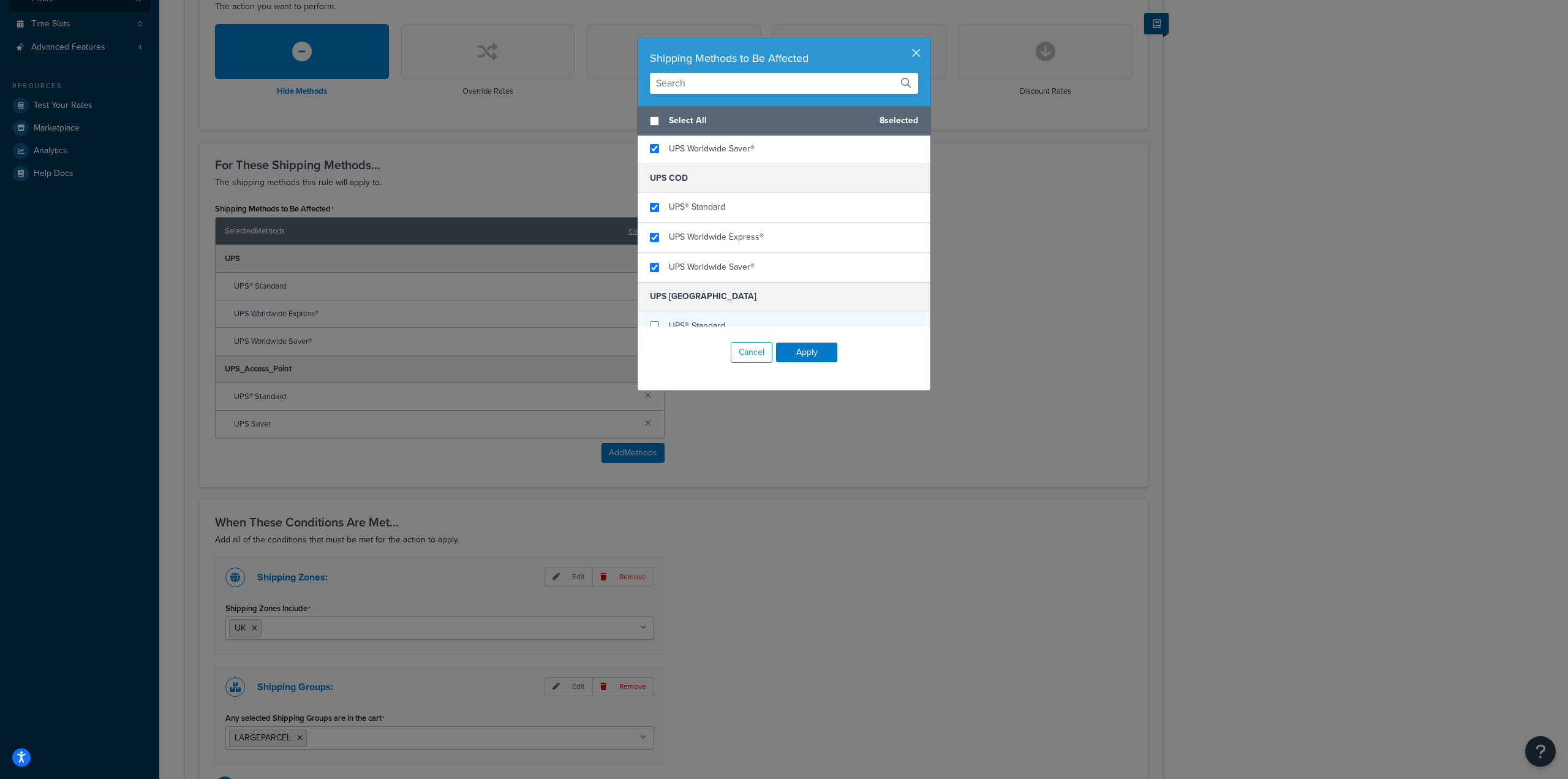
scroll to position [1900, 0]
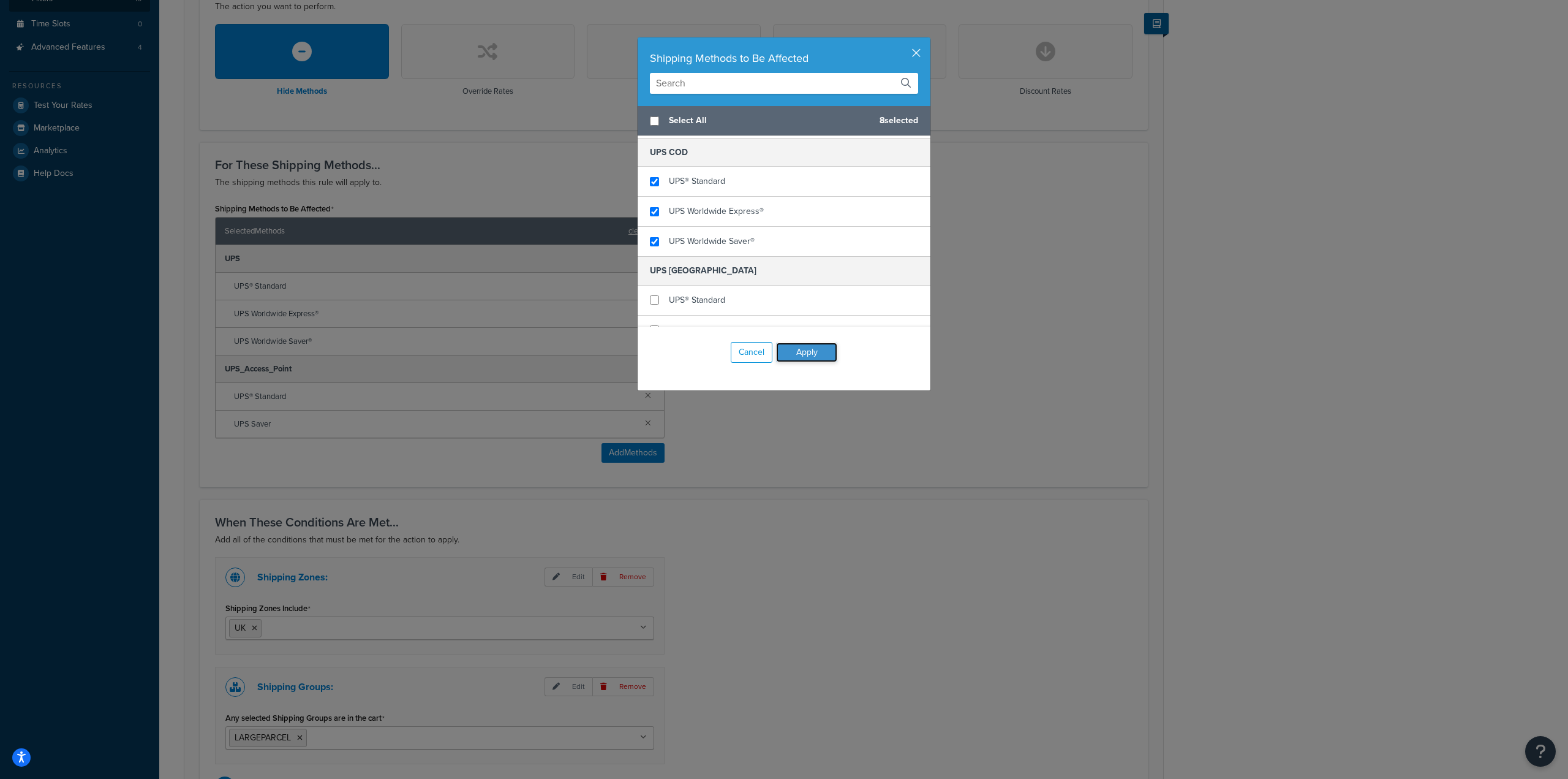
click at [806, 351] on button "Apply" at bounding box center [806, 352] width 61 height 20
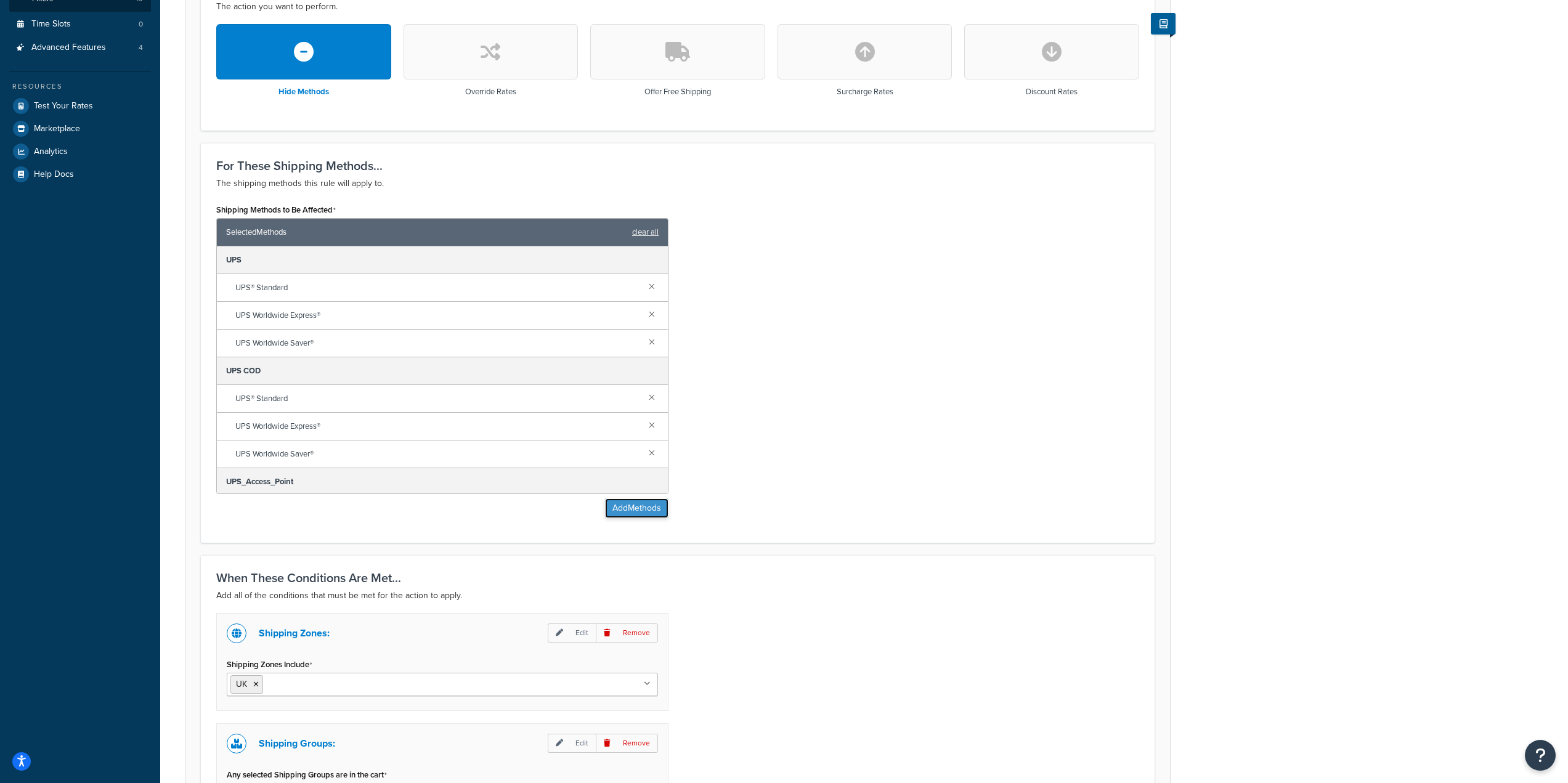
click at [636, 502] on button "Add Methods" at bounding box center [637, 508] width 63 height 20
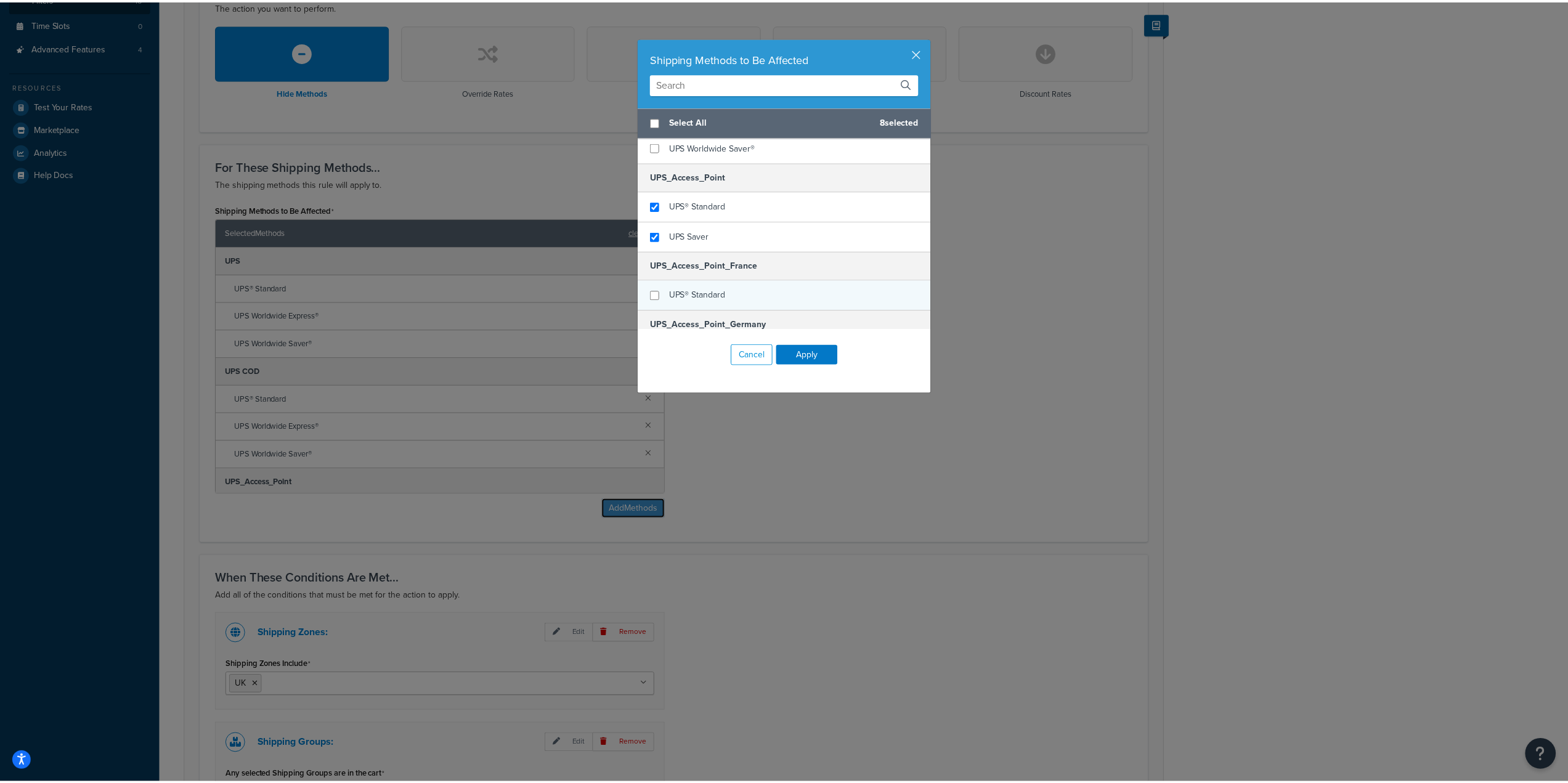
scroll to position [2522, 0]
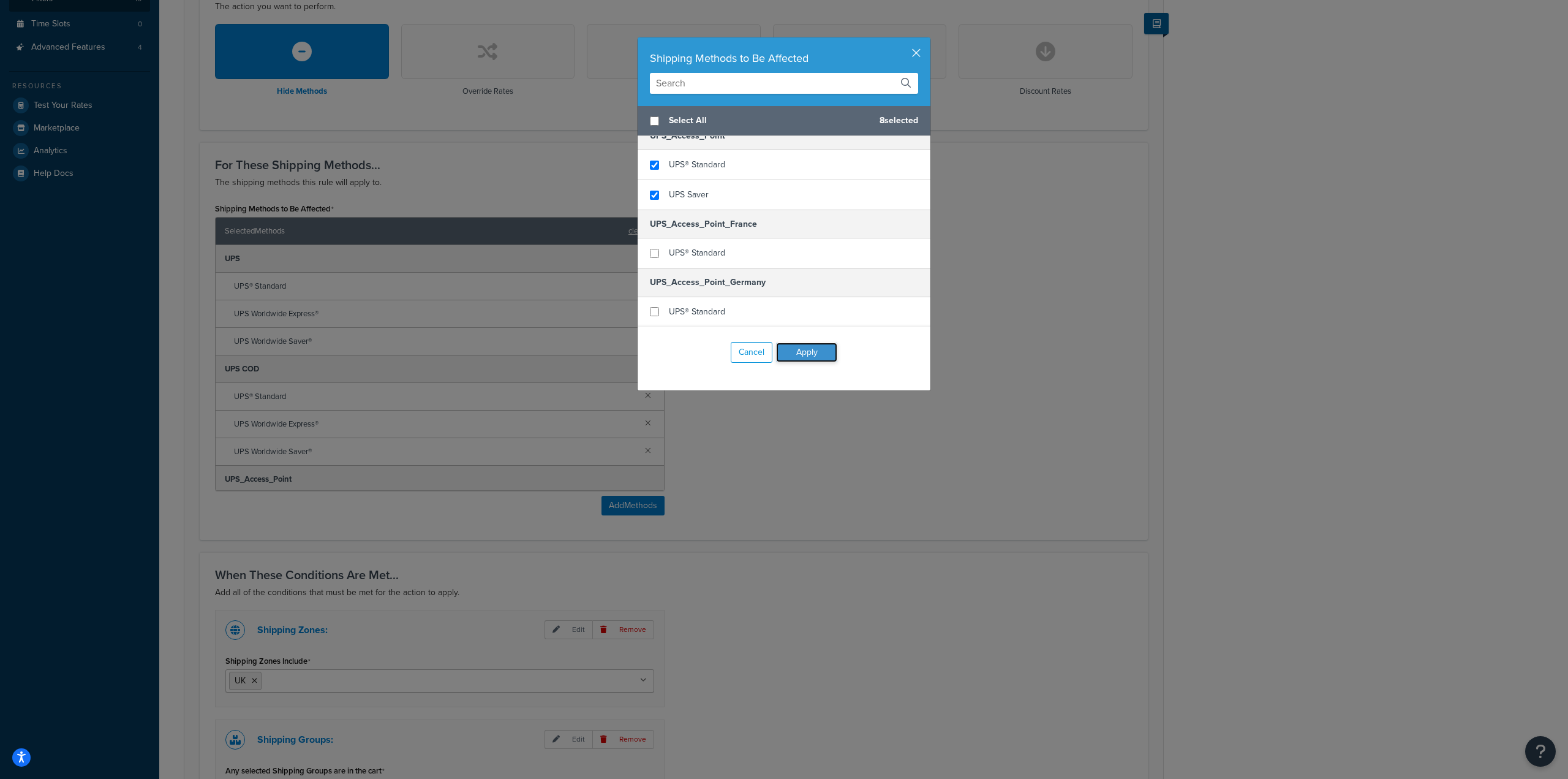
click at [814, 356] on button "Apply" at bounding box center [806, 352] width 61 height 20
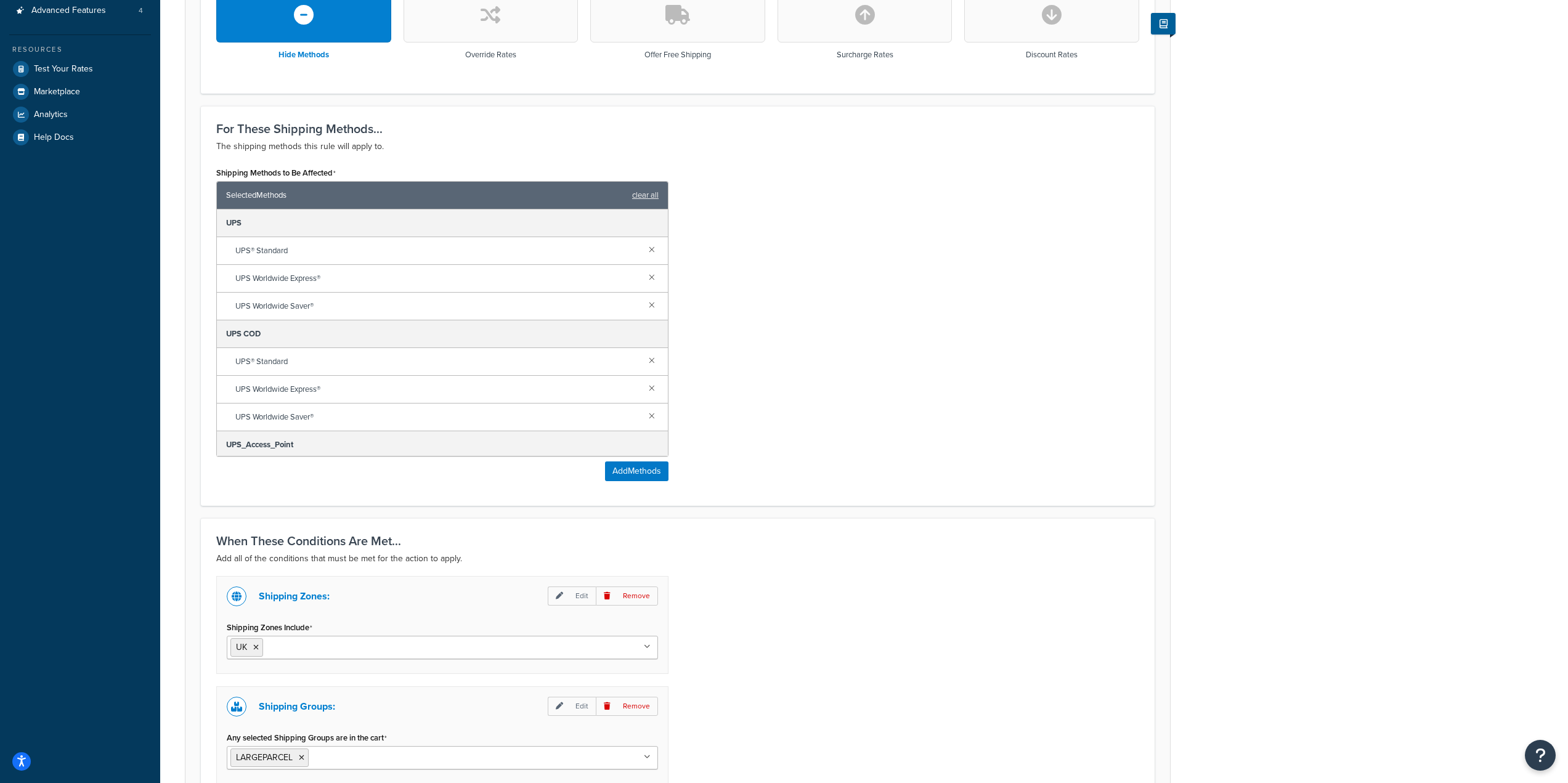
scroll to position [570, 0]
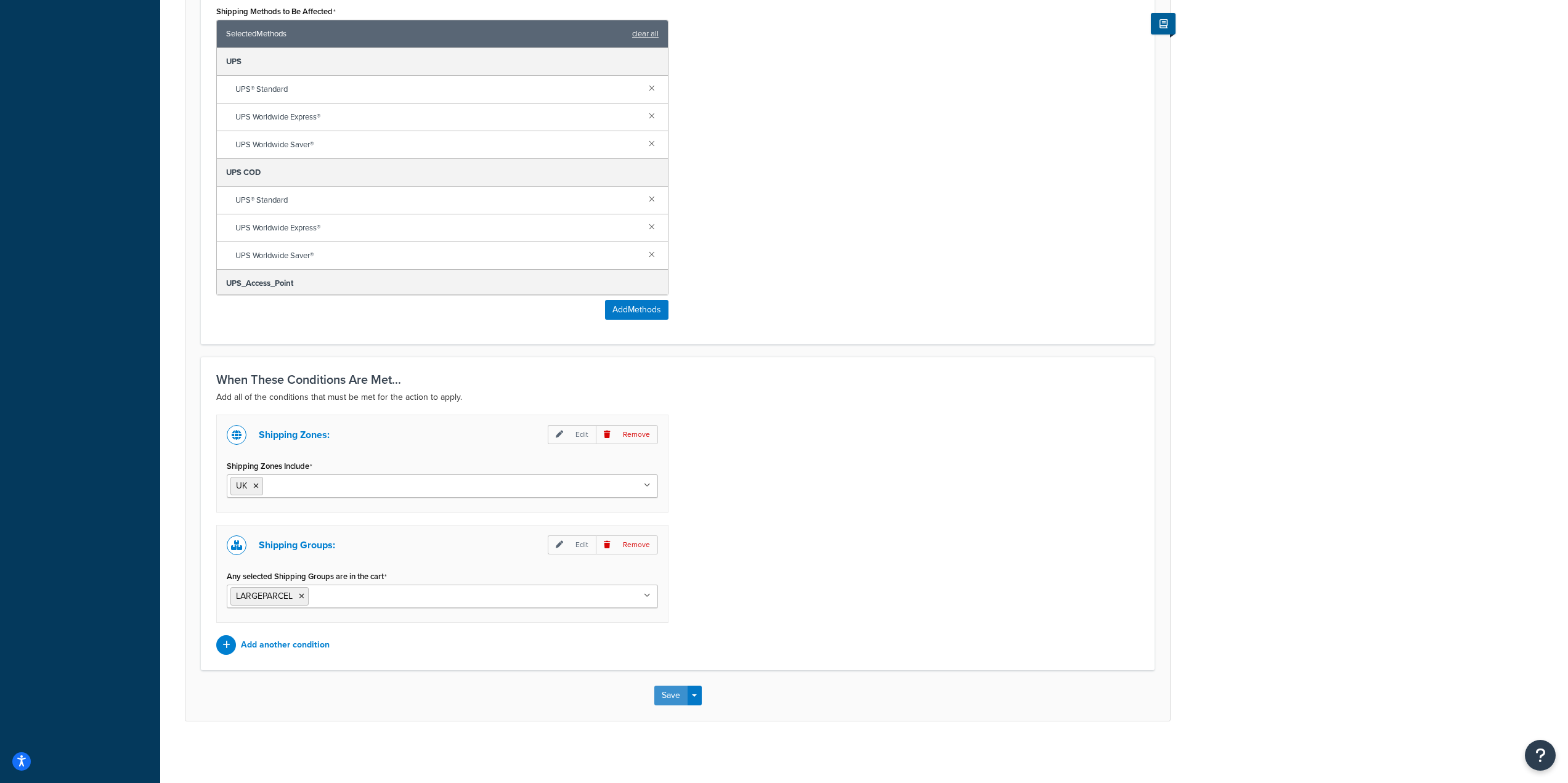
click at [665, 703] on button "Save" at bounding box center [670, 695] width 34 height 20
